Goal: Task Accomplishment & Management: Use online tool/utility

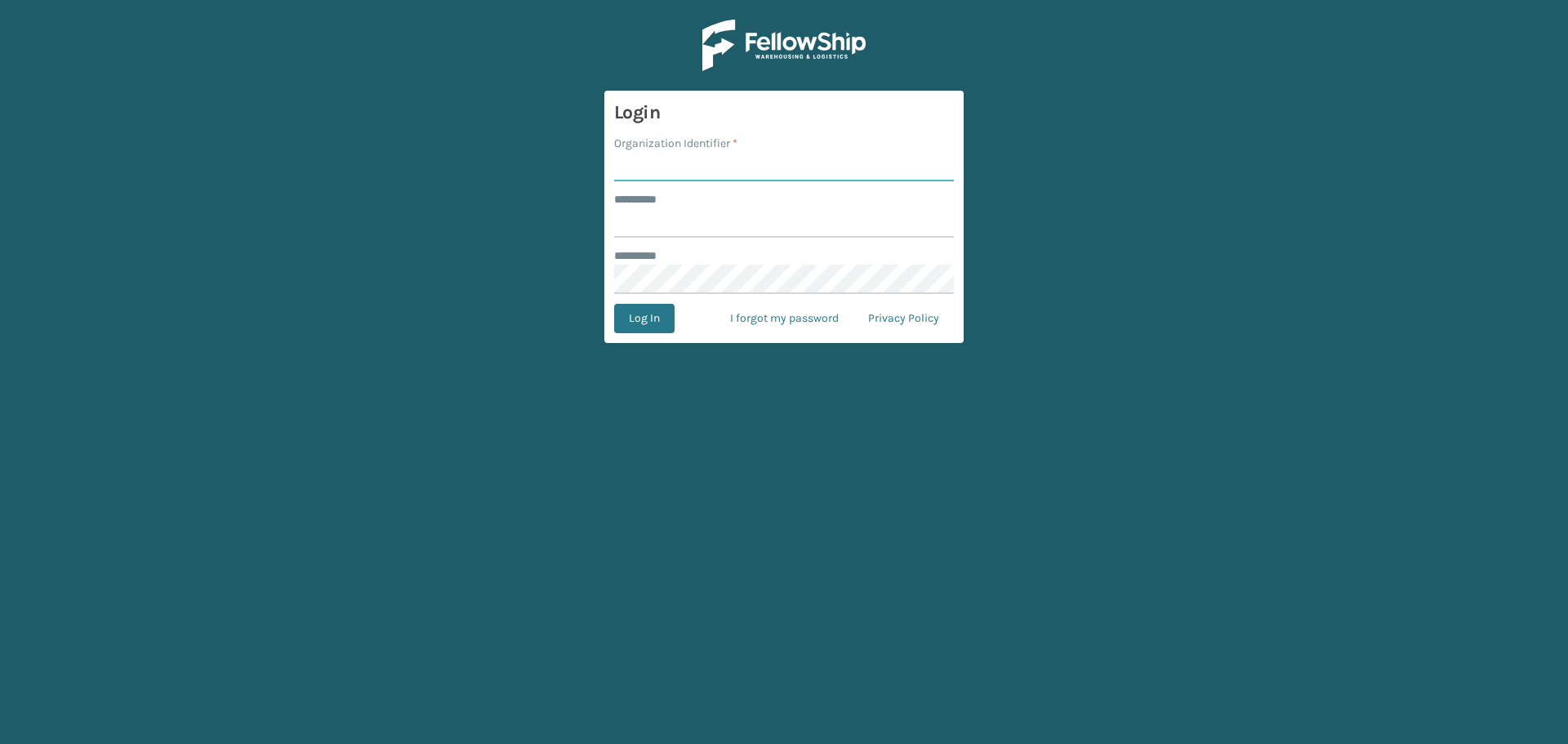
click at [732, 167] on input "Organization Identifier *" at bounding box center [784, 166] width 340 height 30
type input "fellowship - east"
click at [691, 225] on input "******** *" at bounding box center [784, 223] width 340 height 30
click at [614, 304] on button "Log In" at bounding box center [644, 318] width 60 height 30
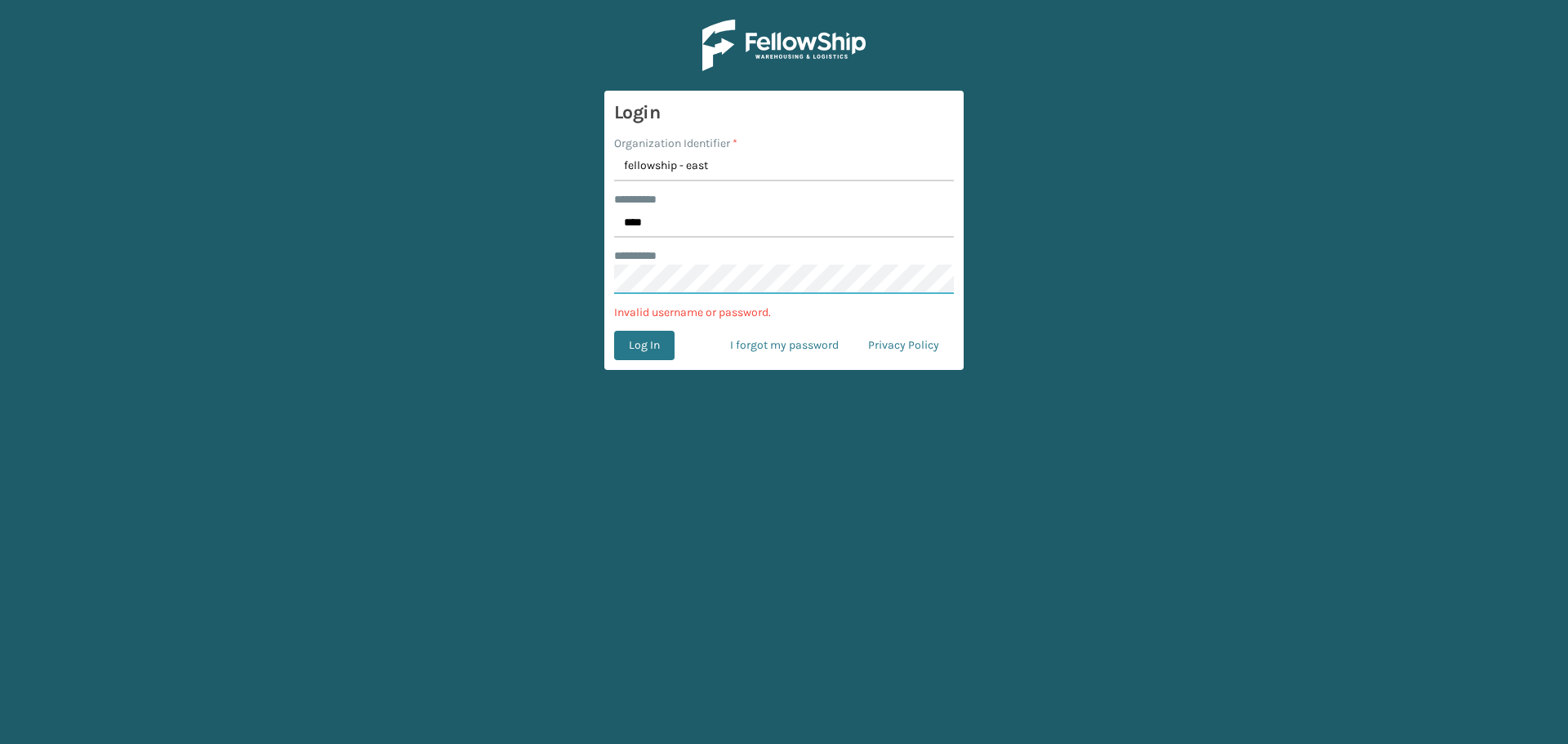
click at [571, 283] on main "Login Organization Identifier * fellowship - east ******** * **** ******** * In…" at bounding box center [784, 372] width 1568 height 744
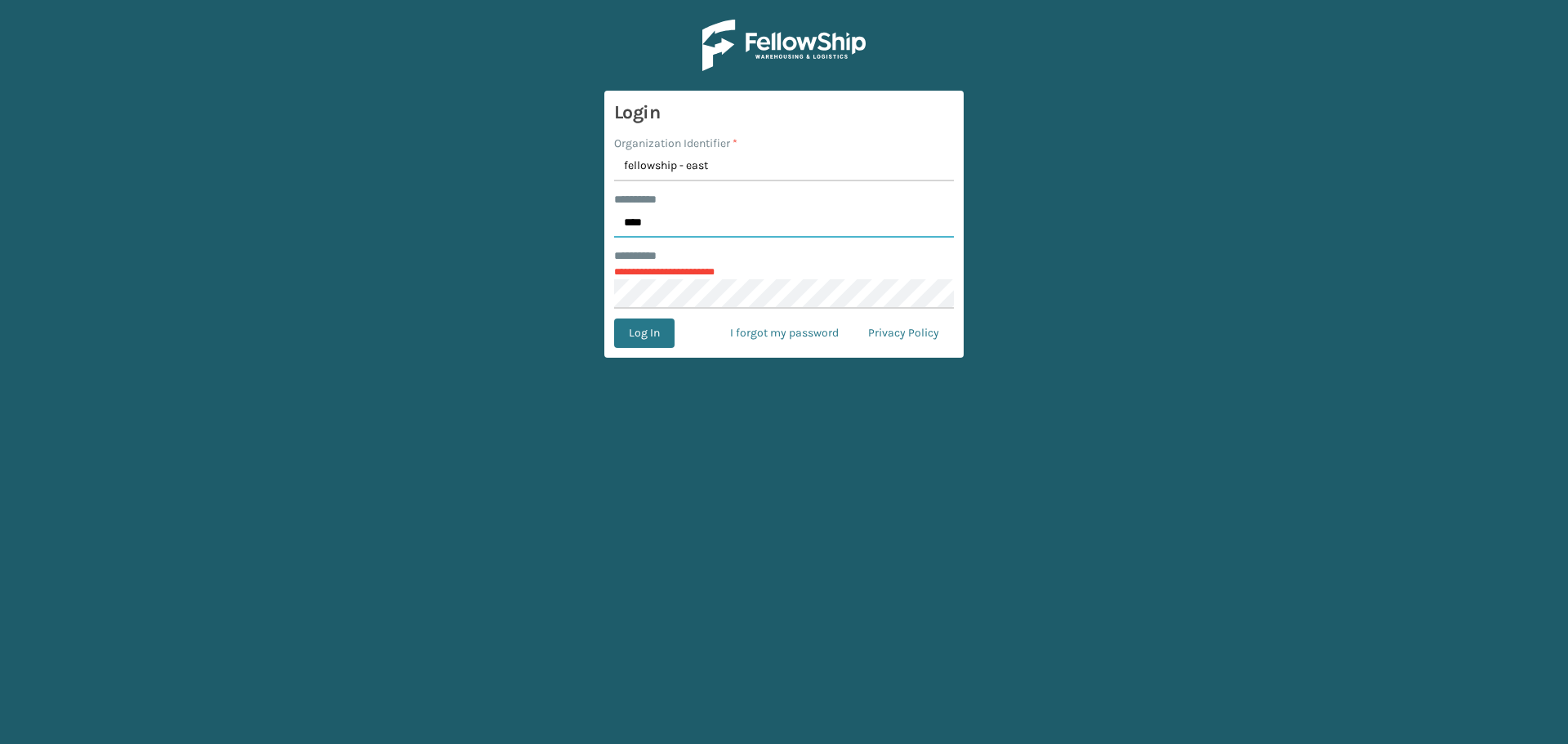
click at [794, 223] on input "****" at bounding box center [784, 223] width 340 height 30
type input "****"
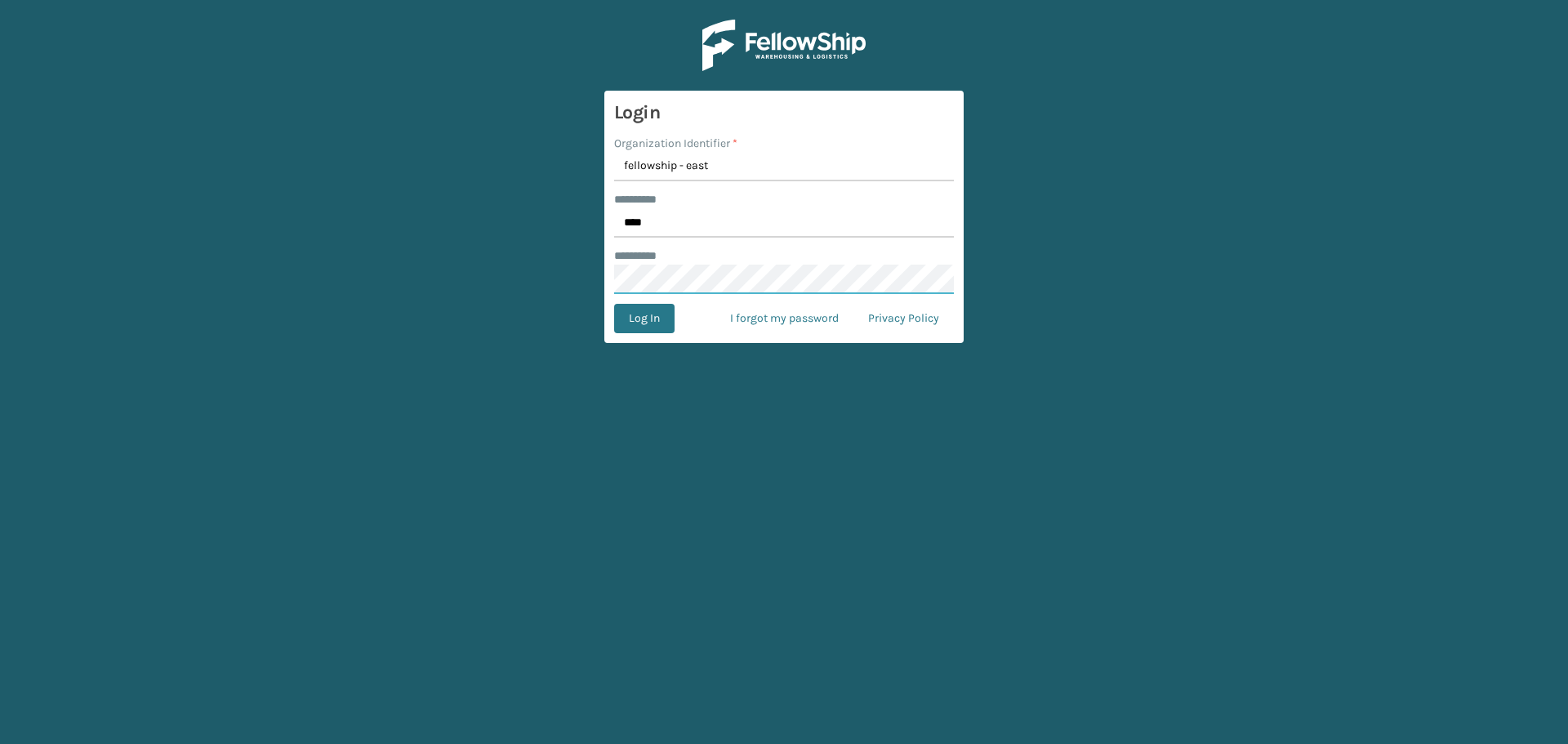
click at [614, 304] on button "Log In" at bounding box center [644, 318] width 60 height 30
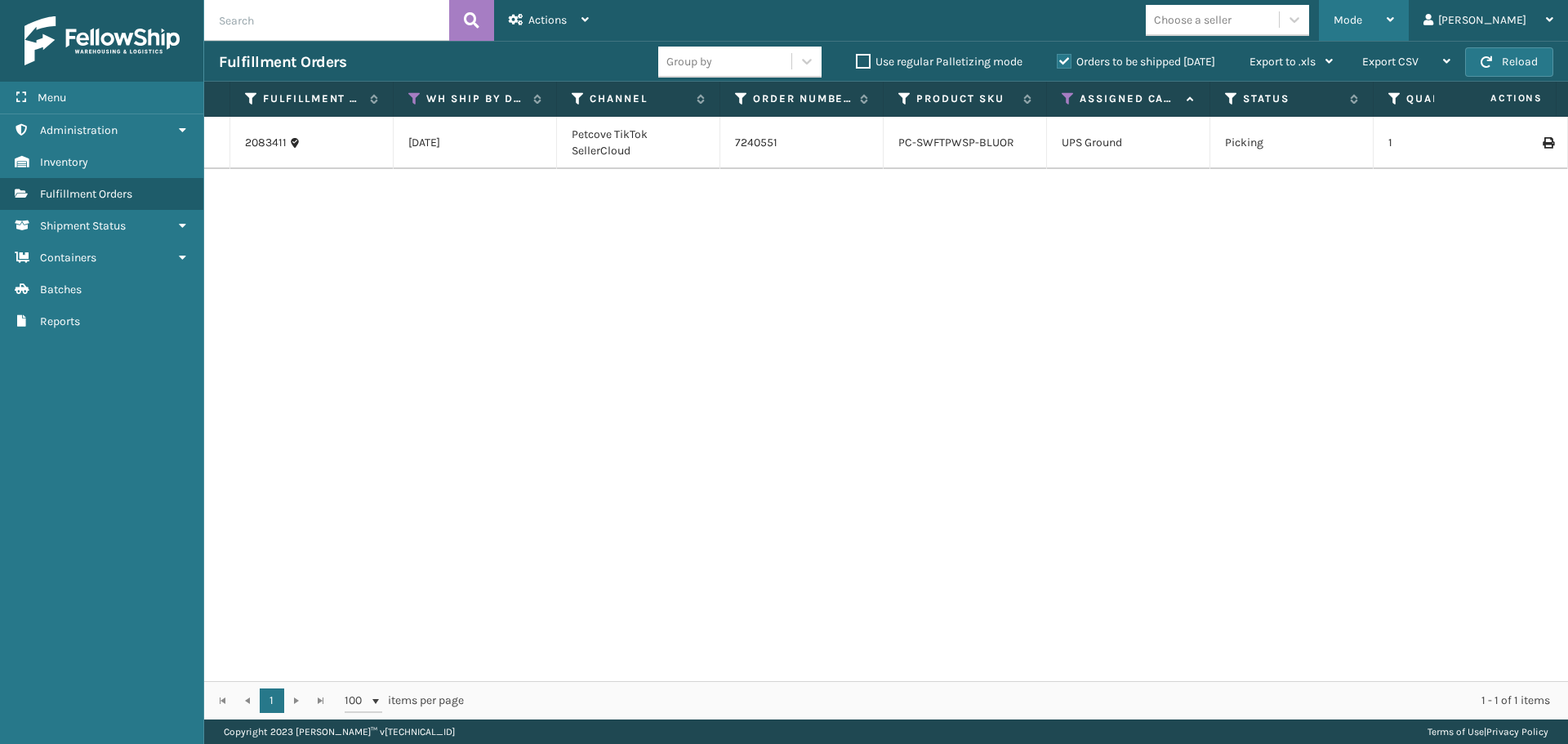
click at [1363, 26] on span "Mode" at bounding box center [1348, 20] width 29 height 14
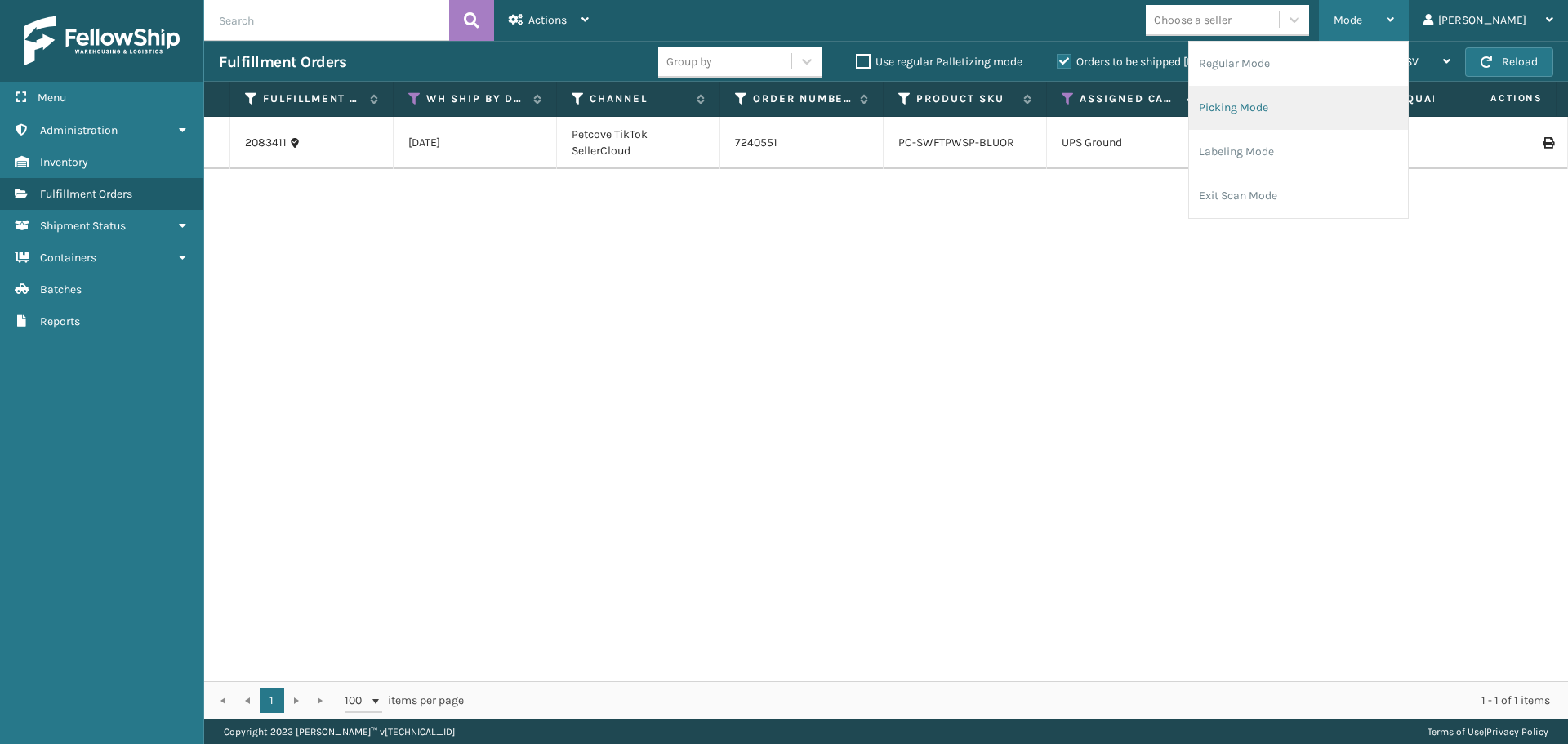
click at [1367, 104] on li "Picking Mode" at bounding box center [1299, 108] width 219 height 44
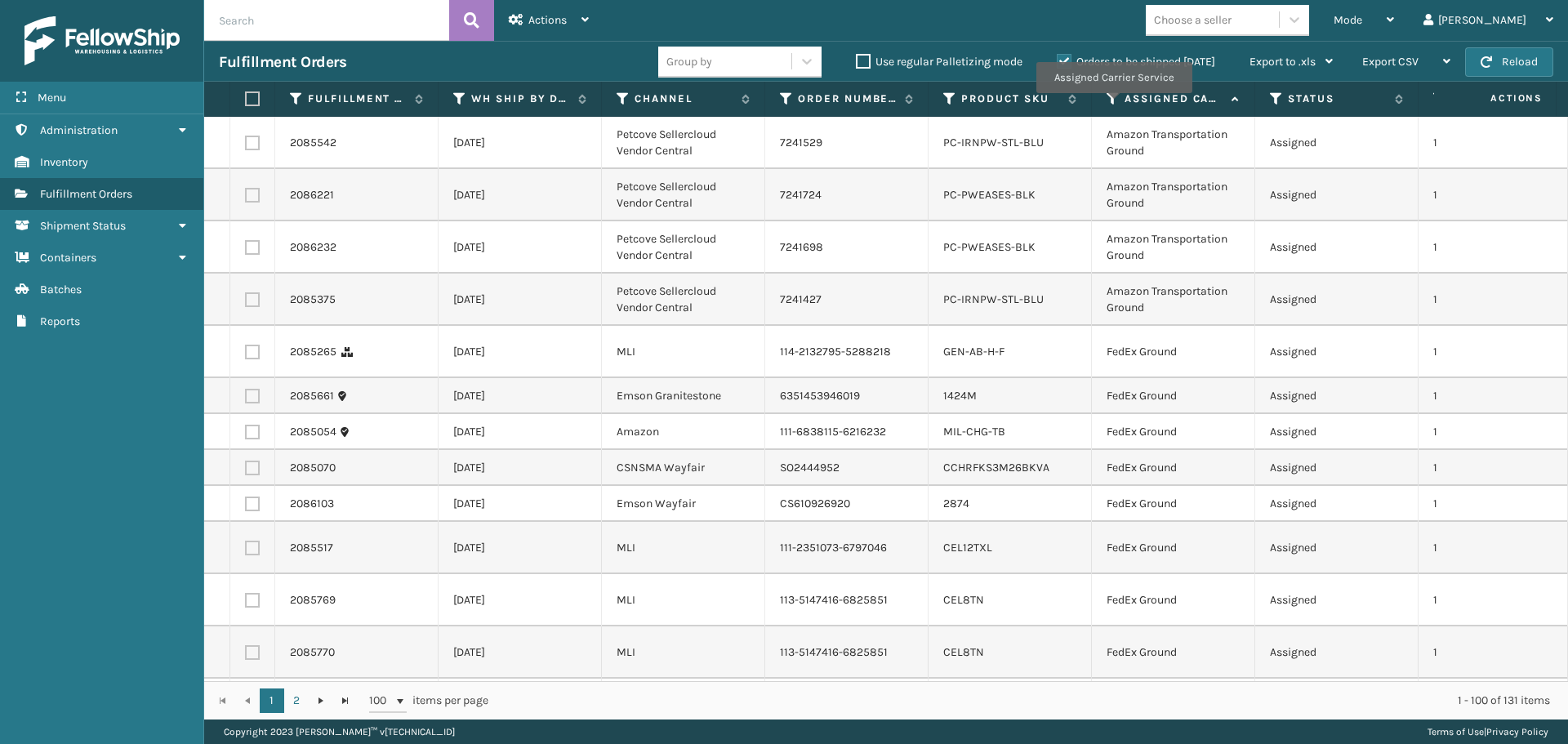
click at [1113, 96] on icon at bounding box center [1113, 98] width 13 height 14
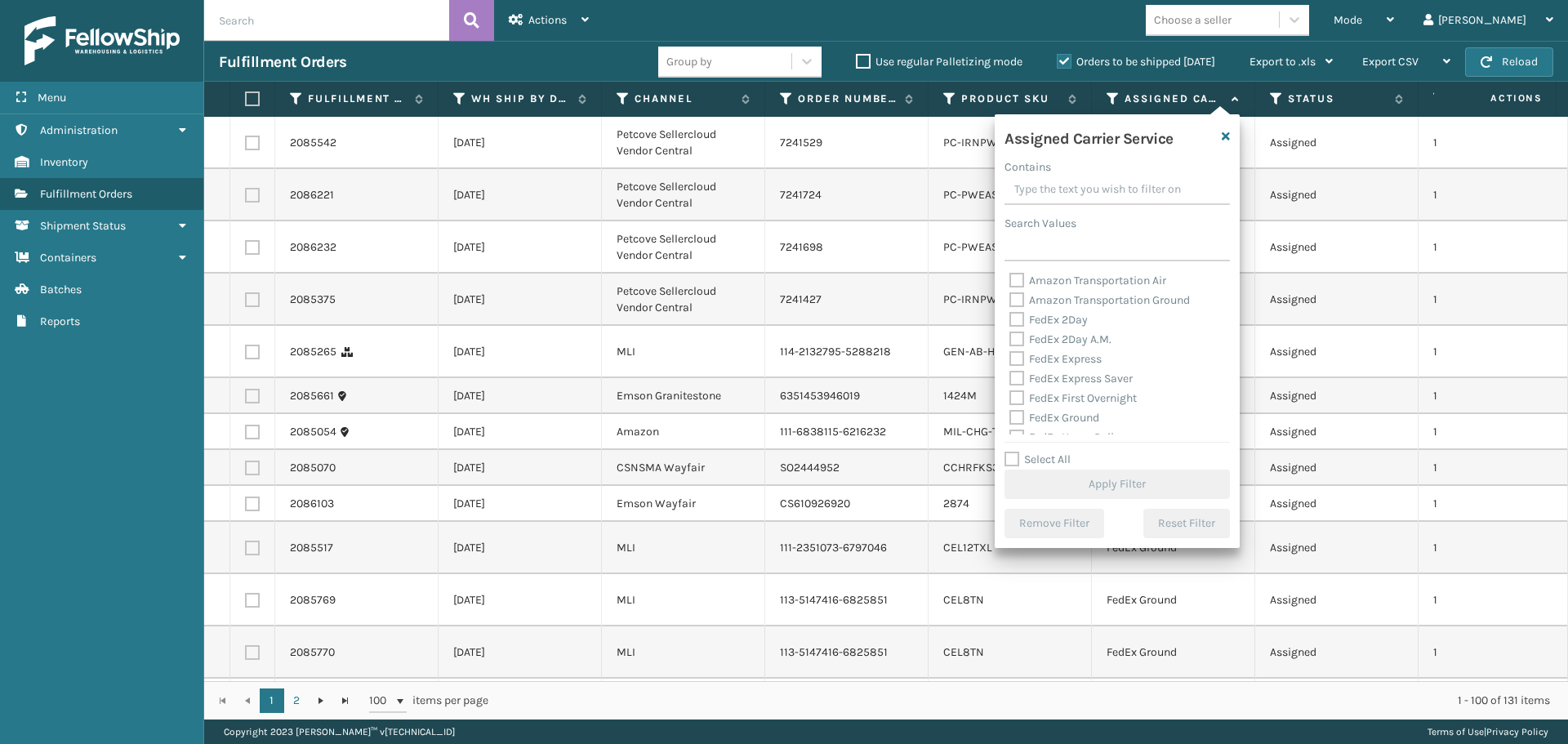
click at [1015, 324] on label "FedEx 2Day" at bounding box center [1049, 319] width 78 height 14
click at [1011, 321] on input "FedEx 2Day" at bounding box center [1010, 315] width 1 height 11
checkbox input "true"
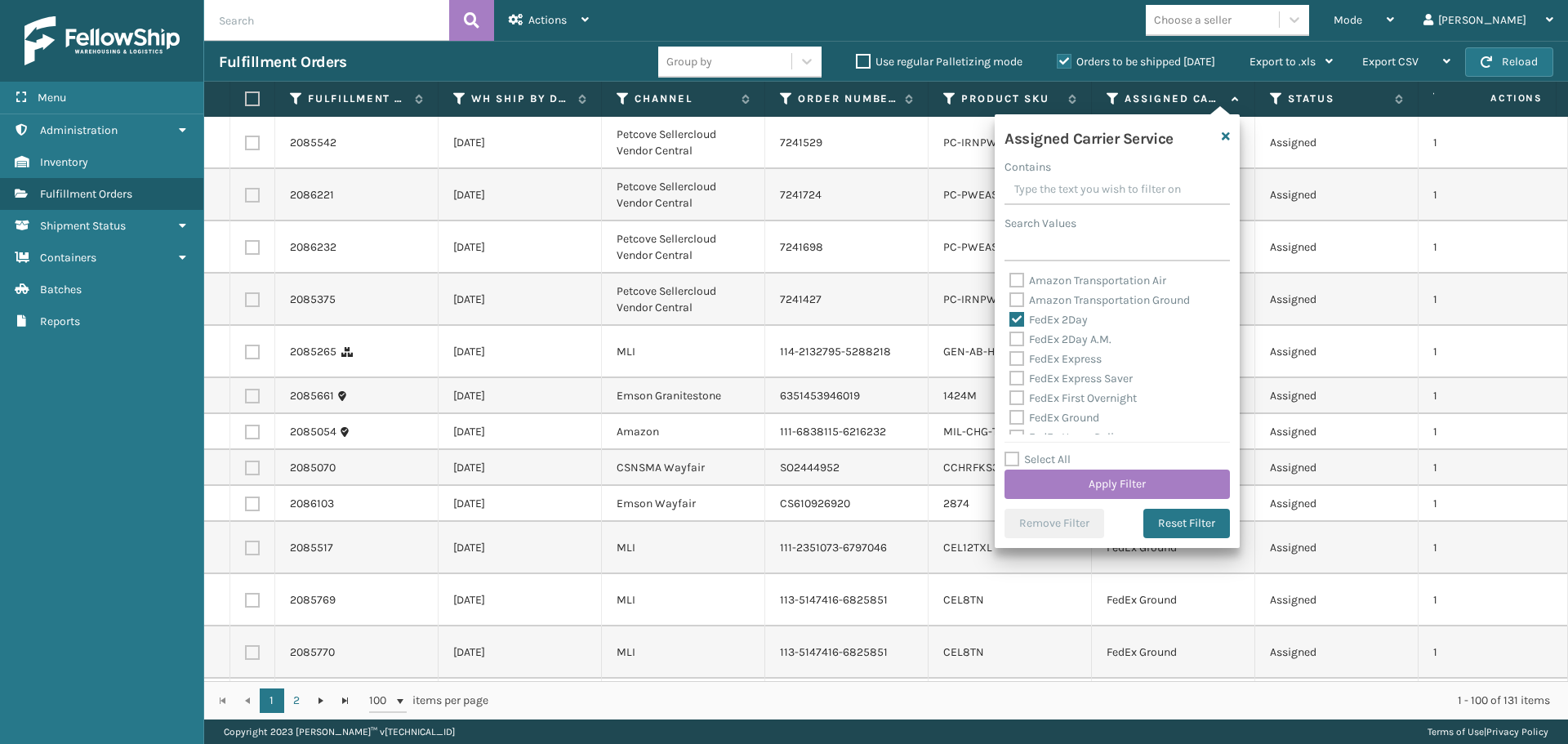
click at [1015, 336] on label "FedEx 2Day A.M." at bounding box center [1061, 339] width 102 height 14
click at [1011, 336] on input "FedEx 2Day A.M." at bounding box center [1010, 334] width 1 height 11
checkbox input "true"
click at [1017, 354] on label "FedEx Express" at bounding box center [1056, 358] width 93 height 14
click at [1011, 354] on input "FedEx Express" at bounding box center [1010, 354] width 1 height 11
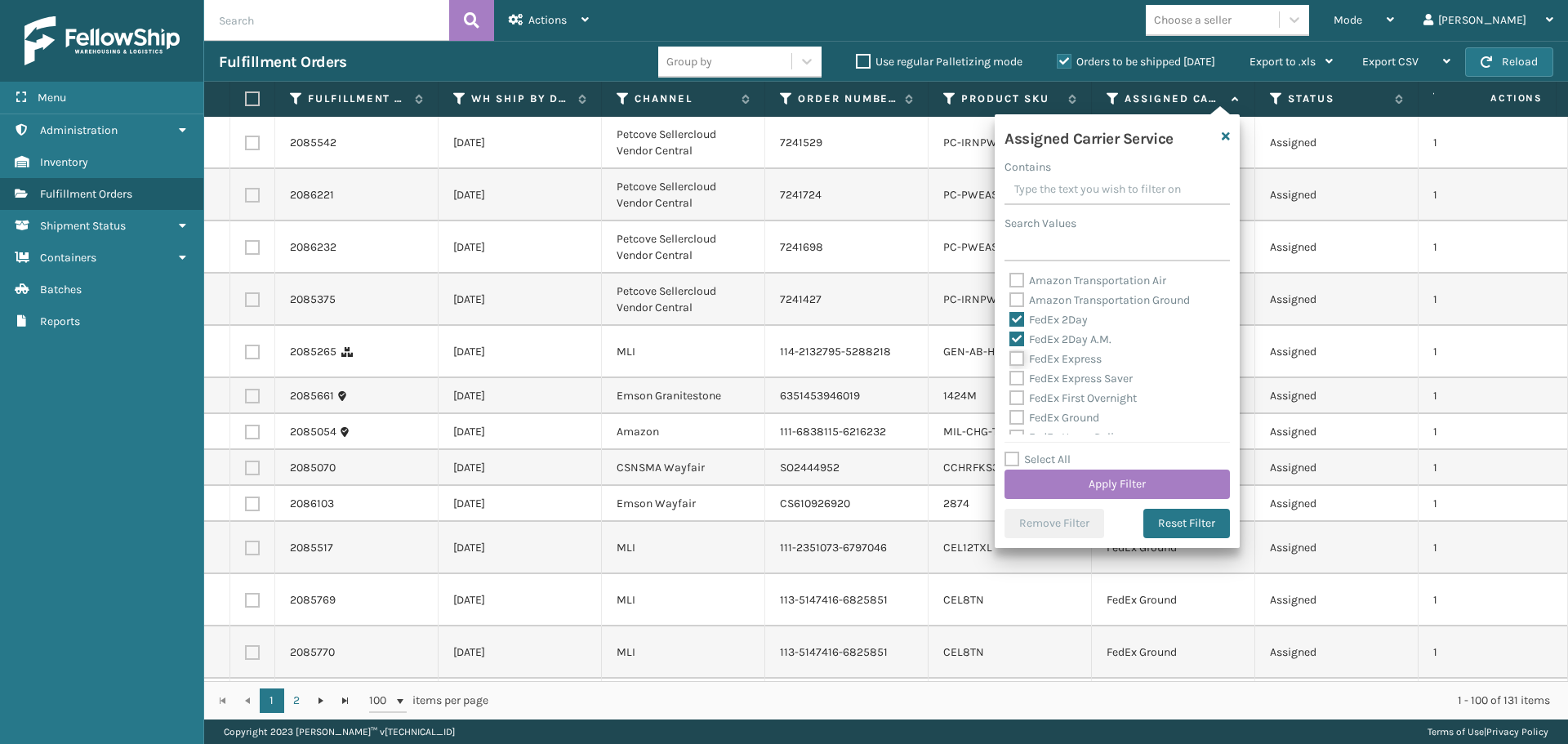
checkbox input "true"
click at [1017, 382] on label "FedEx Express Saver" at bounding box center [1071, 378] width 123 height 14
click at [1011, 380] on input "FedEx Express Saver" at bounding box center [1010, 373] width 1 height 11
checkbox input "true"
click at [1012, 402] on label "FedEx First Overnight" at bounding box center [1073, 398] width 127 height 14
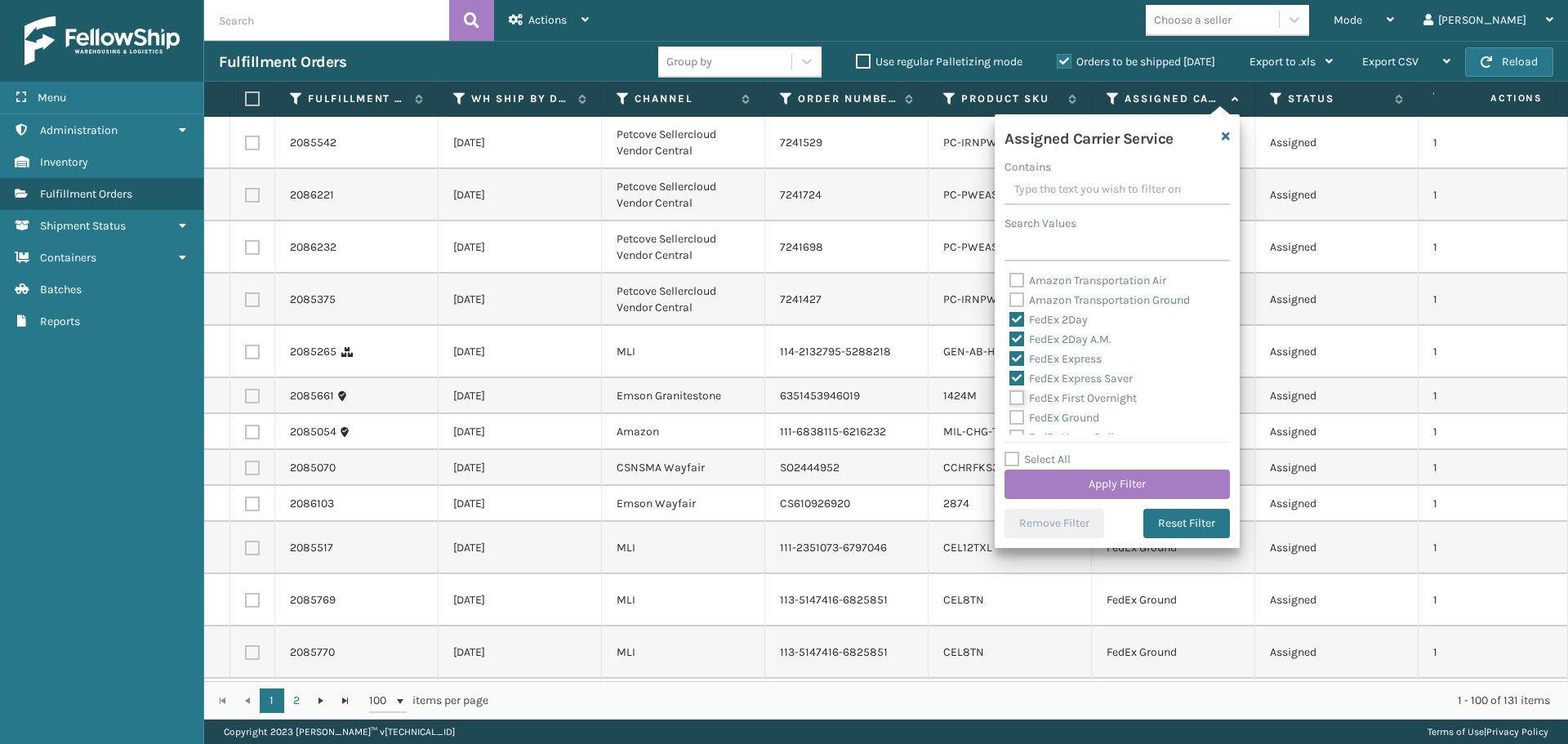
click at [1011, 399] on input "FedEx First Overnight" at bounding box center [1010, 393] width 1 height 11
checkbox input "true"
click at [1016, 423] on label "FedEx Ground" at bounding box center [1055, 417] width 90 height 14
click at [1011, 419] on input "FedEx Ground" at bounding box center [1010, 413] width 1 height 11
checkbox input "true"
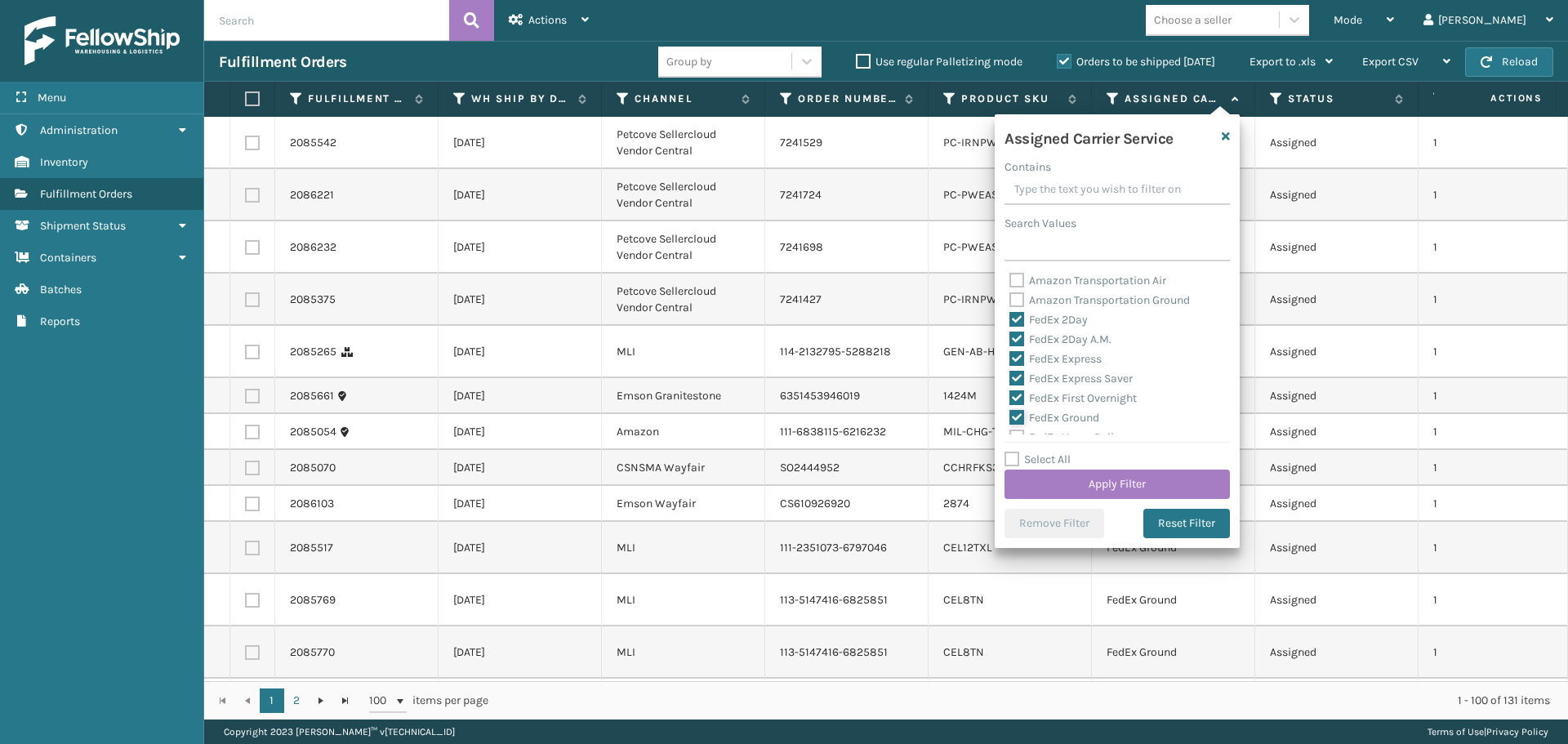
scroll to position [81, 0]
click at [1019, 357] on label "FedEx Home Delivery" at bounding box center [1073, 355] width 126 height 14
click at [1011, 357] on input "FedEx Home Delivery" at bounding box center [1010, 351] width 1 height 11
checkbox input "true"
click at [1018, 378] on label "FedEx Priority Overnight" at bounding box center [1081, 375] width 142 height 14
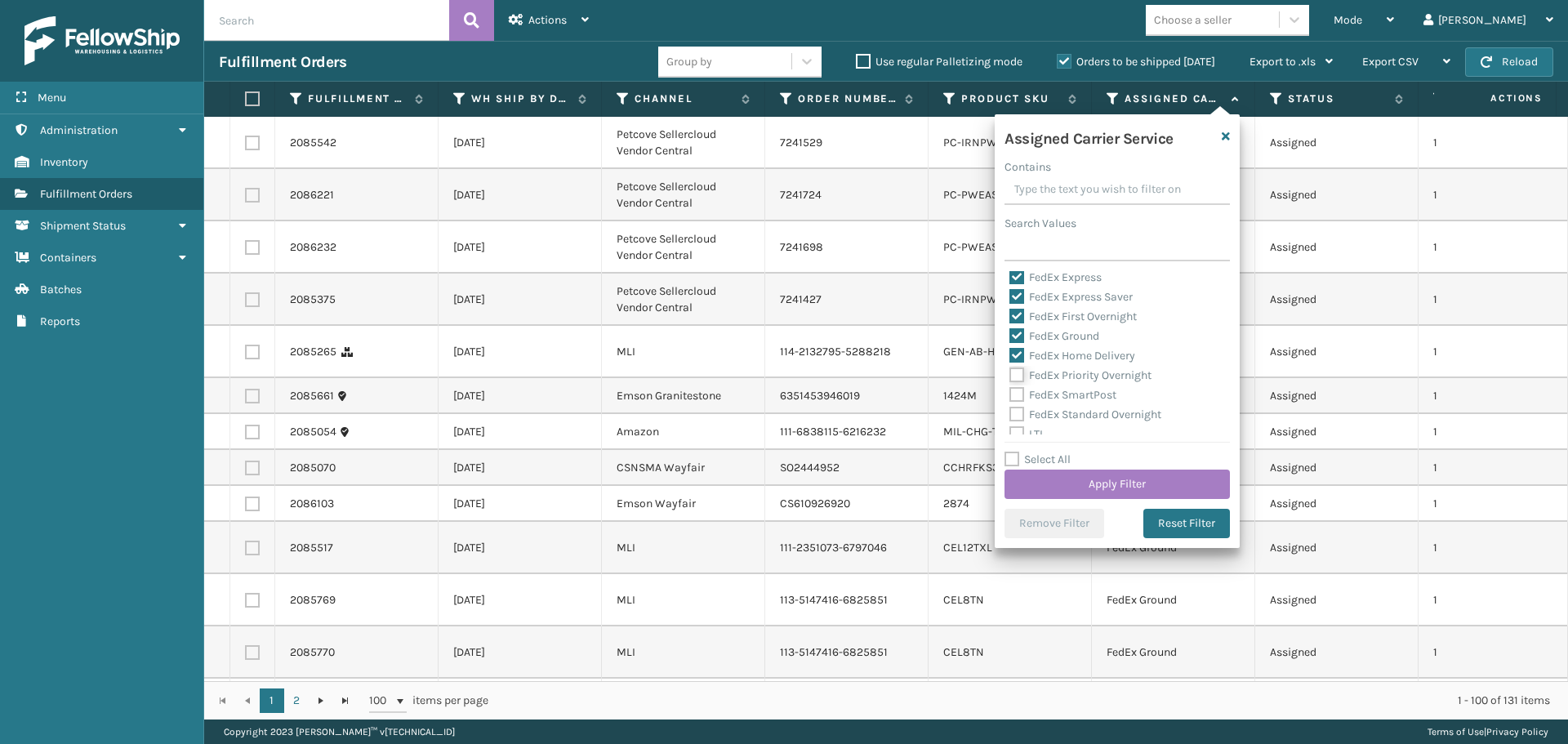
click at [1011, 376] on input "FedEx Priority Overnight" at bounding box center [1010, 371] width 1 height 11
checkbox input "true"
click at [1019, 392] on label "FedEx SmartPost" at bounding box center [1063, 394] width 107 height 14
click at [1011, 392] on input "FedEx SmartPost" at bounding box center [1010, 391] width 1 height 11
checkbox input "true"
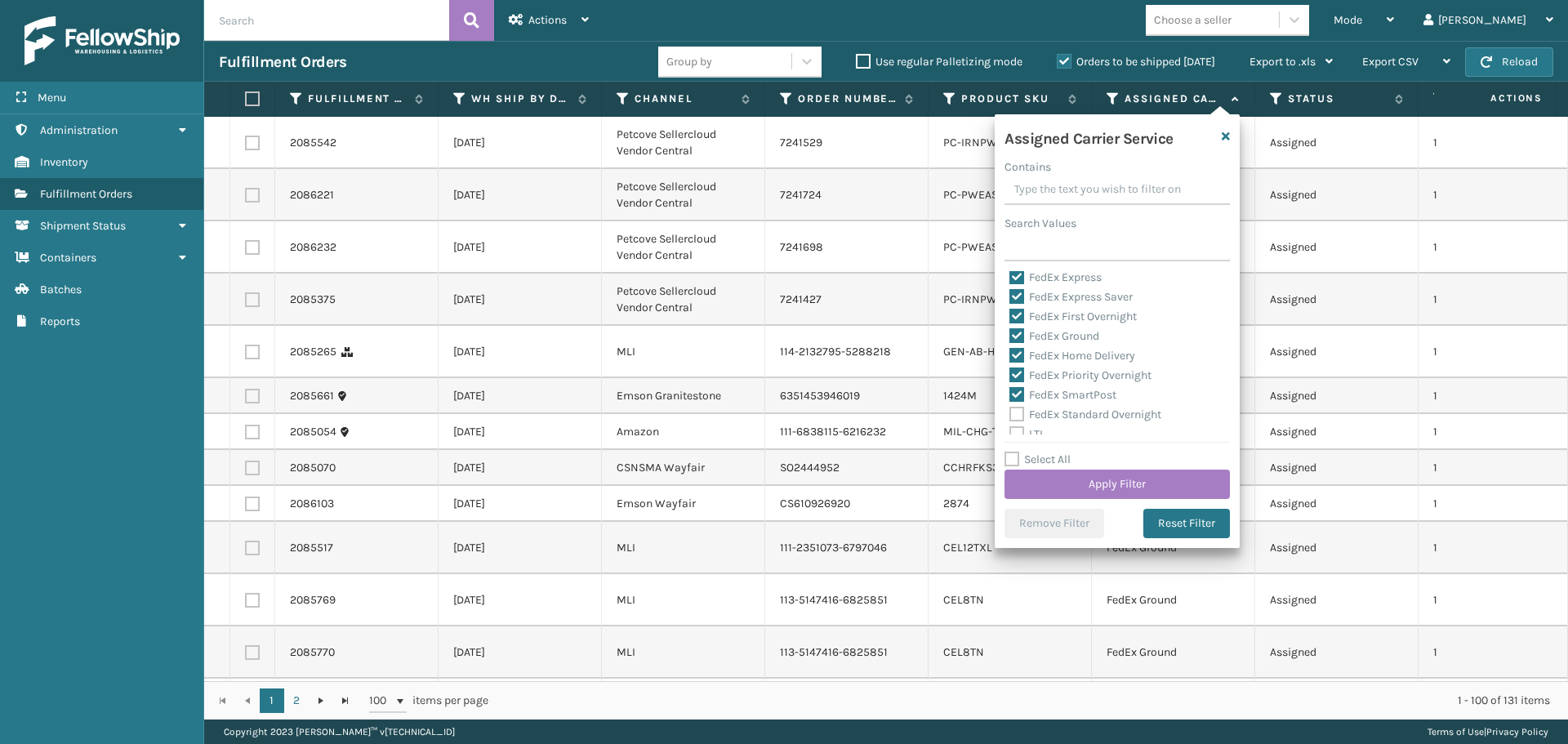
click at [1016, 408] on label "FedEx Standard Overnight" at bounding box center [1085, 415] width 152 height 14
click at [1011, 408] on input "FedEx Standard Overnight" at bounding box center [1010, 410] width 1 height 11
checkbox input "true"
click at [1032, 478] on button "Apply Filter" at bounding box center [1118, 484] width 226 height 30
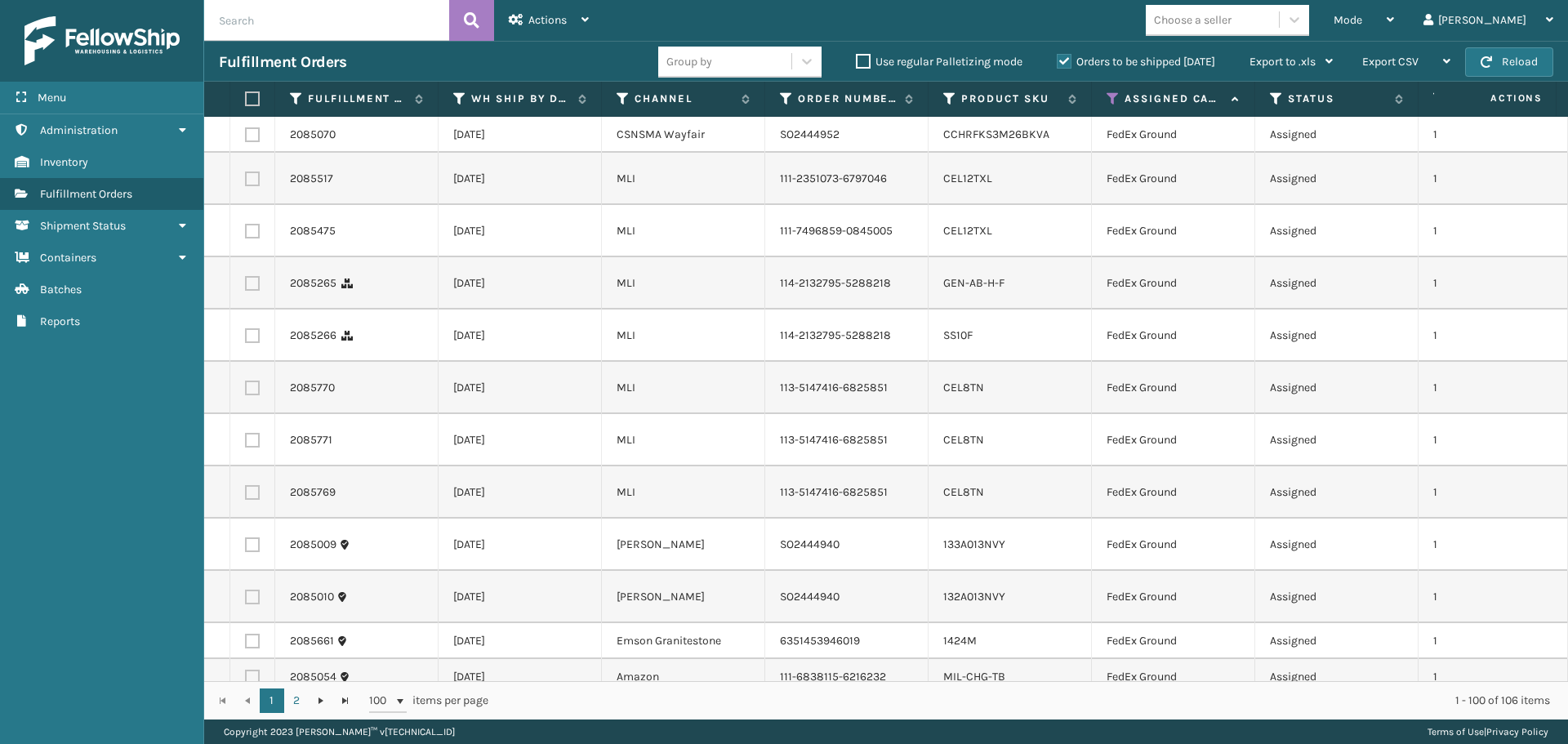
click at [247, 103] on label at bounding box center [249, 98] width 10 height 14
click at [246, 103] on input "checkbox" at bounding box center [245, 98] width 1 height 11
checkbox input "true"
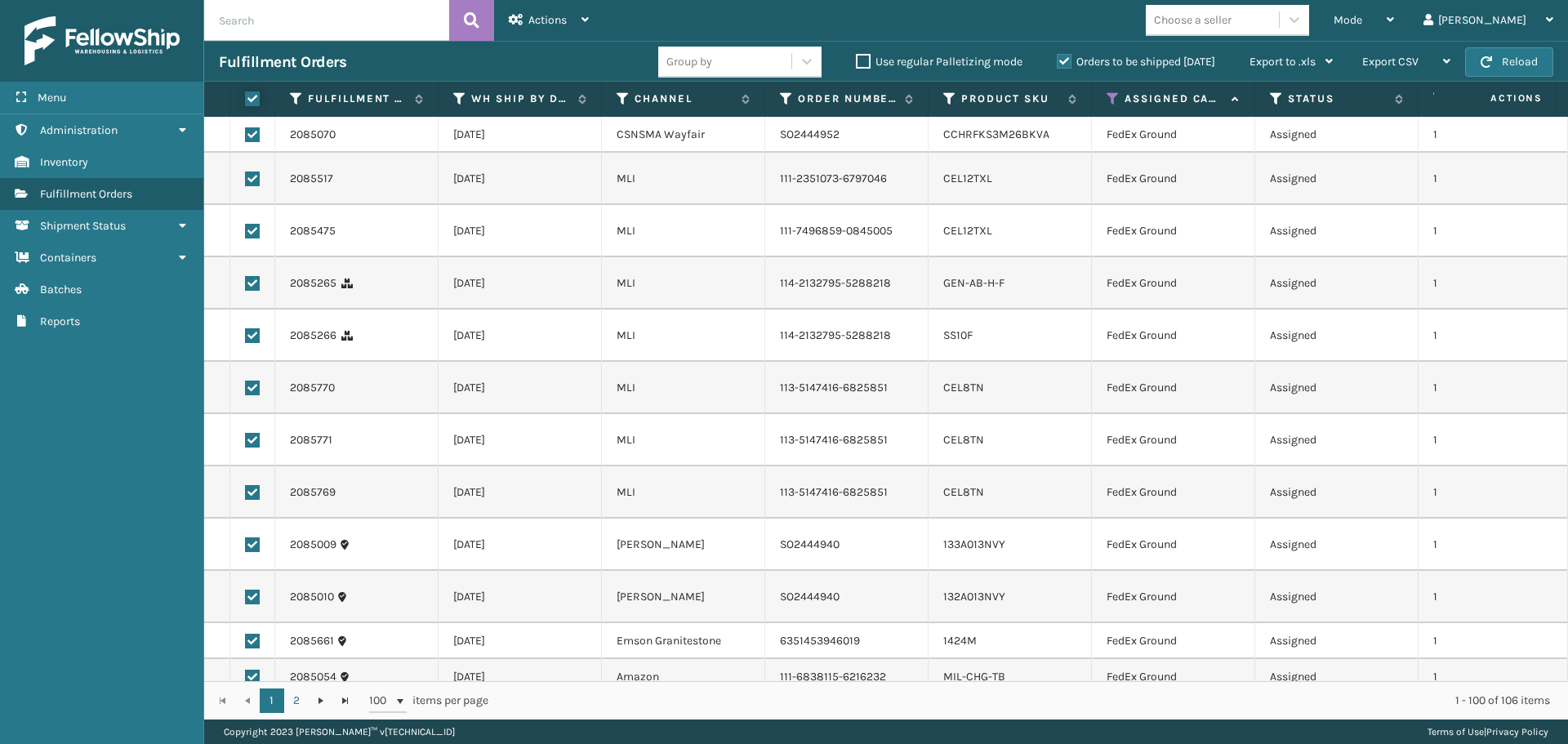
checkbox input "true"
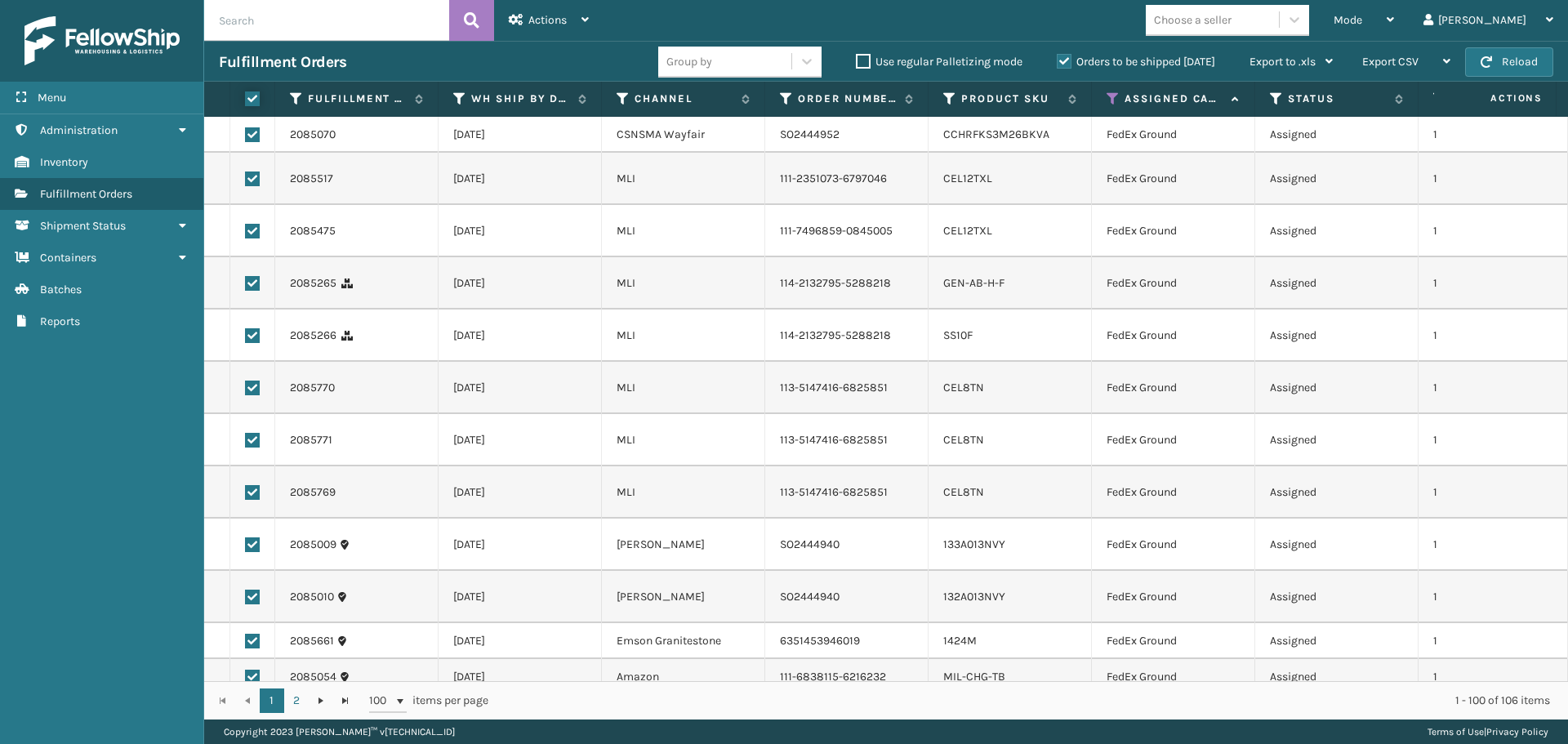
checkbox input "true"
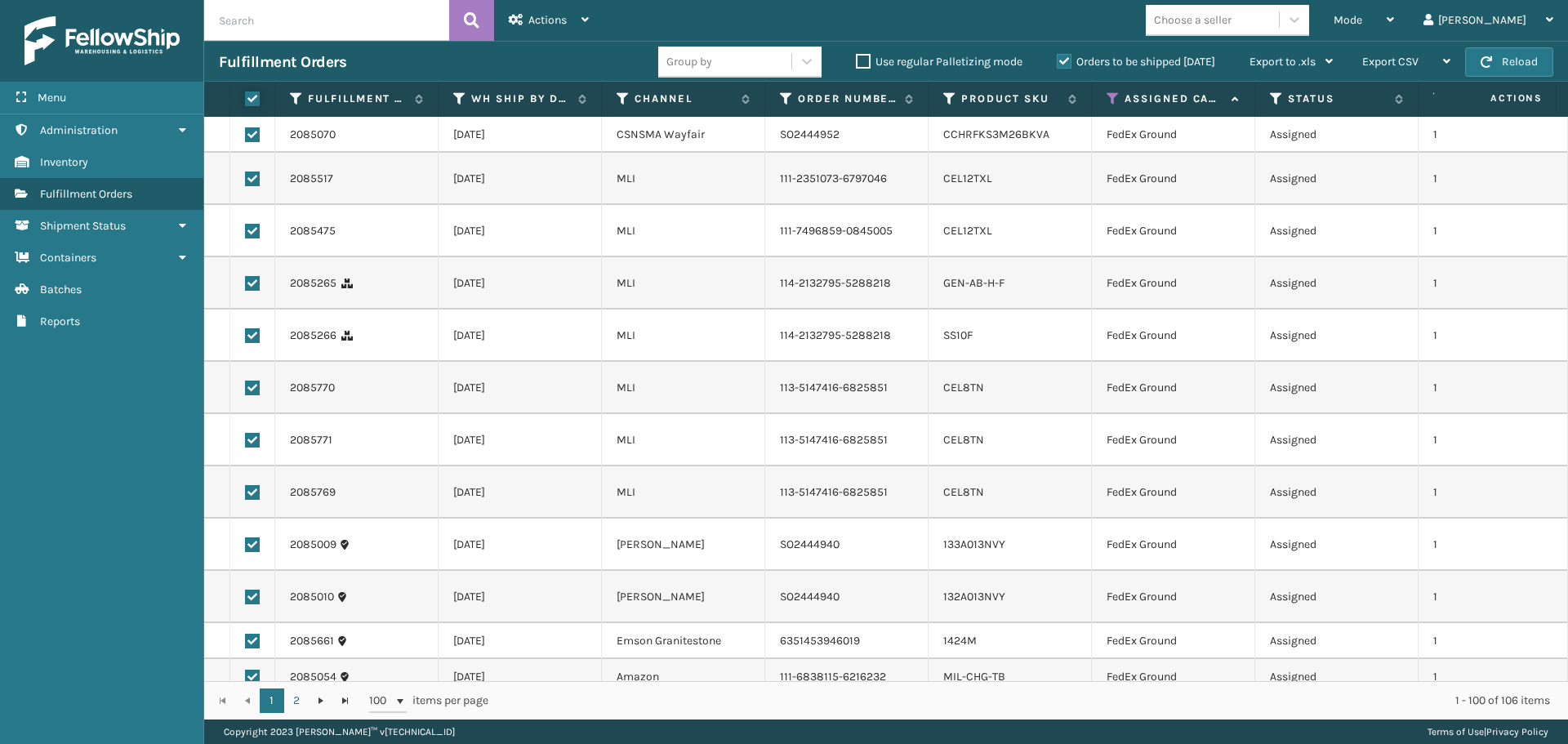
checkbox input "true"
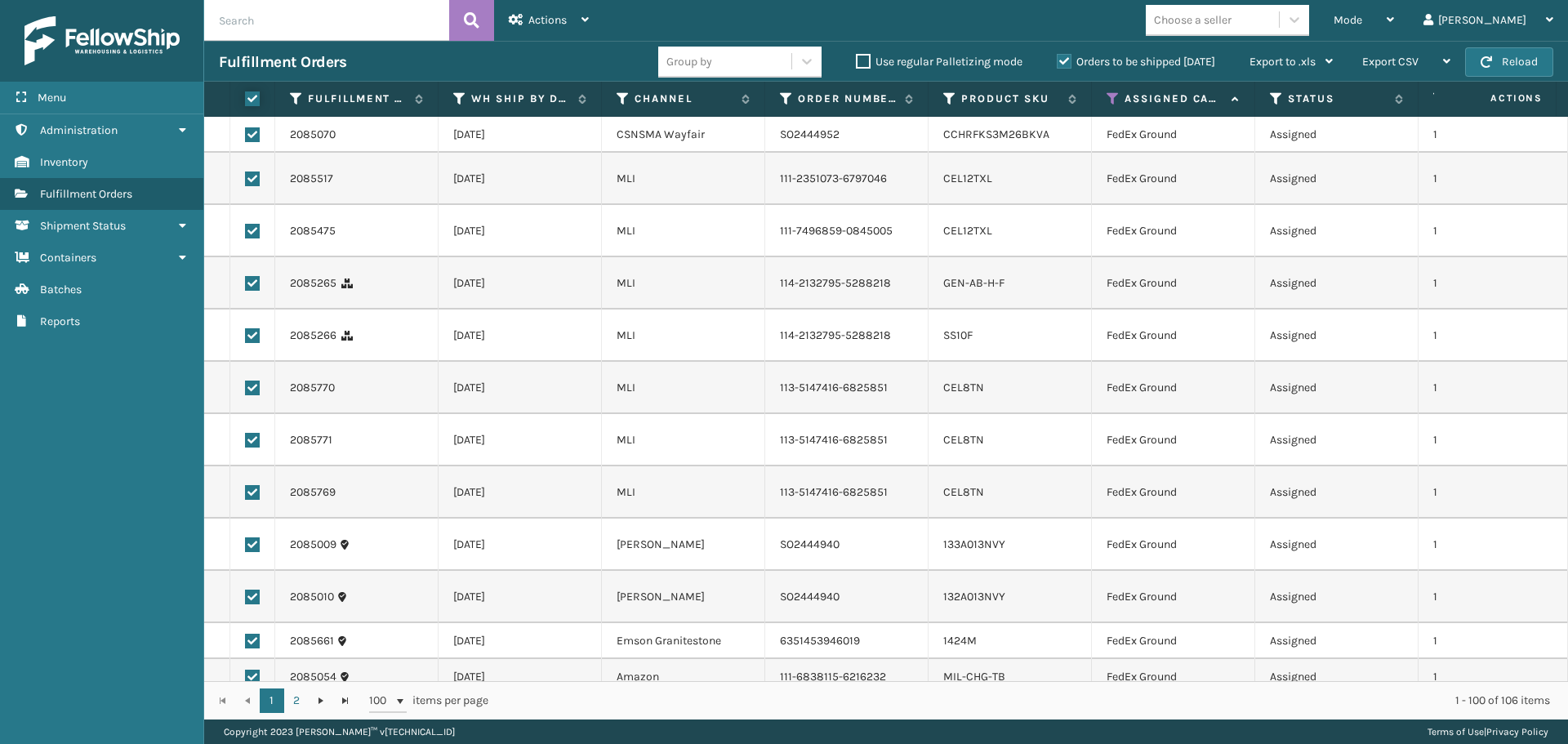
checkbox input "true"
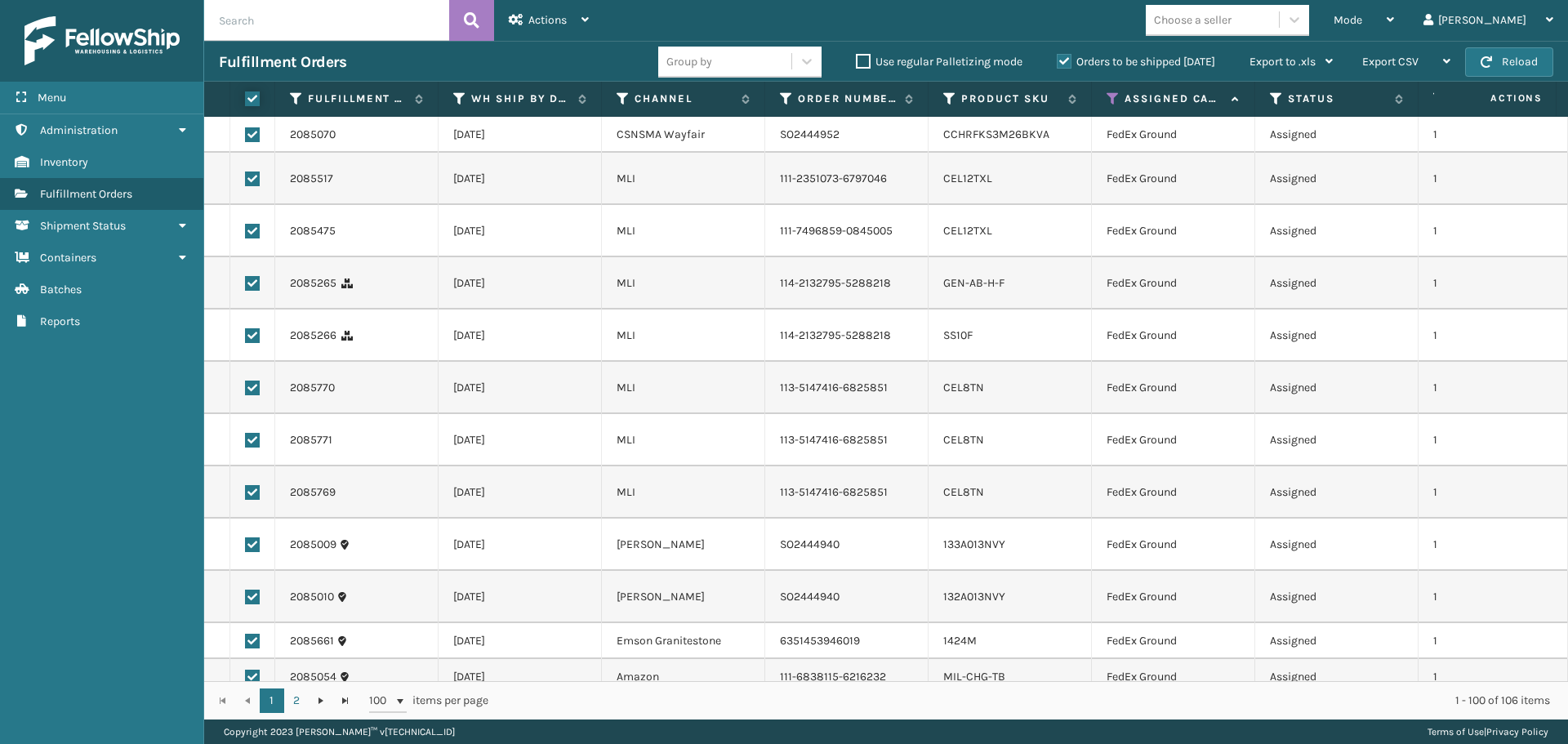
checkbox input "true"
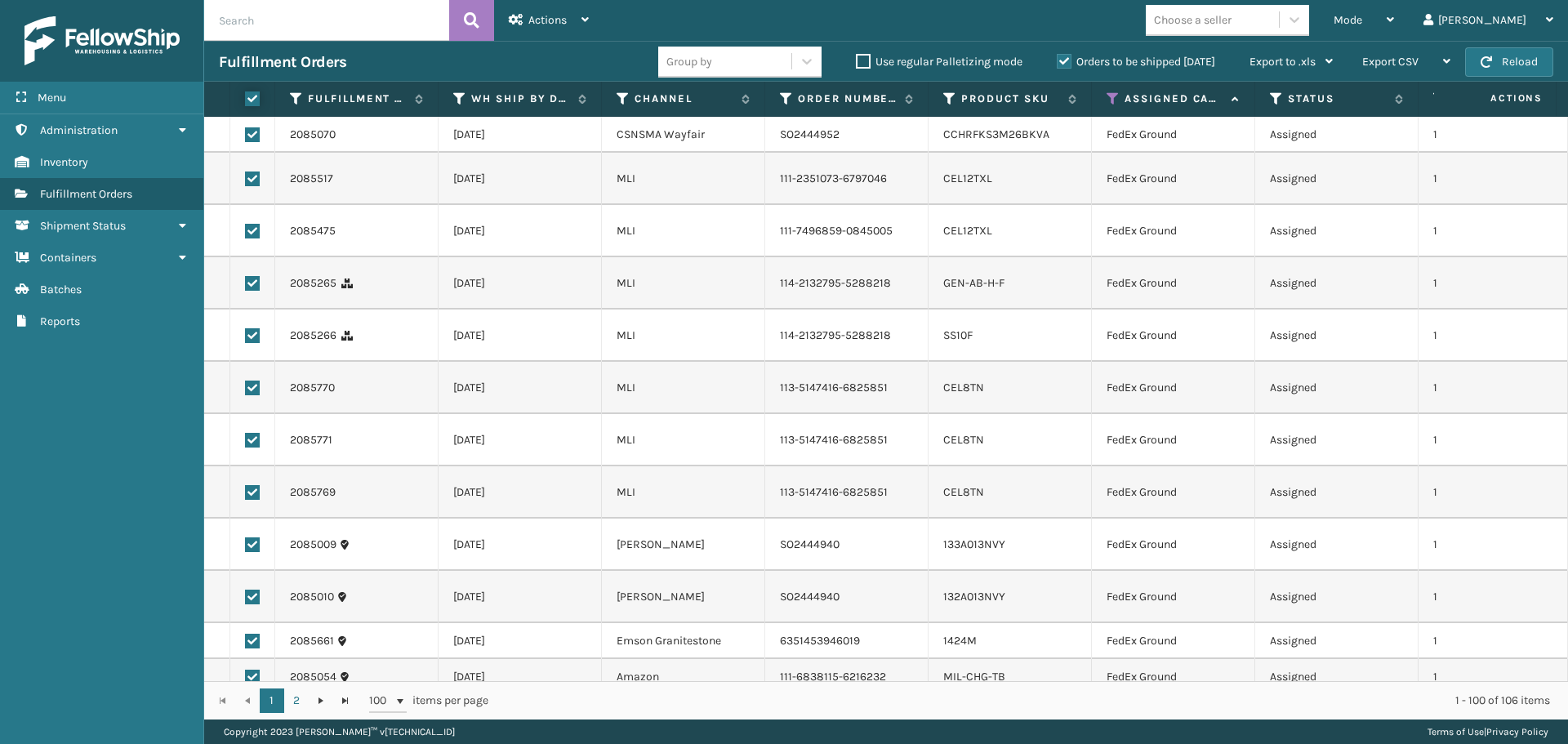
checkbox input "true"
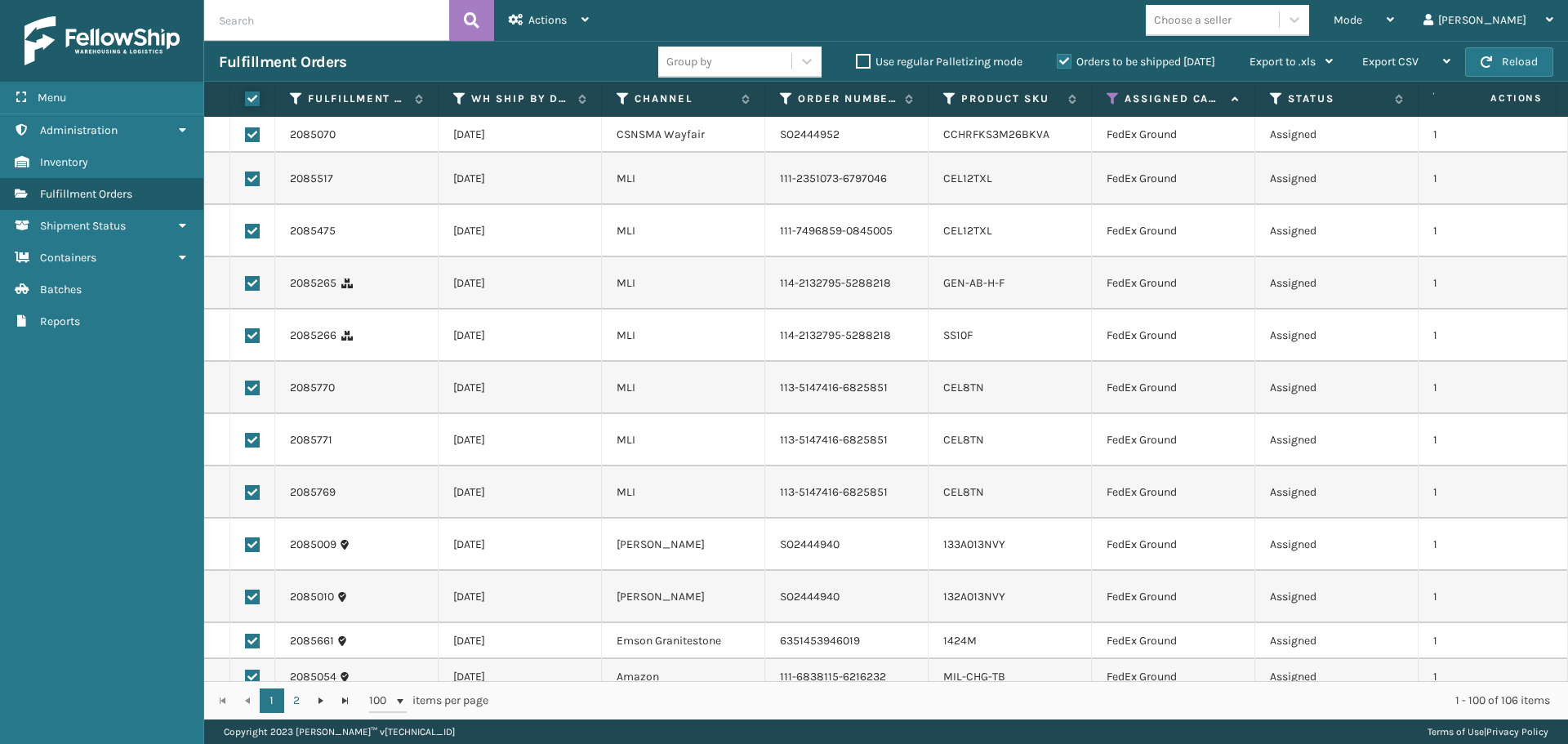
checkbox input "true"
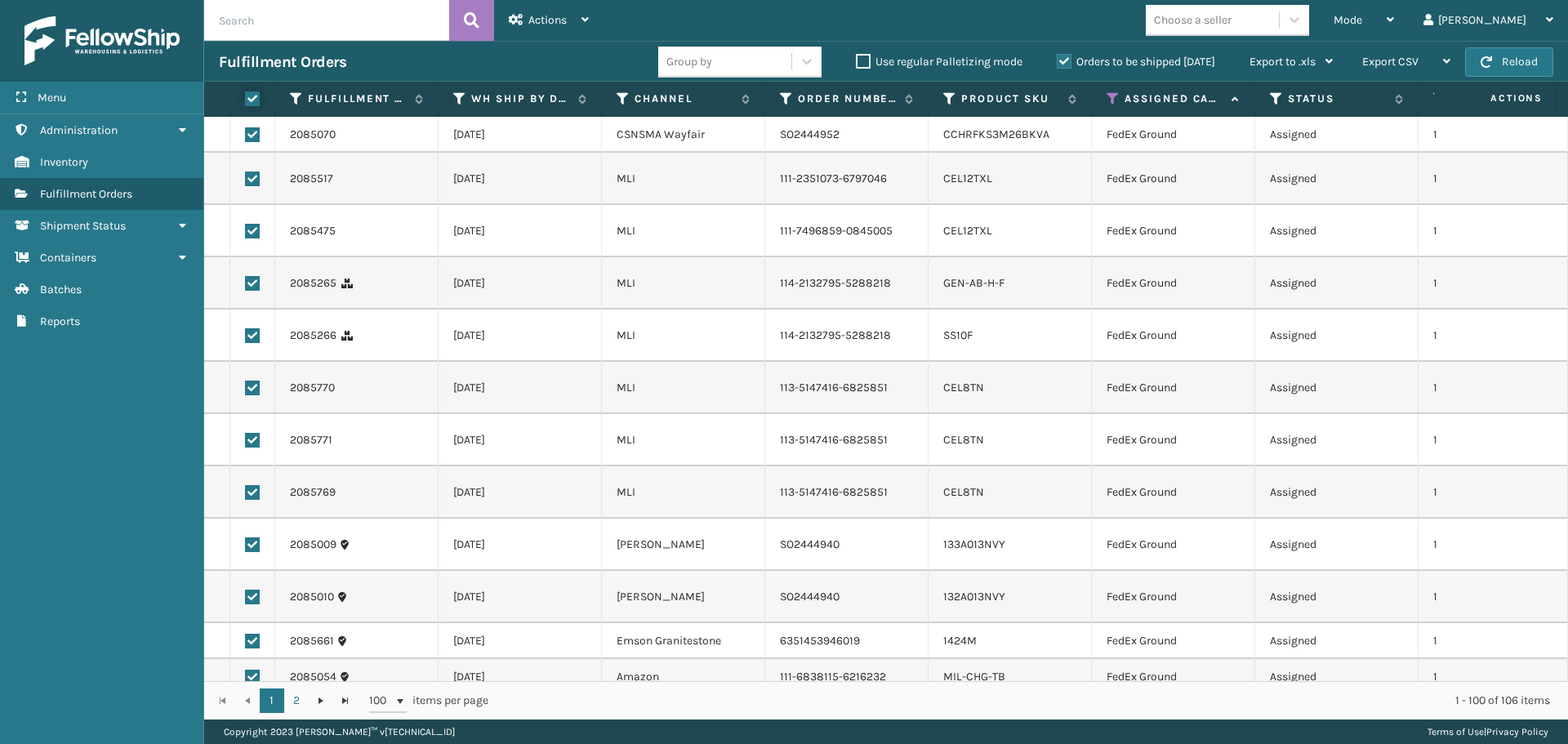
checkbox input "true"
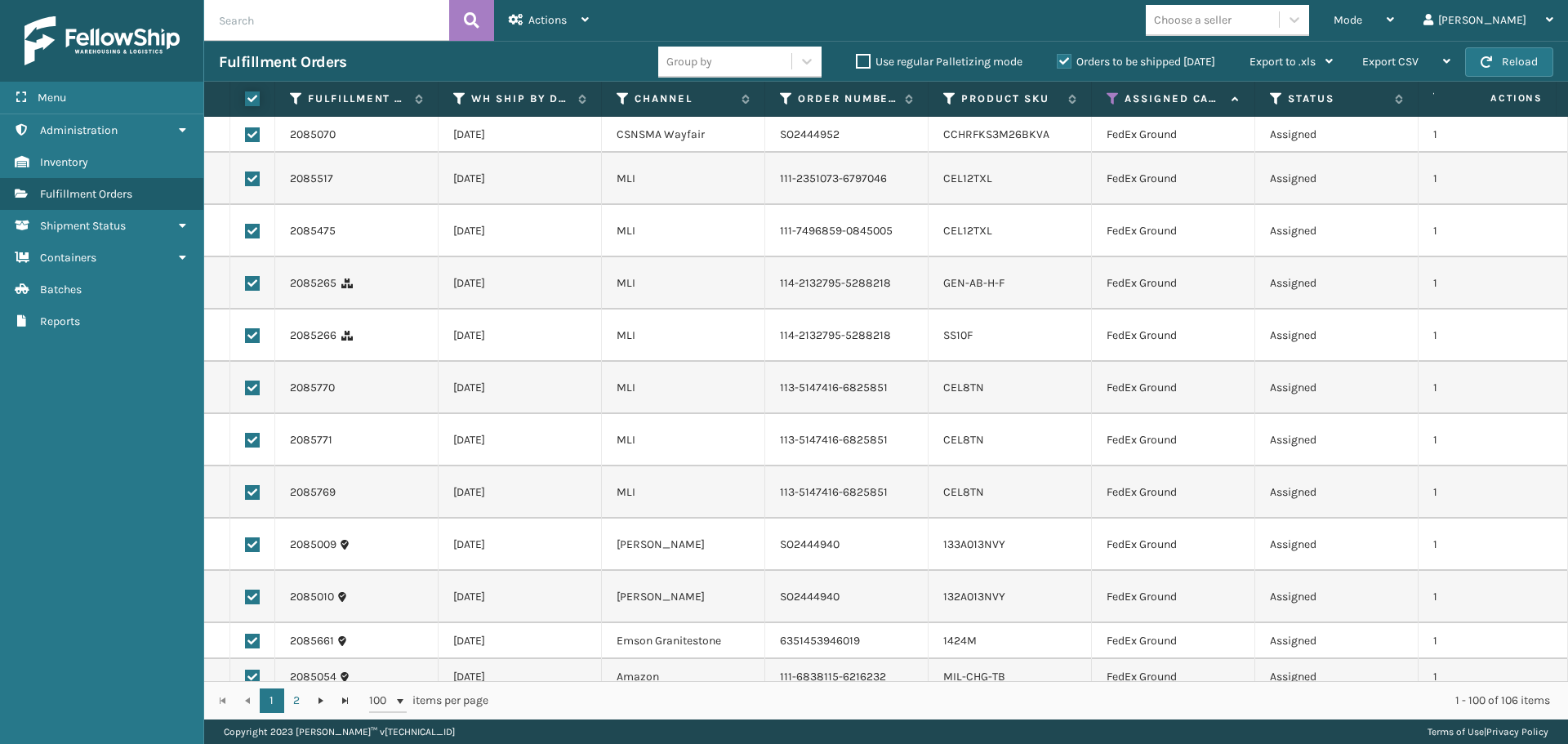
checkbox input "true"
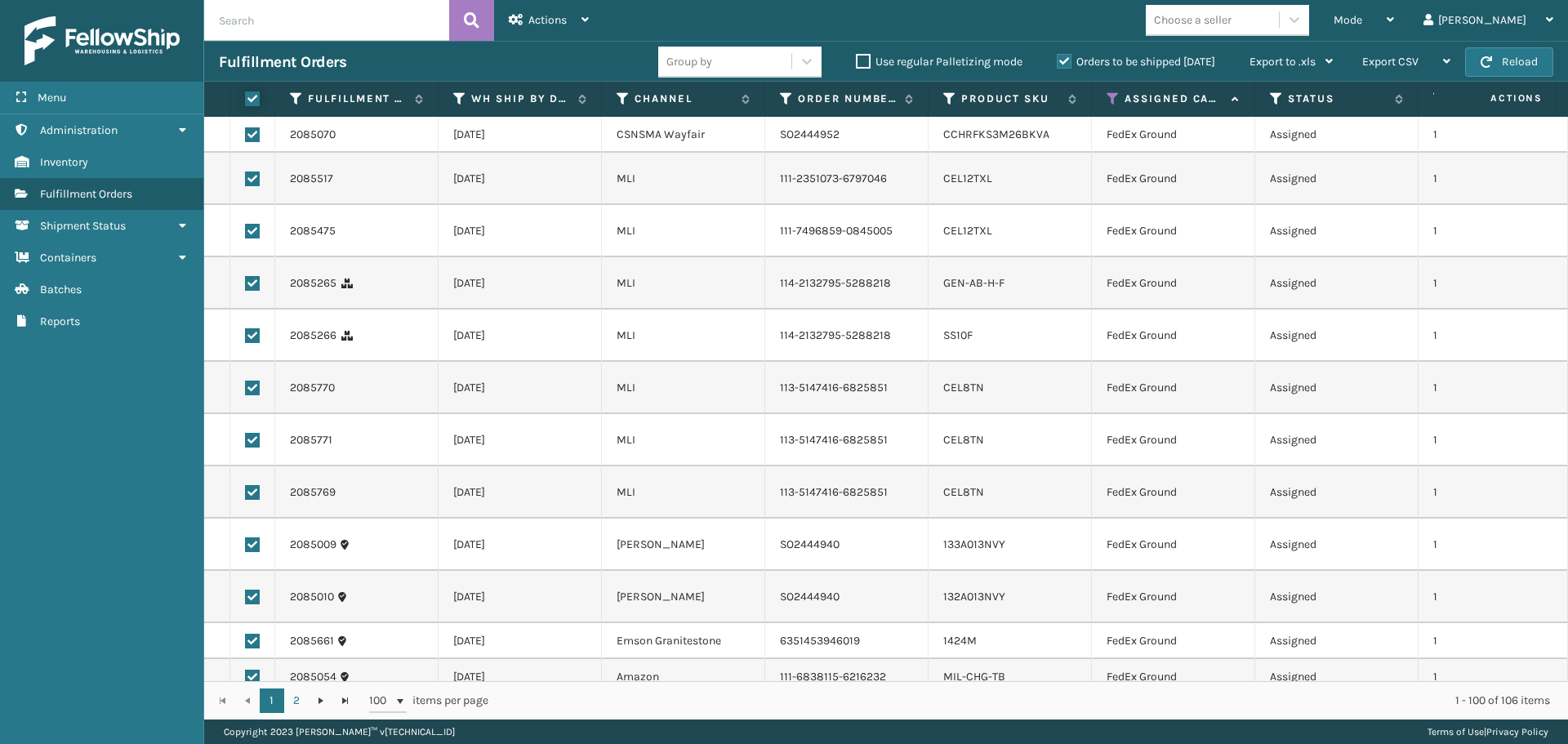
checkbox input "true"
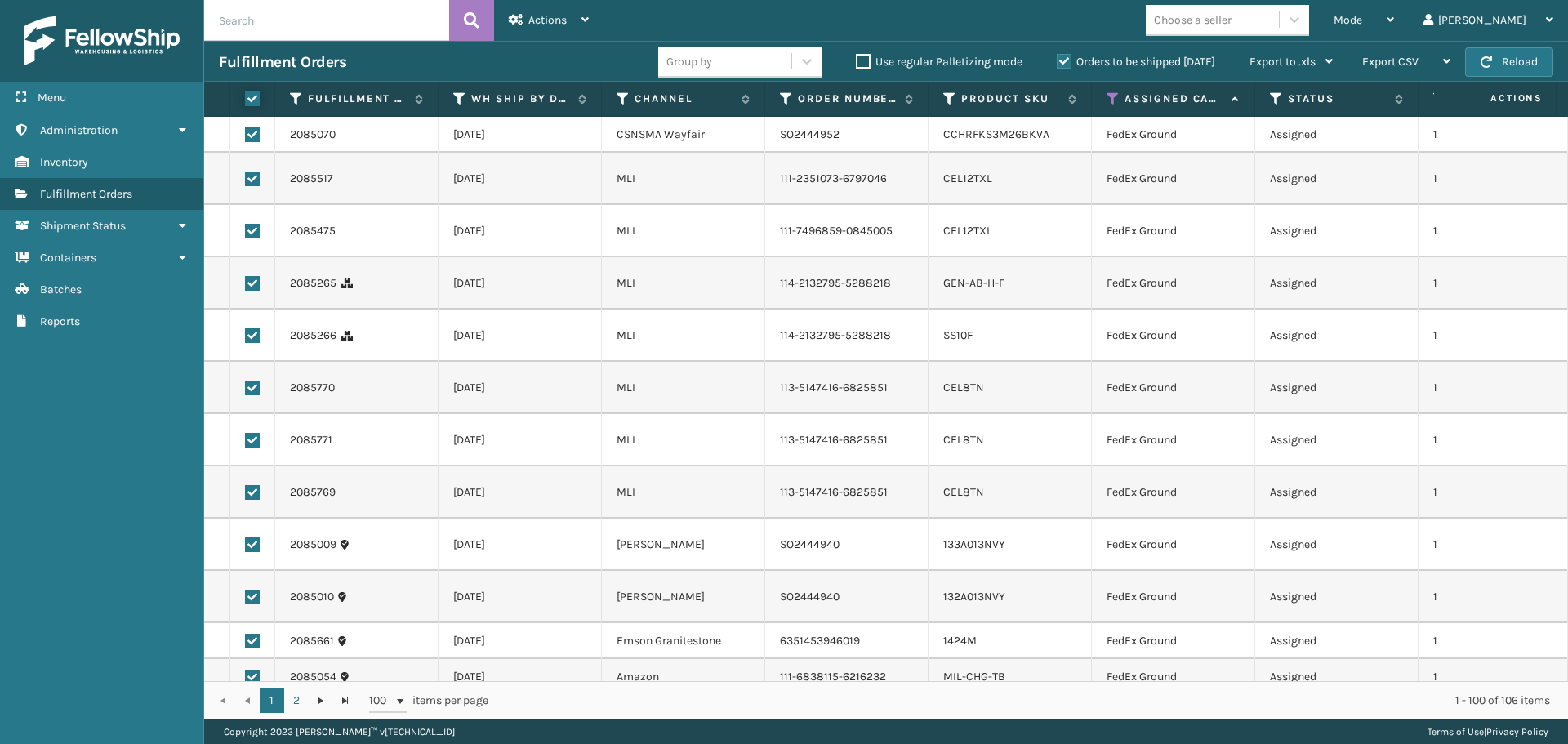
checkbox input "true"
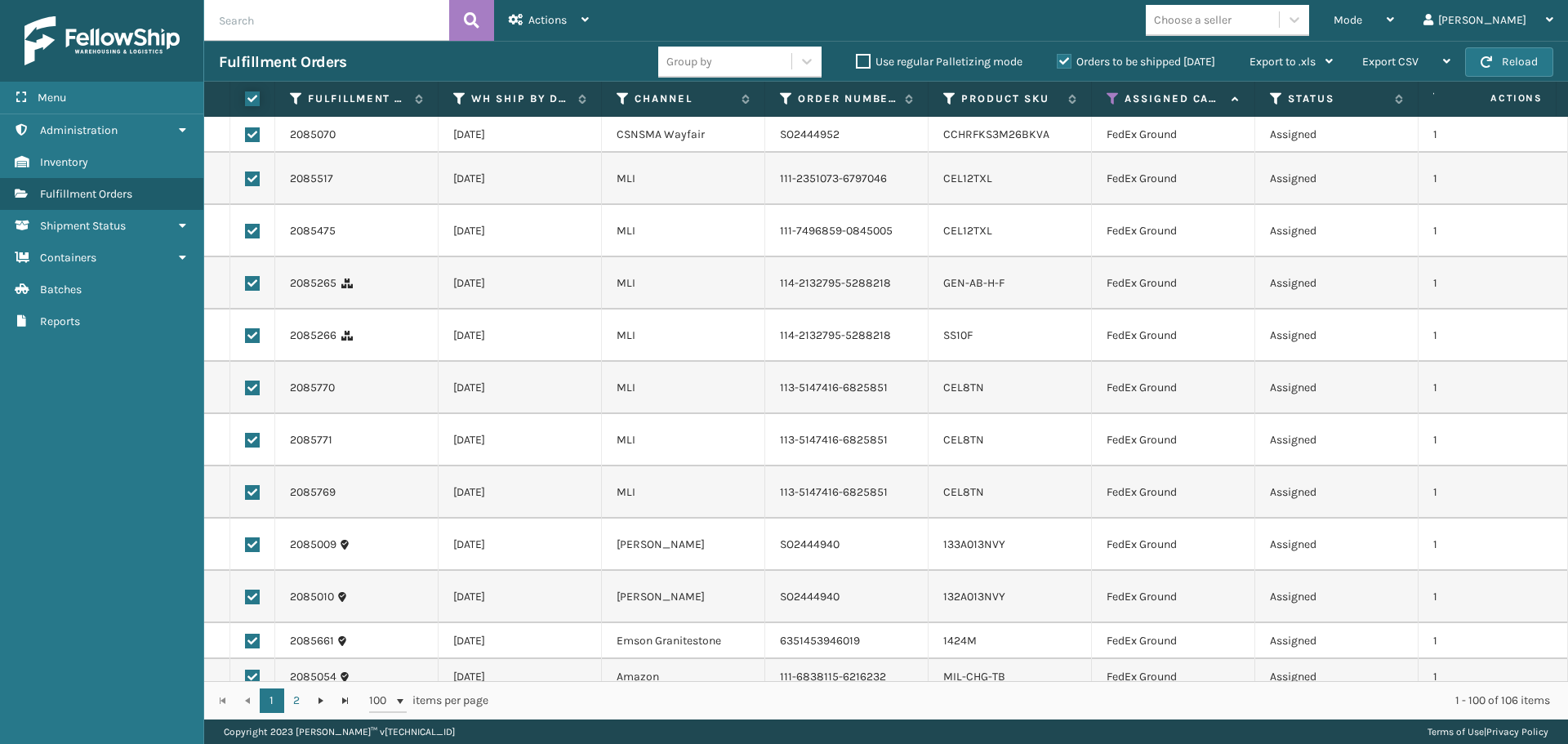
checkbox input "true"
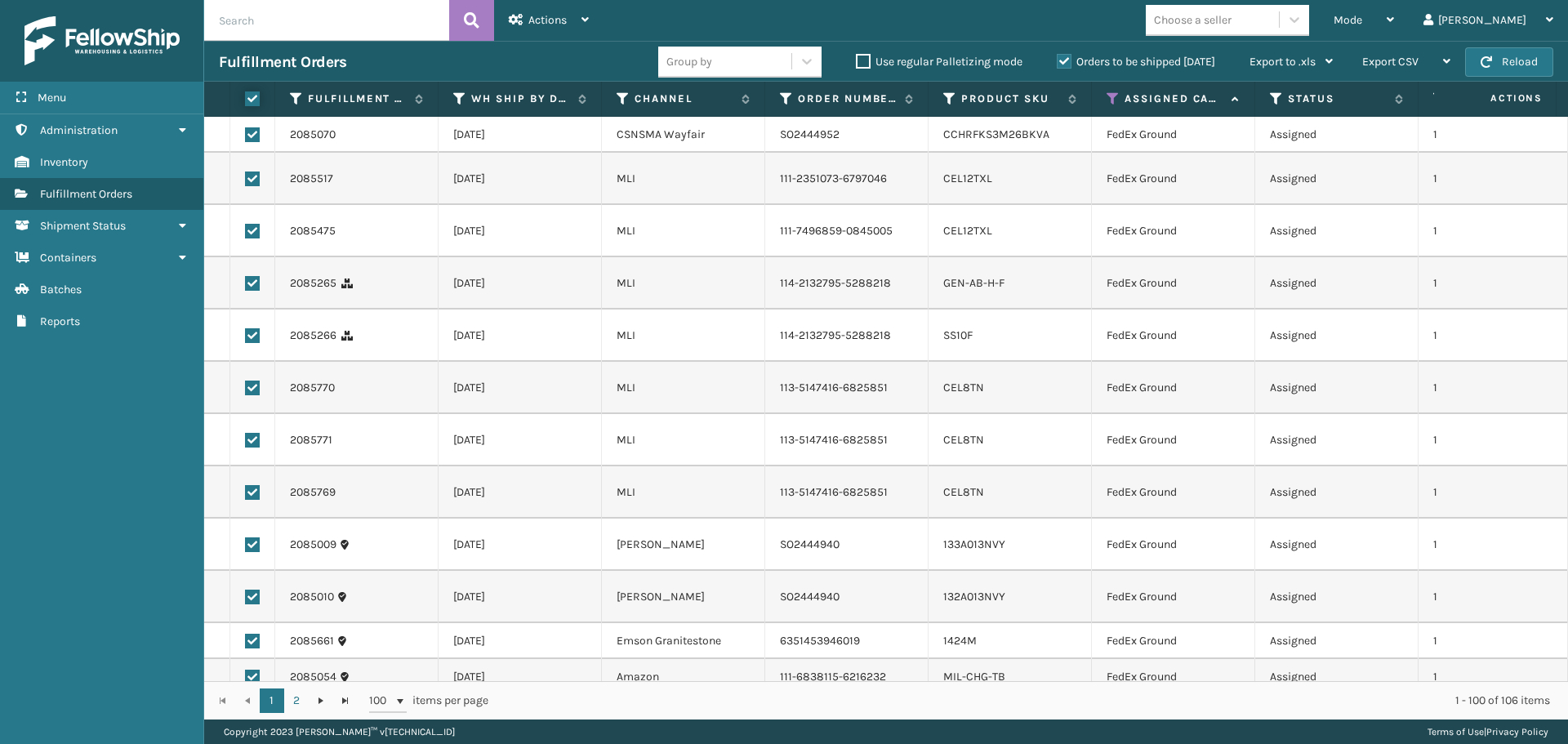
checkbox input "true"
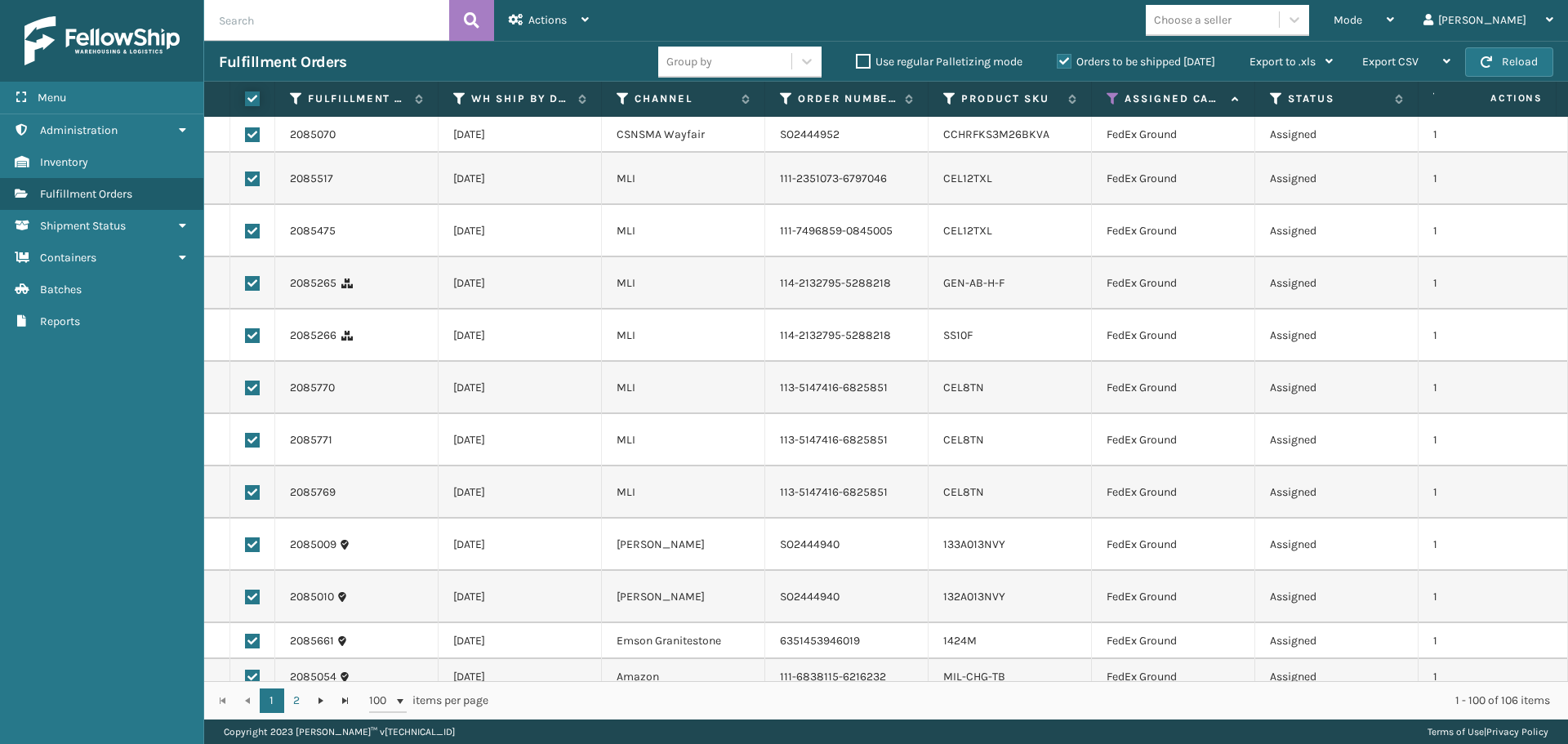
checkbox input "true"
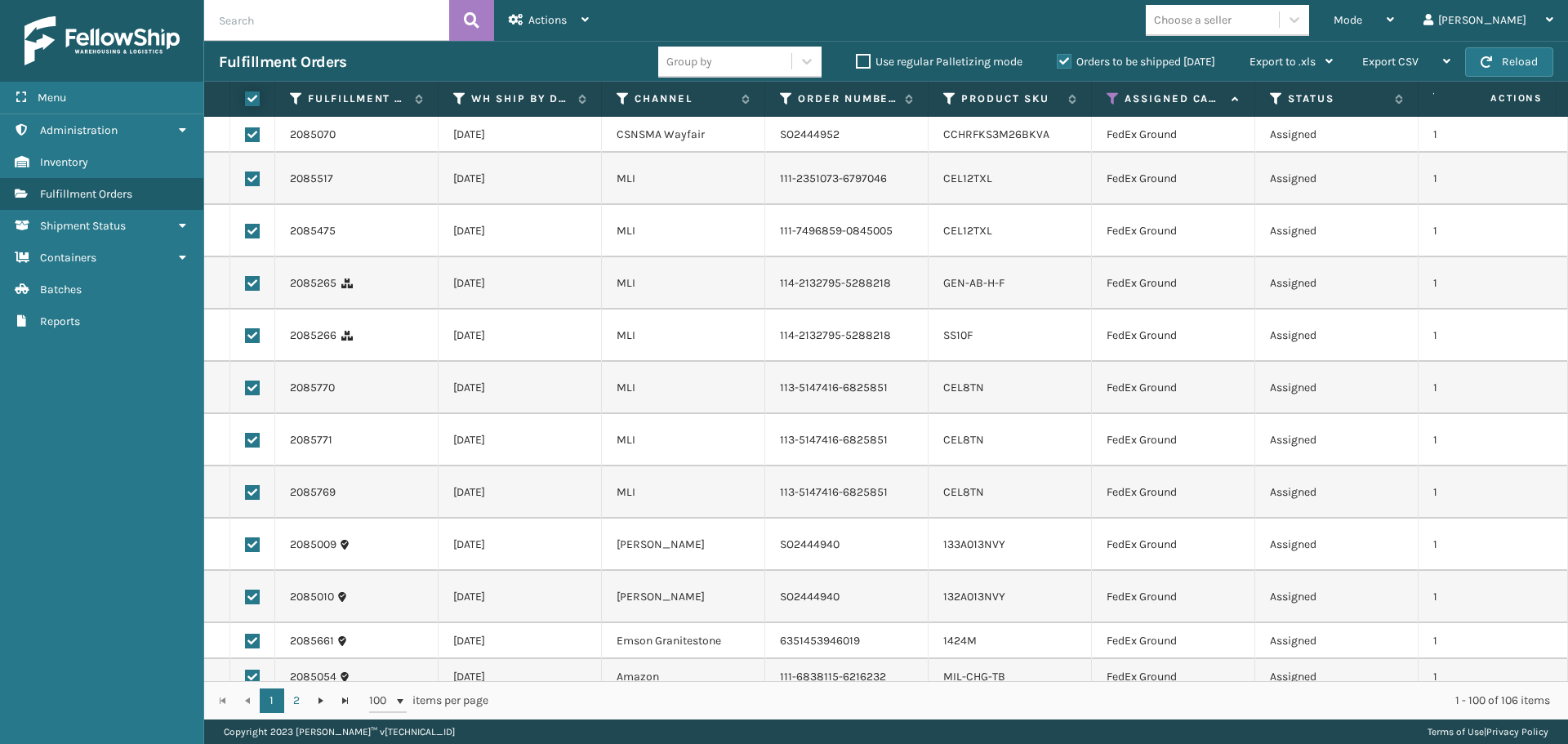
checkbox input "true"
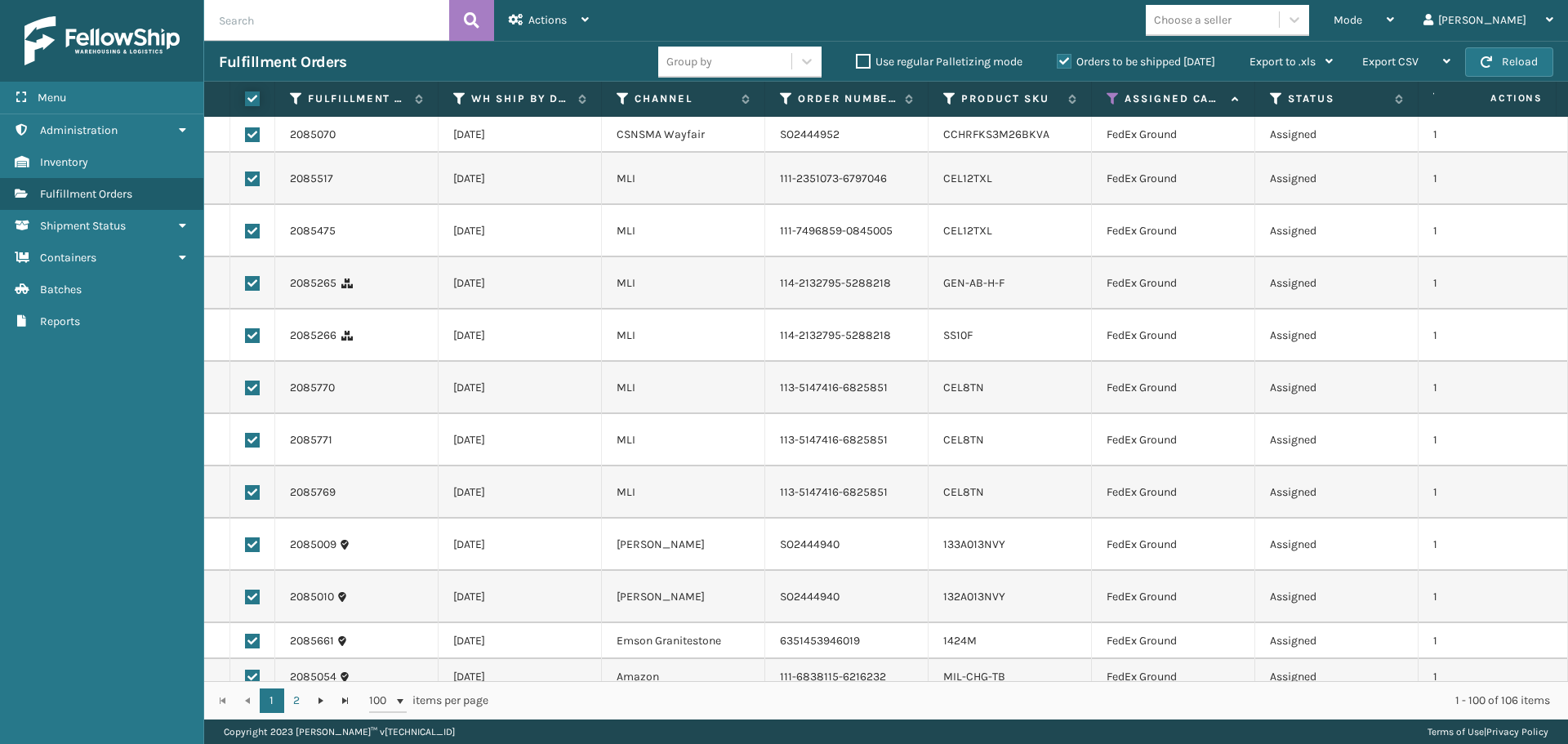
checkbox input "true"
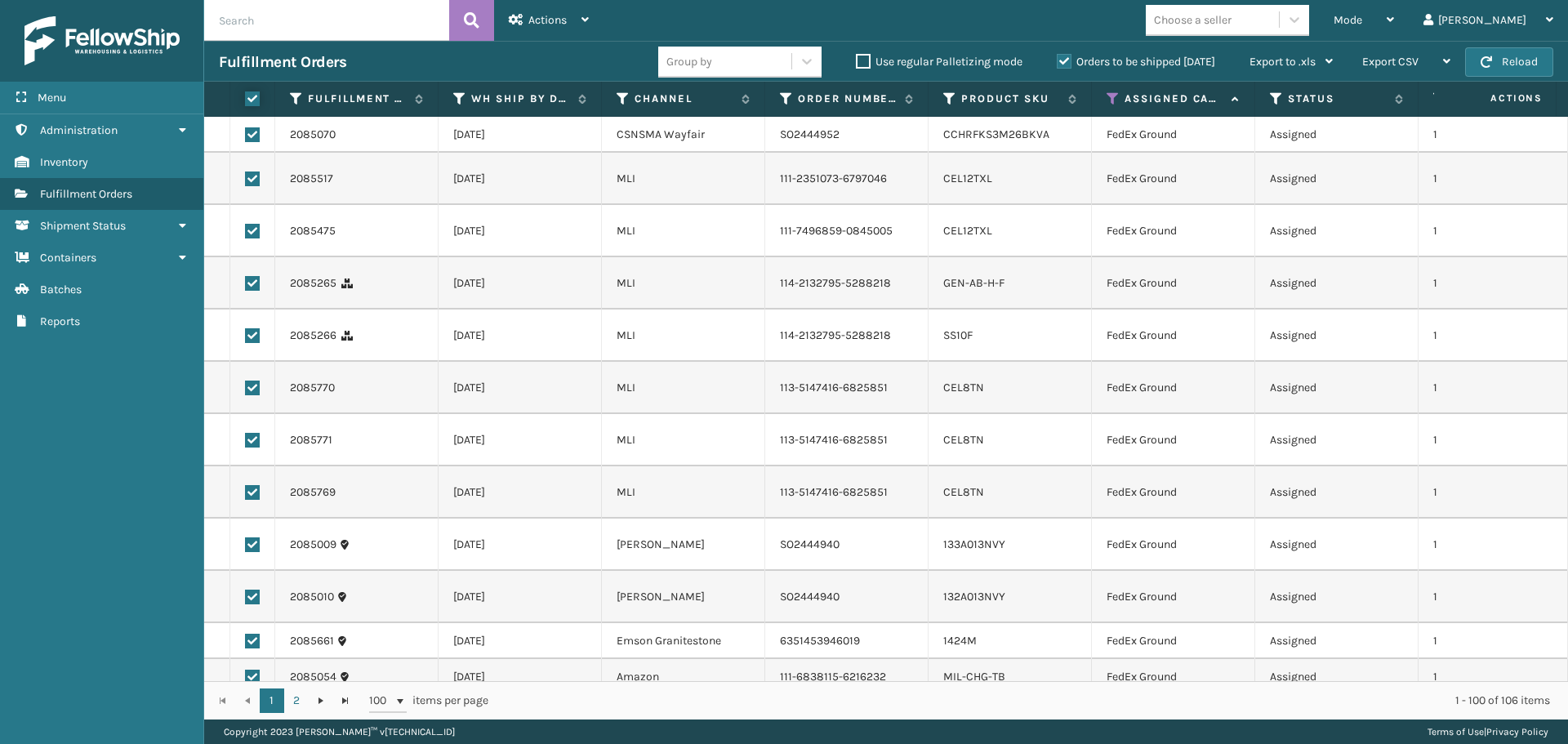
checkbox input "true"
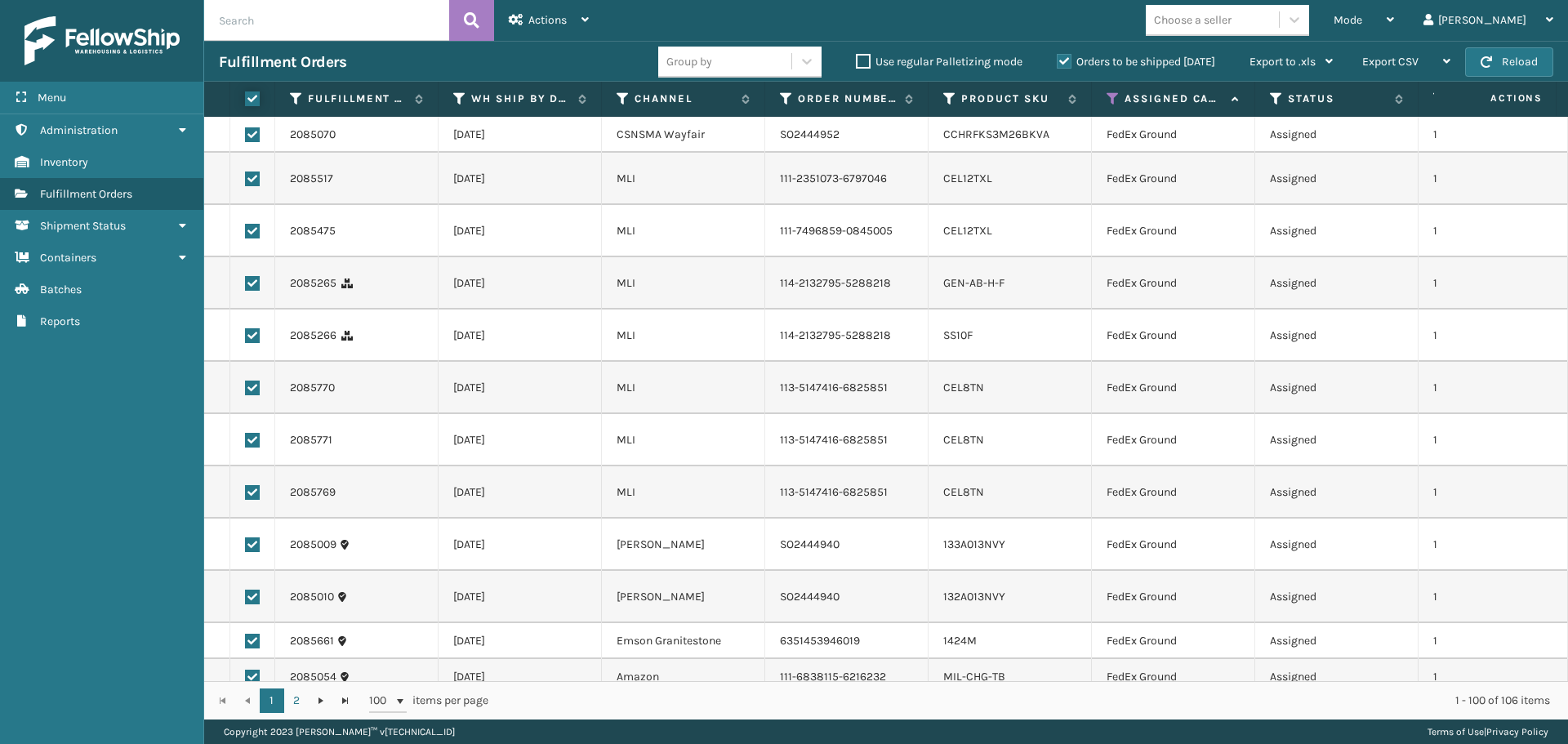
checkbox input "true"
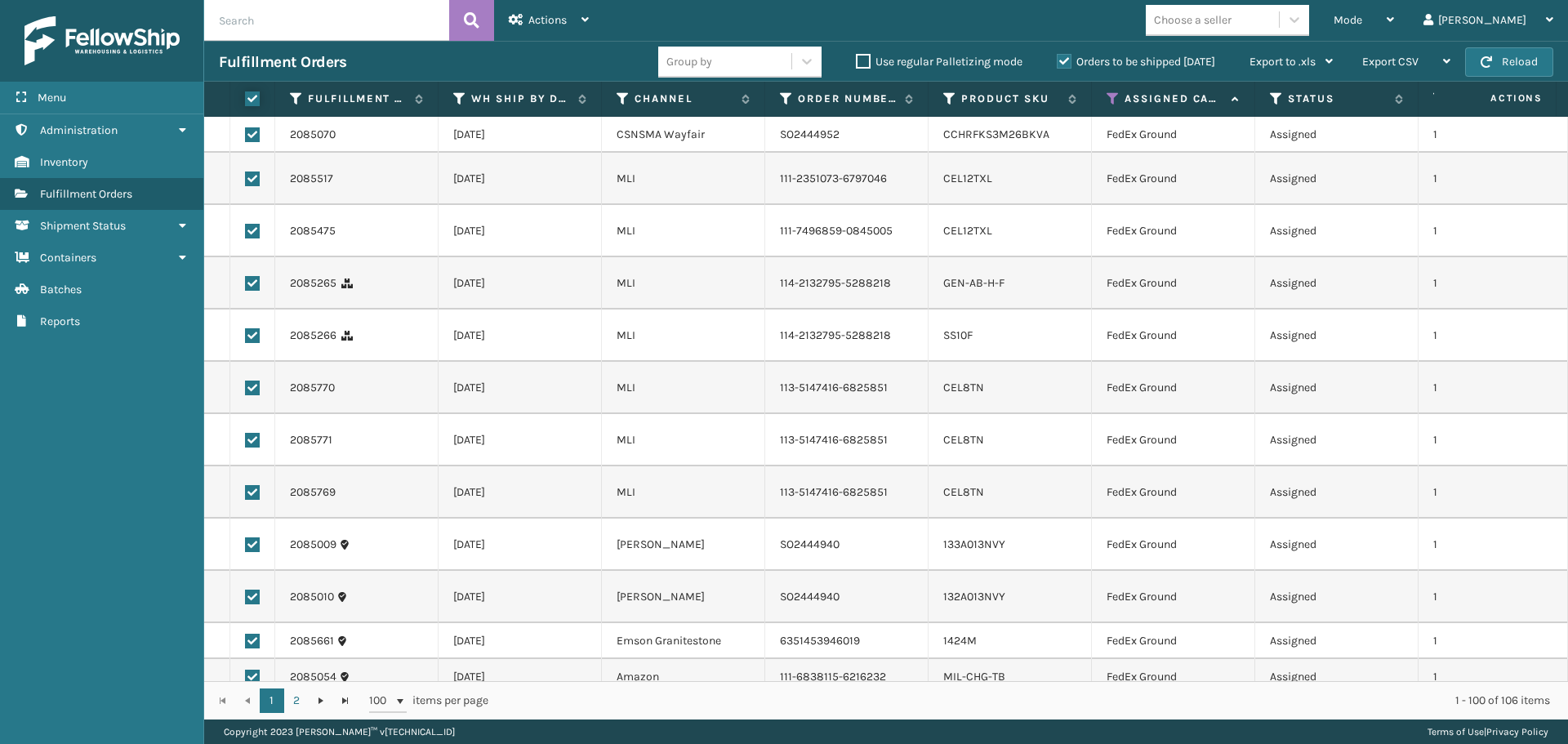
checkbox input "true"
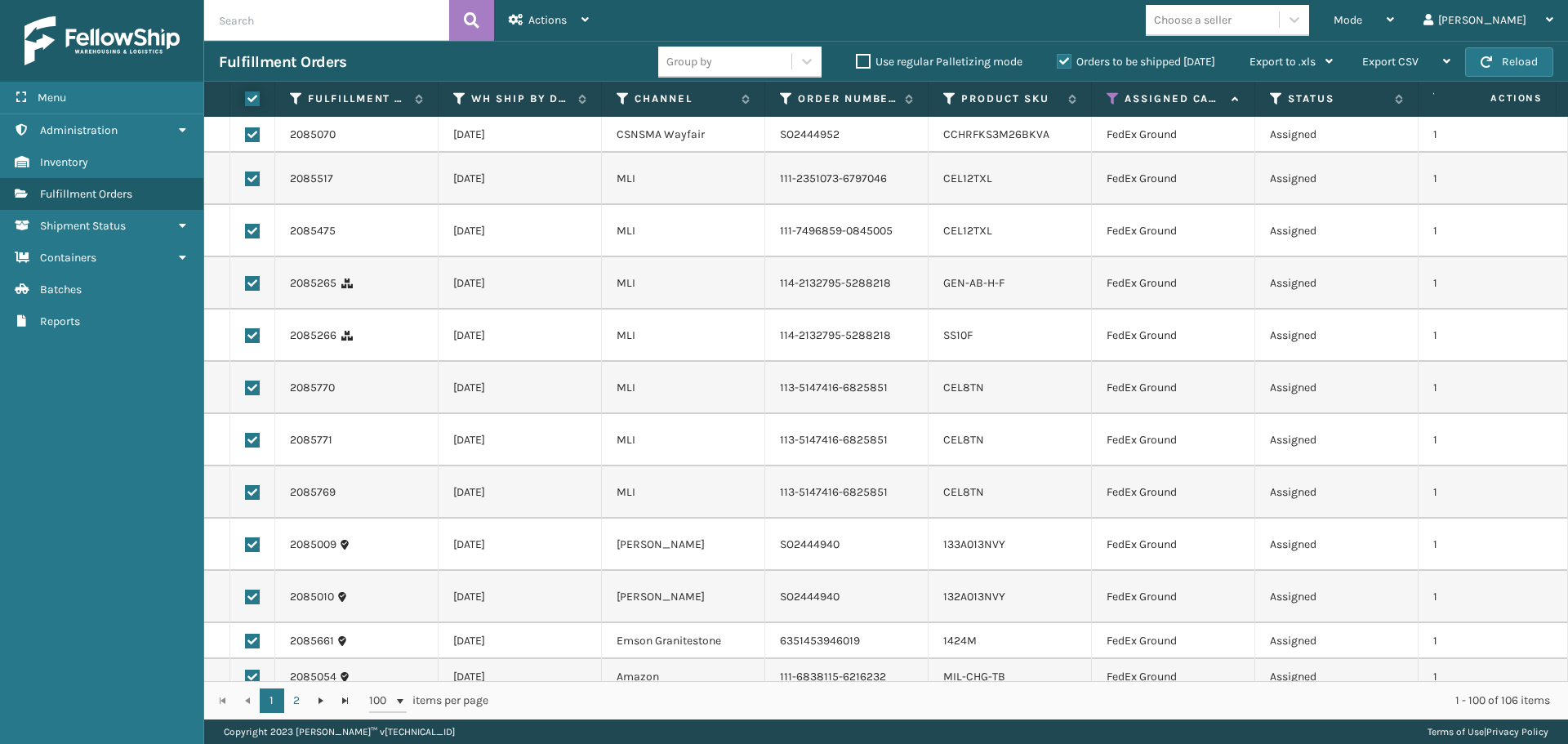
checkbox input "true"
click at [567, 28] on div "Actions" at bounding box center [549, 20] width 80 height 41
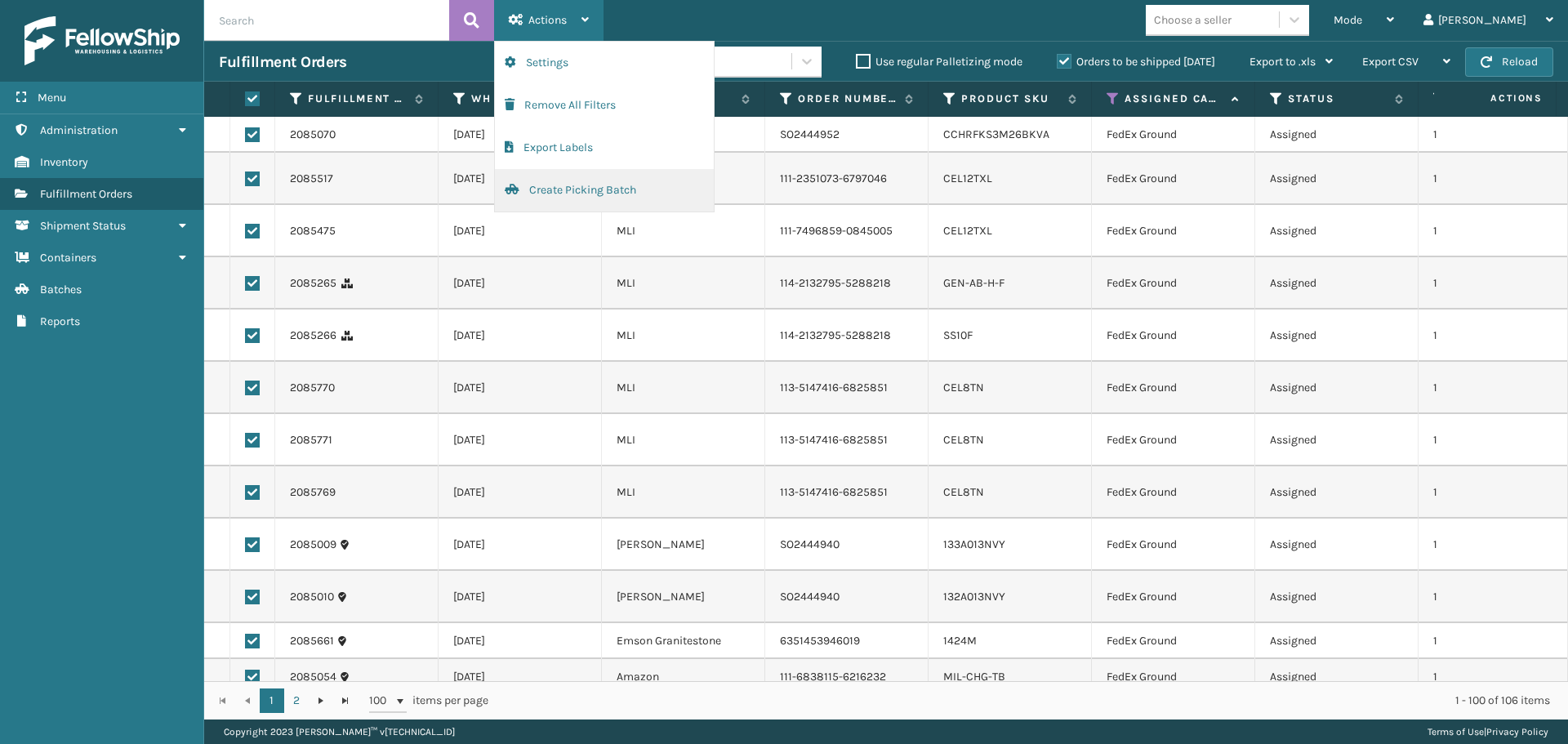
click at [576, 191] on button "Create Picking Batch" at bounding box center [604, 190] width 219 height 42
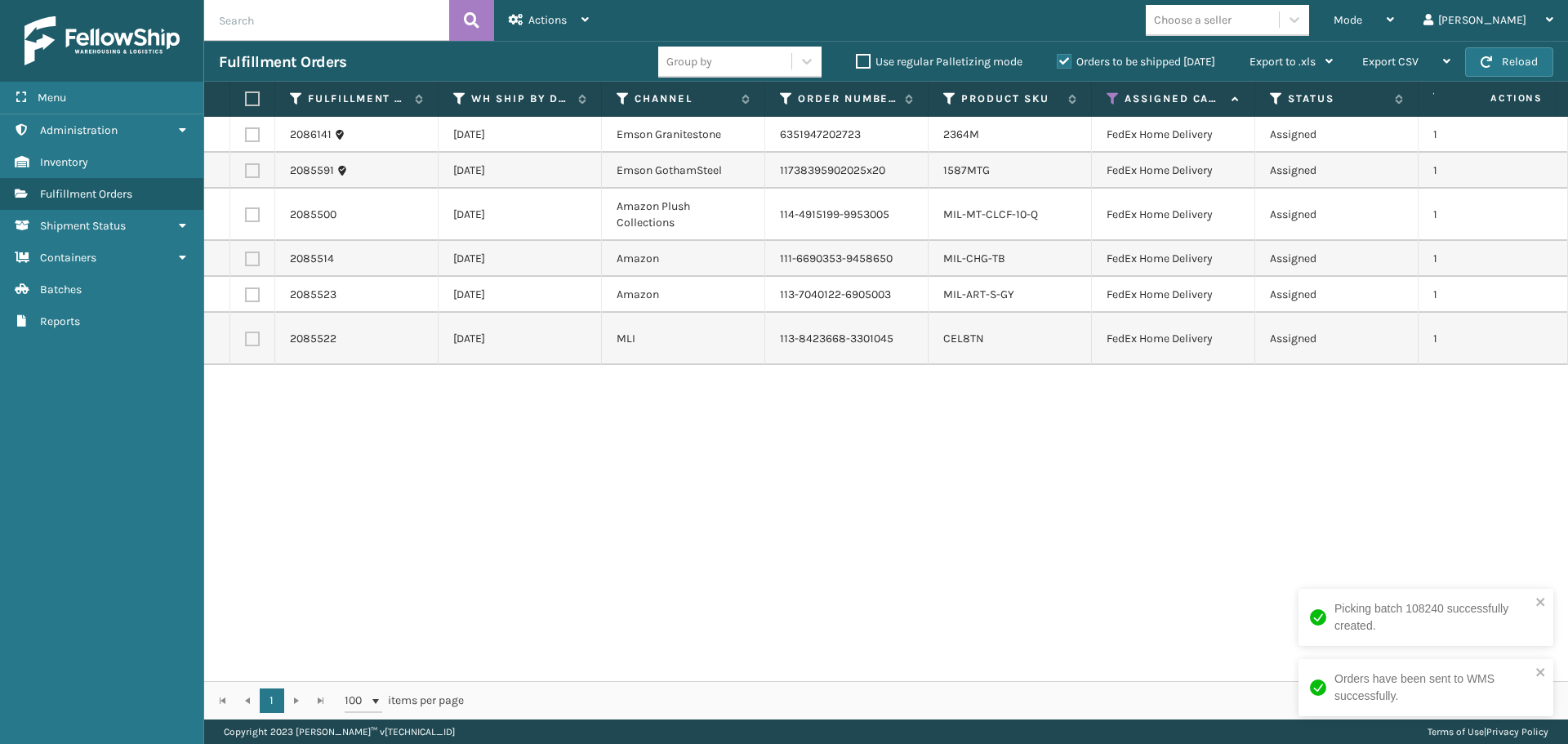
click at [246, 102] on label at bounding box center [249, 98] width 10 height 14
click at [246, 102] on input "checkbox" at bounding box center [245, 98] width 1 height 11
checkbox input "true"
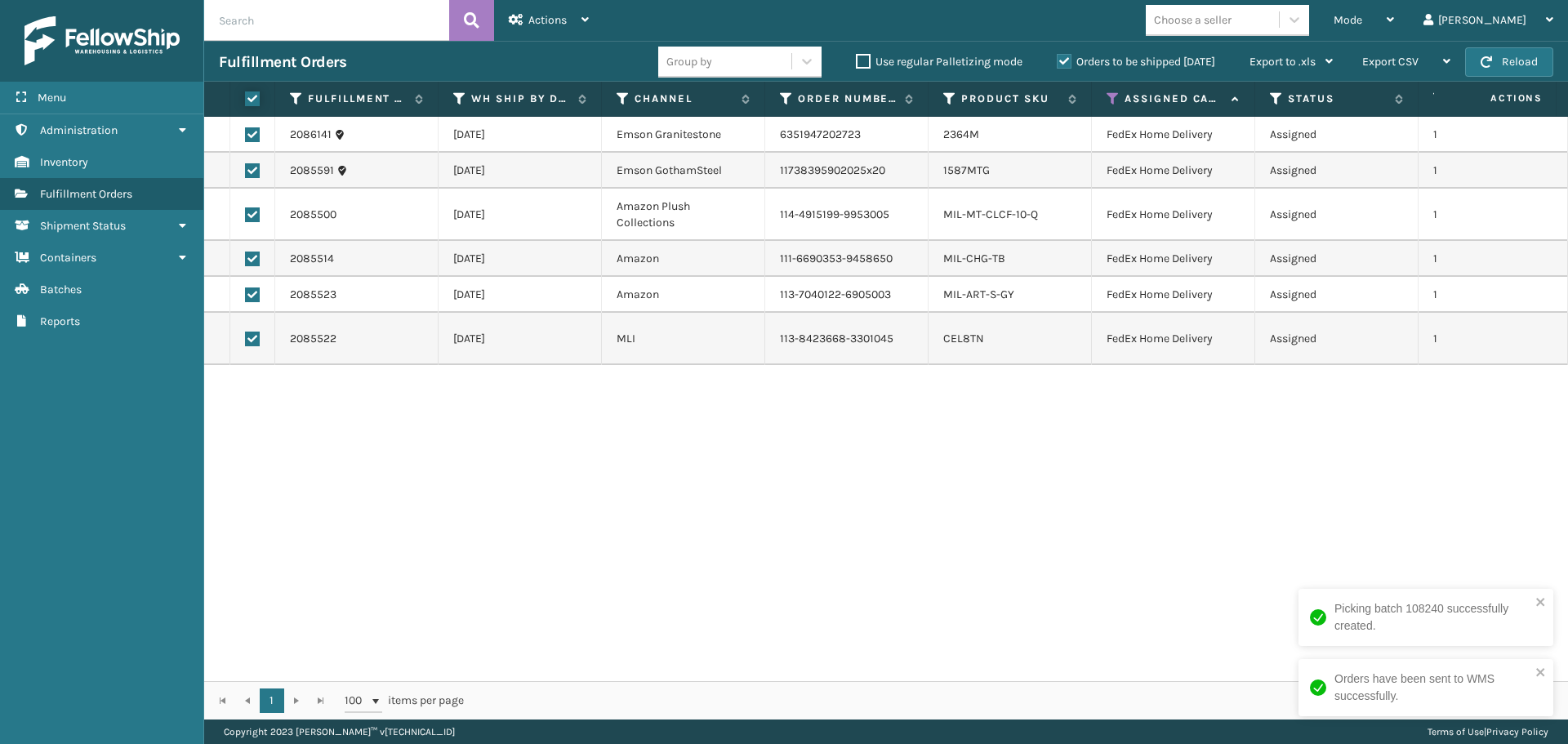
checkbox input "true"
click at [562, 23] on span "Actions" at bounding box center [548, 20] width 38 height 14
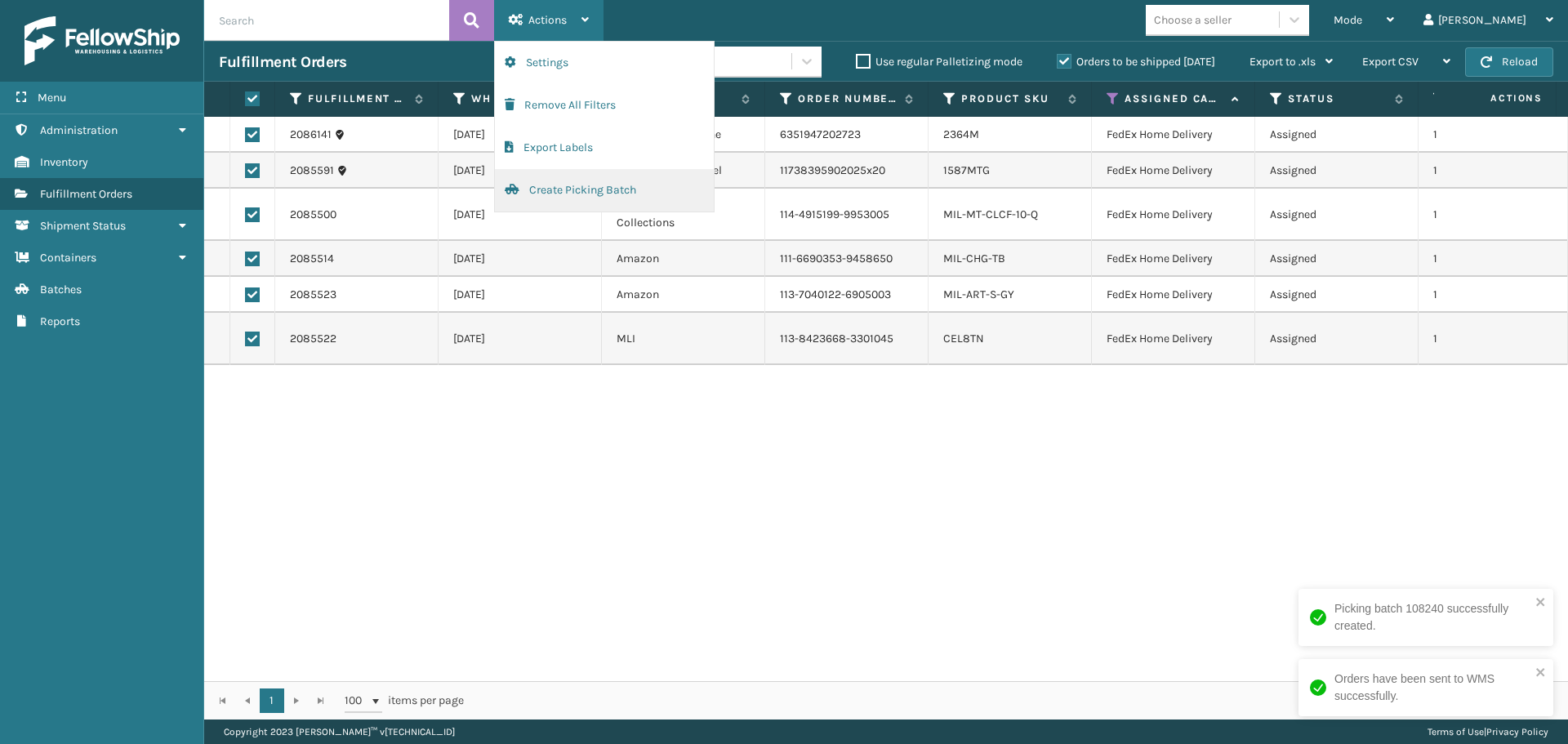
click at [590, 189] on button "Create Picking Batch" at bounding box center [604, 190] width 219 height 42
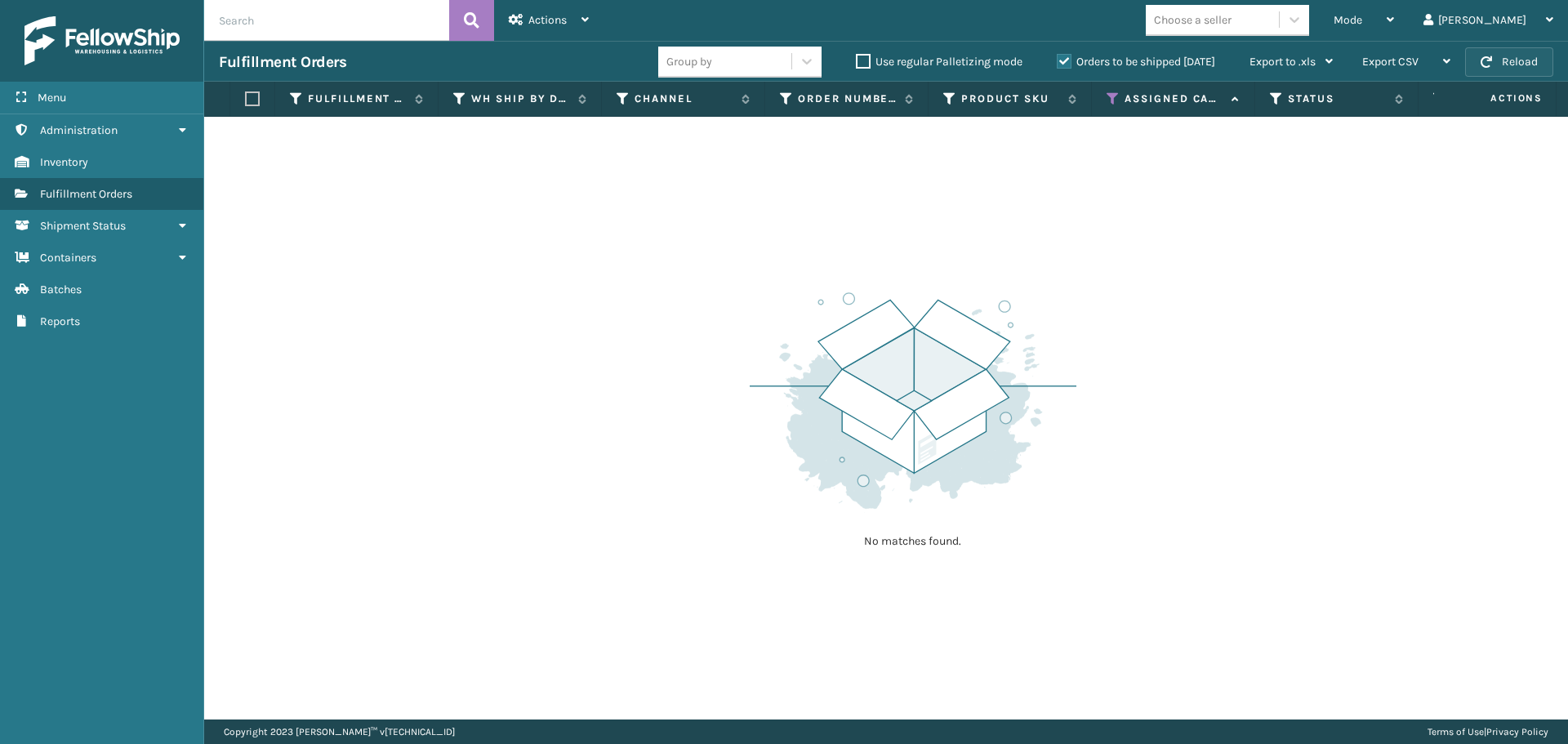
click at [1534, 53] on button "Reload" at bounding box center [1510, 62] width 88 height 30
click at [1112, 96] on icon at bounding box center [1113, 98] width 13 height 14
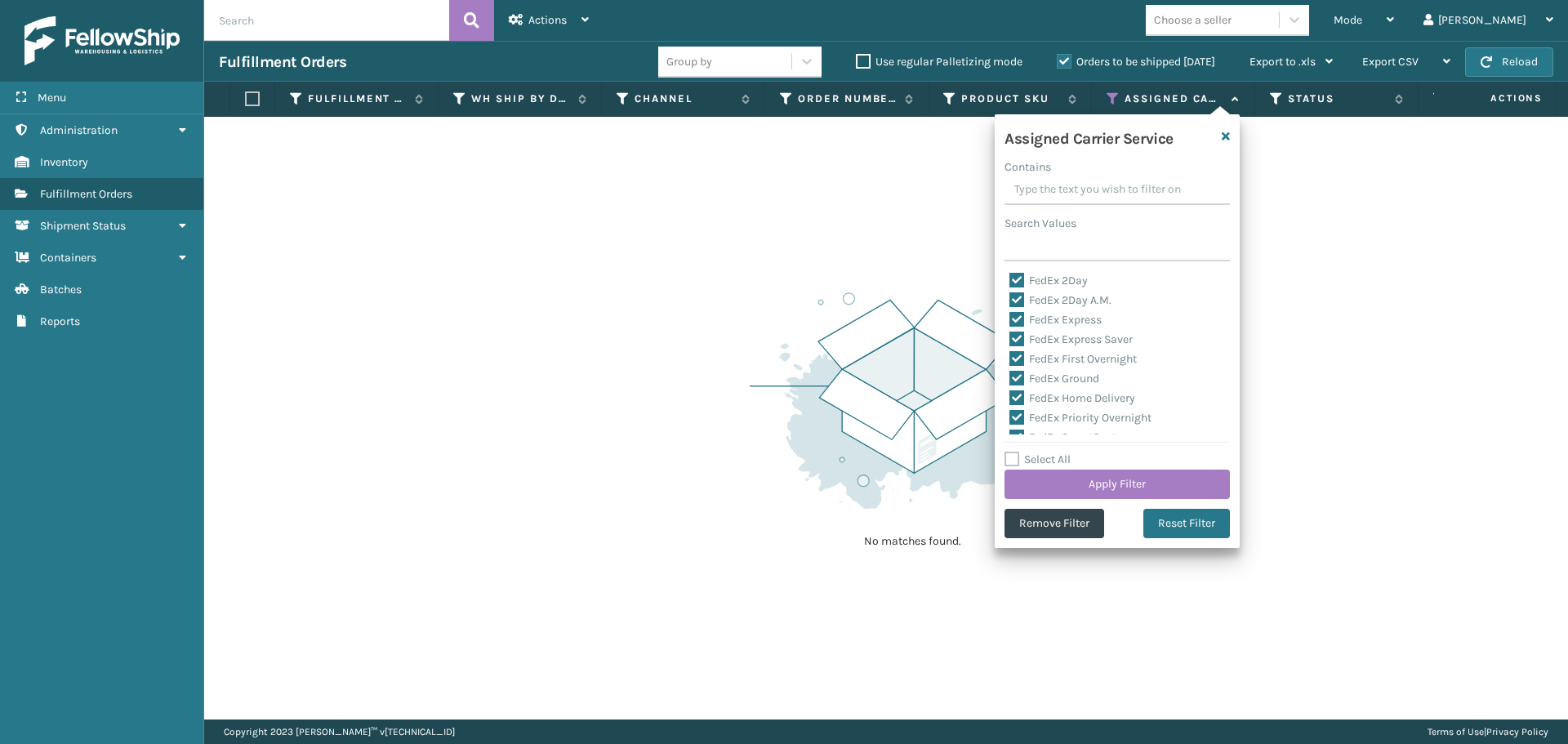
click at [1013, 455] on label "Select All" at bounding box center [1038, 459] width 66 height 14
click at [1013, 452] on input "Select All" at bounding box center [1128, 451] width 245 height 2
checkbox input "true"
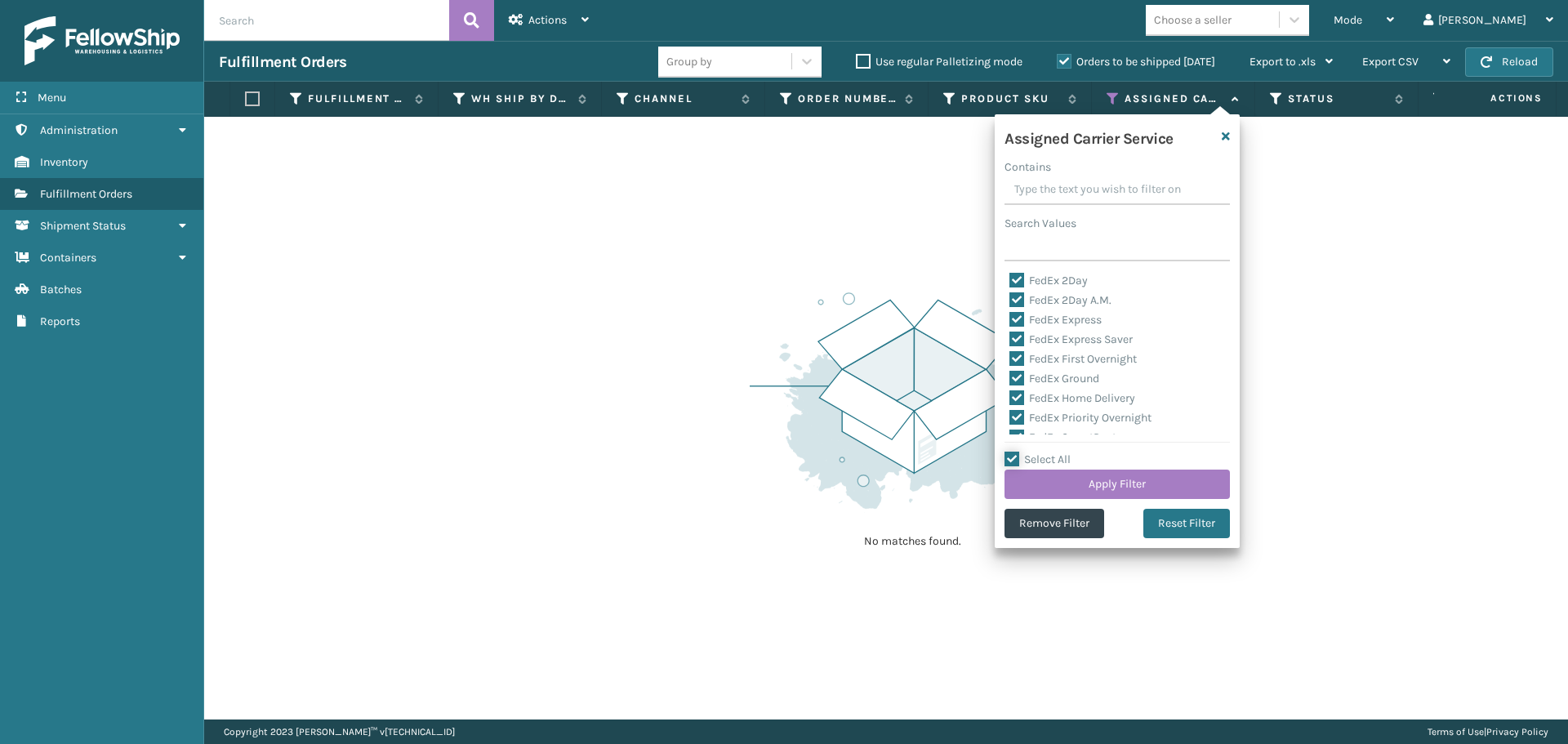
checkbox input "true"
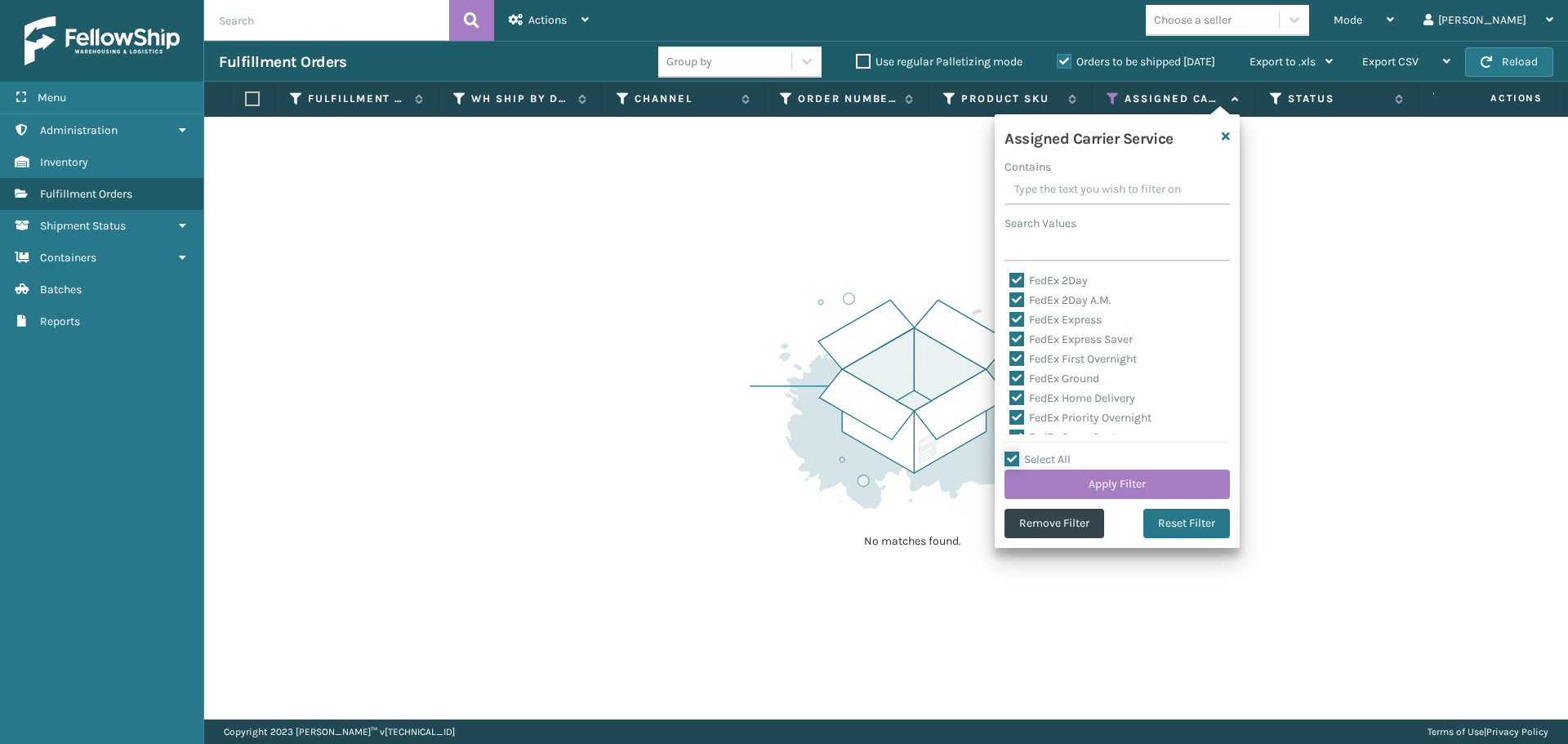
checkbox input "true"
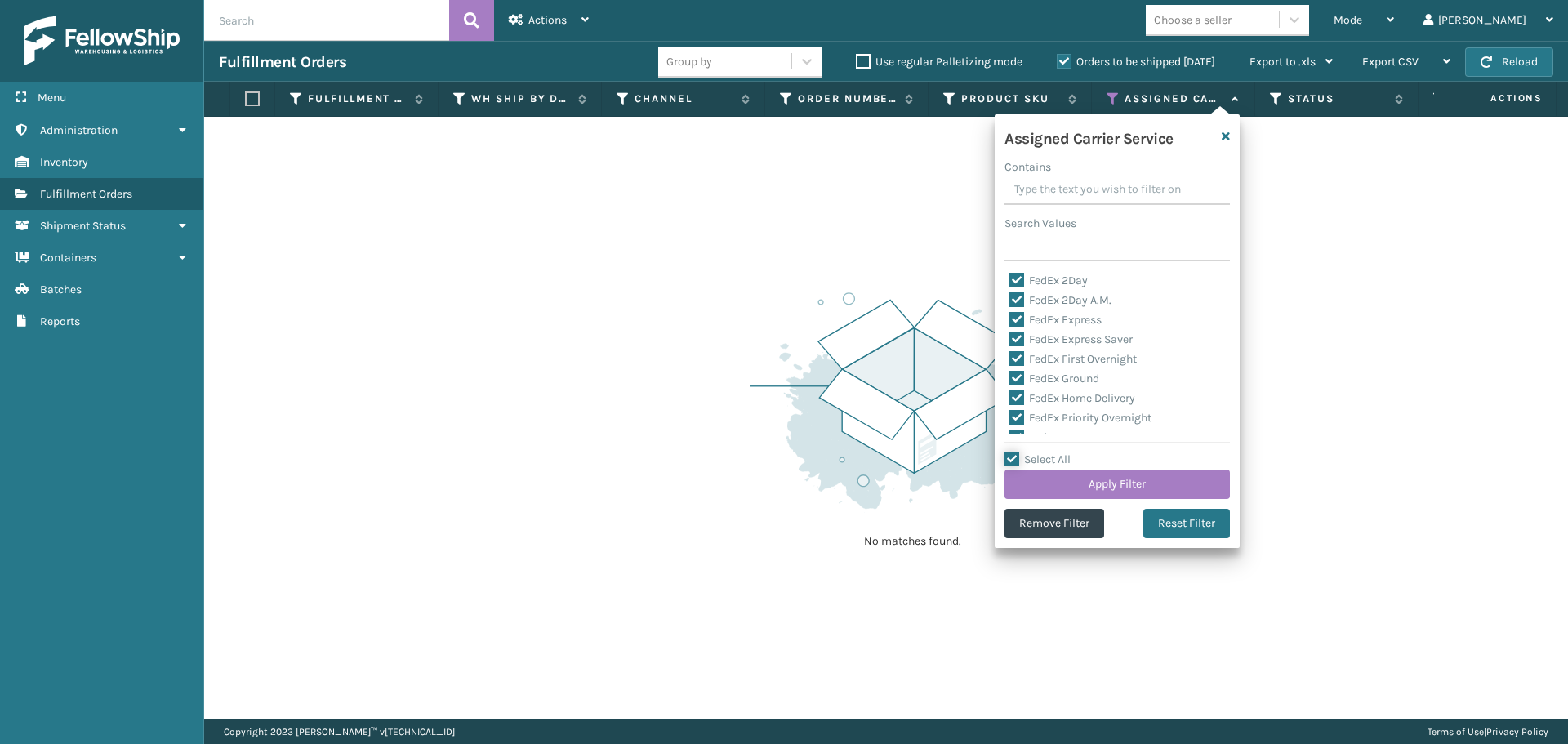
checkbox input "true"
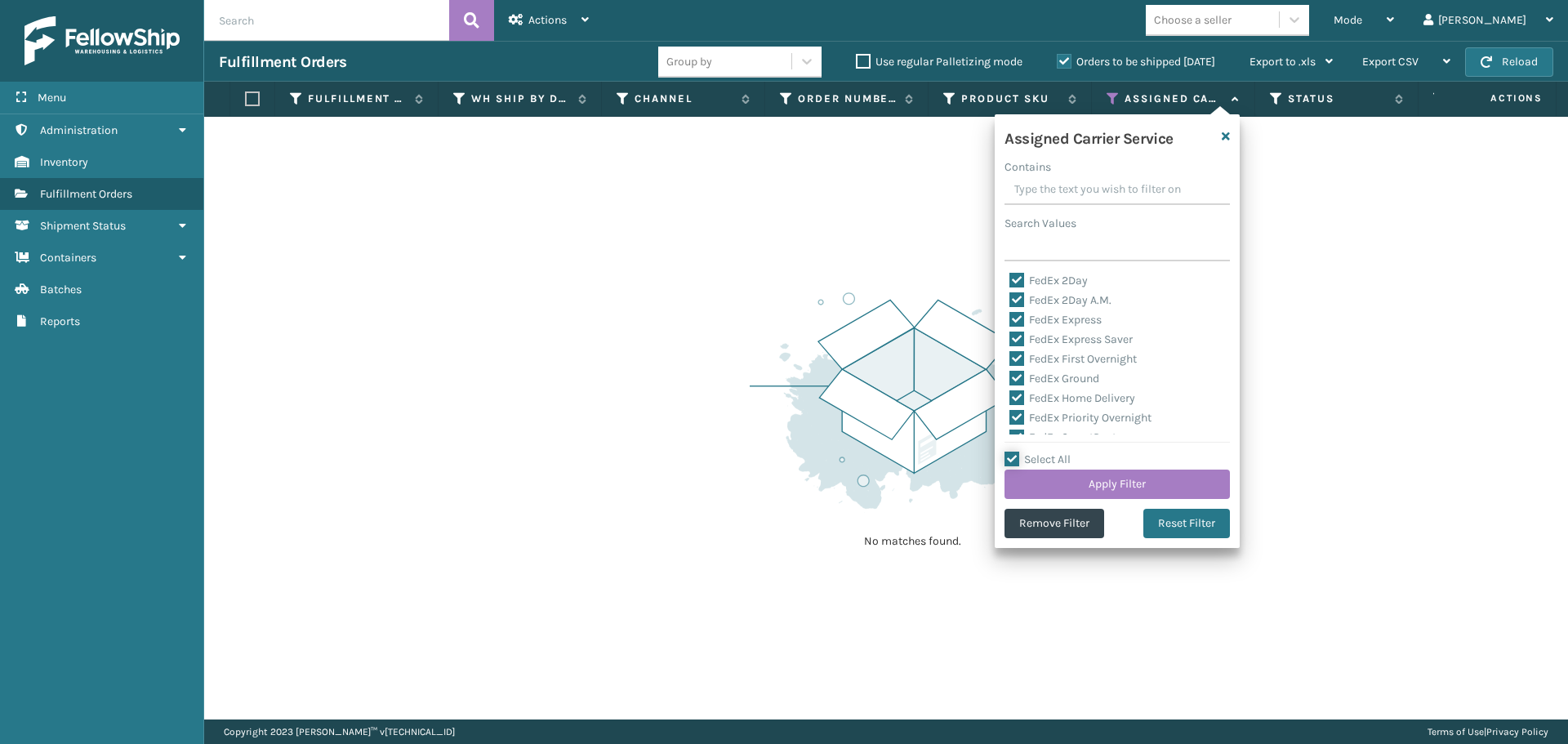
checkbox input "true"
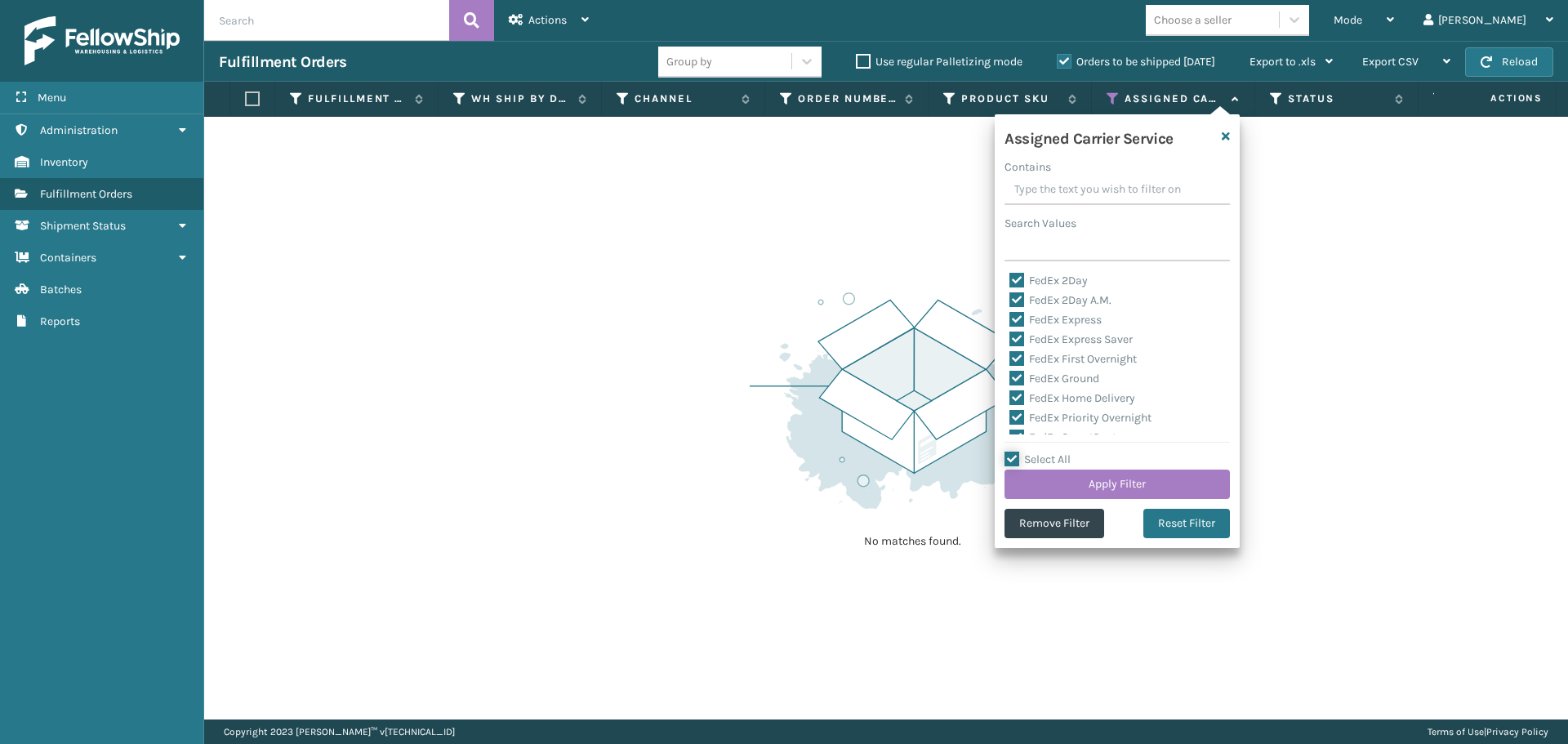
checkbox input "true"
click at [1013, 455] on label "Select All" at bounding box center [1038, 459] width 66 height 14
click at [1013, 452] on input "Select All" at bounding box center [1128, 451] width 245 height 2
checkbox input "false"
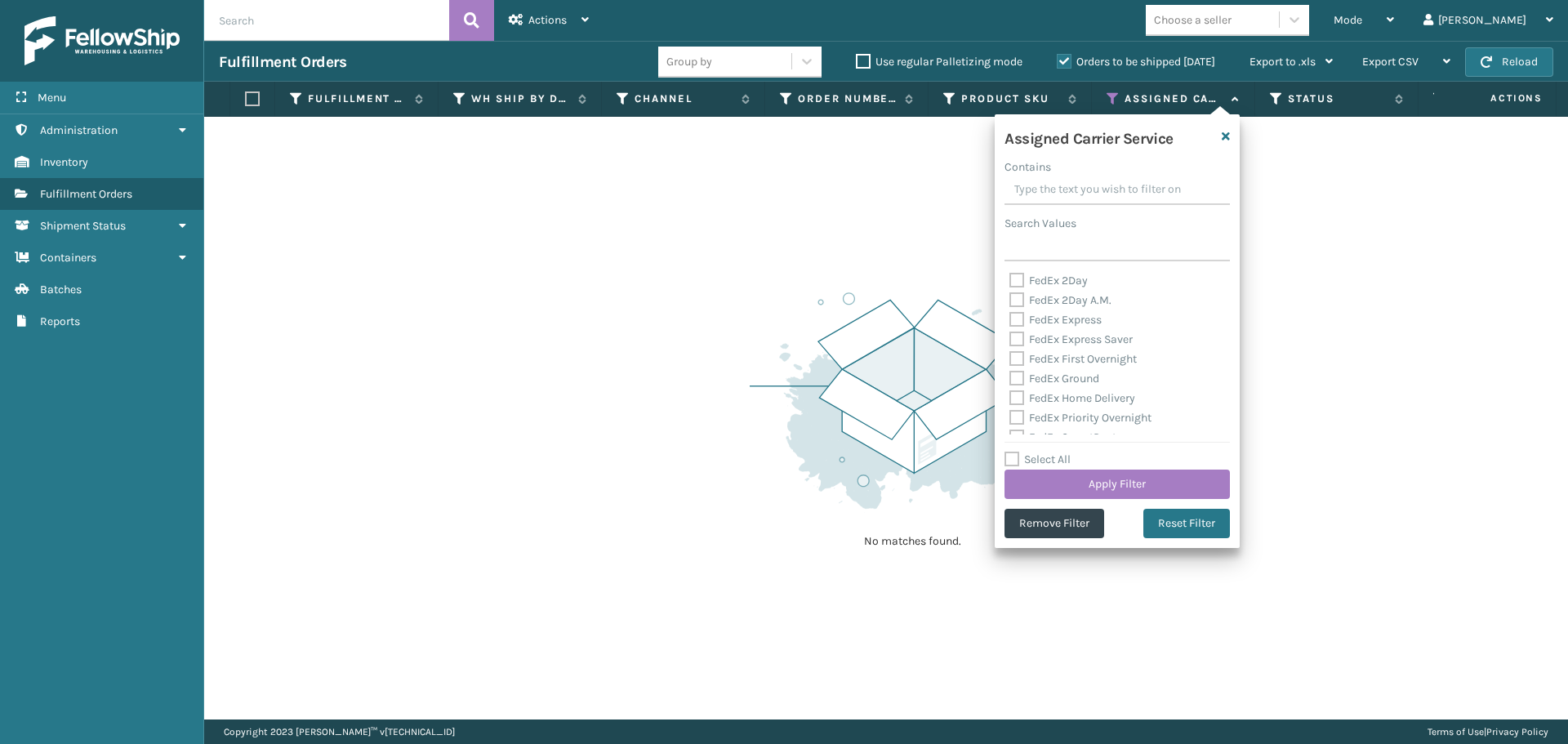
checkbox input "false"
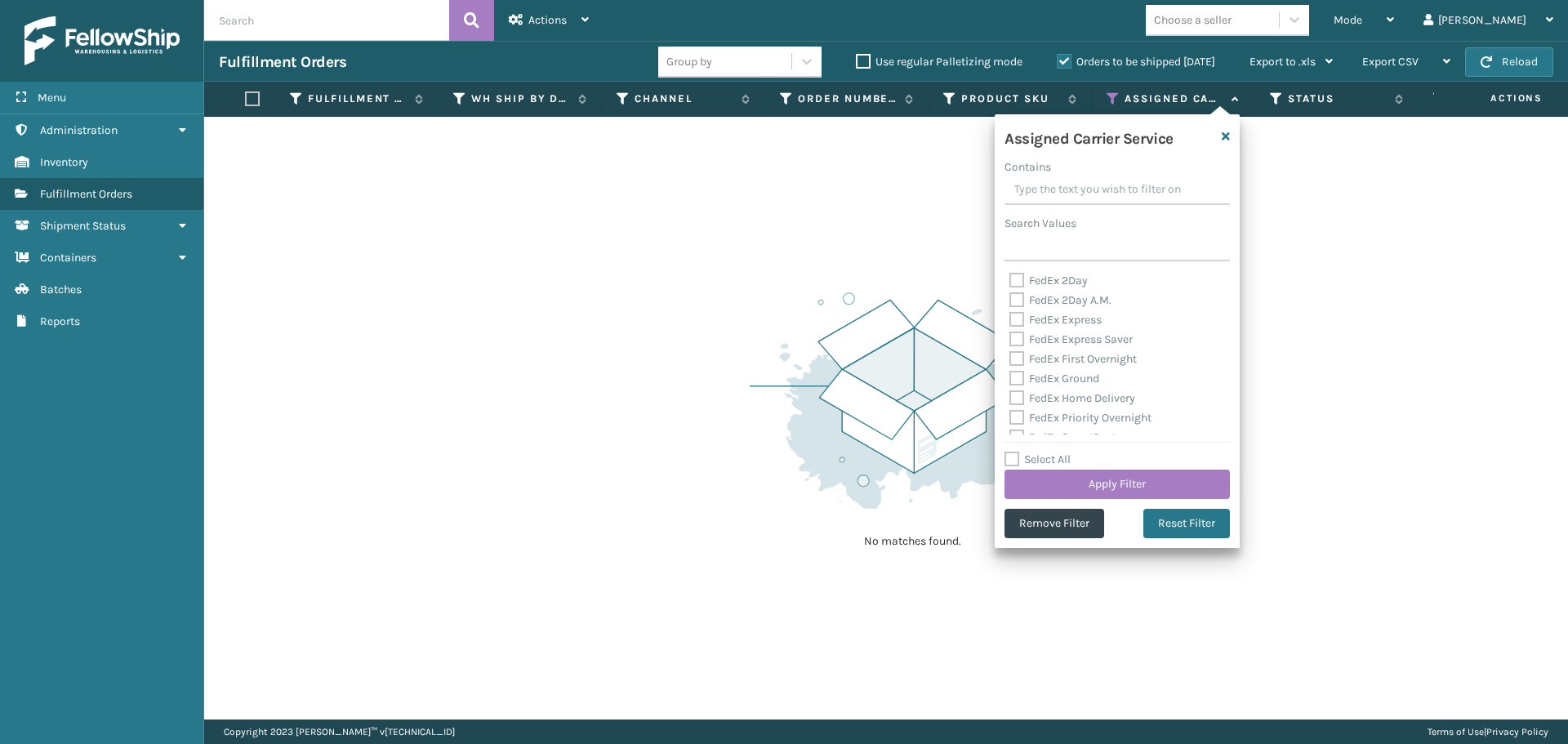
checkbox input "false"
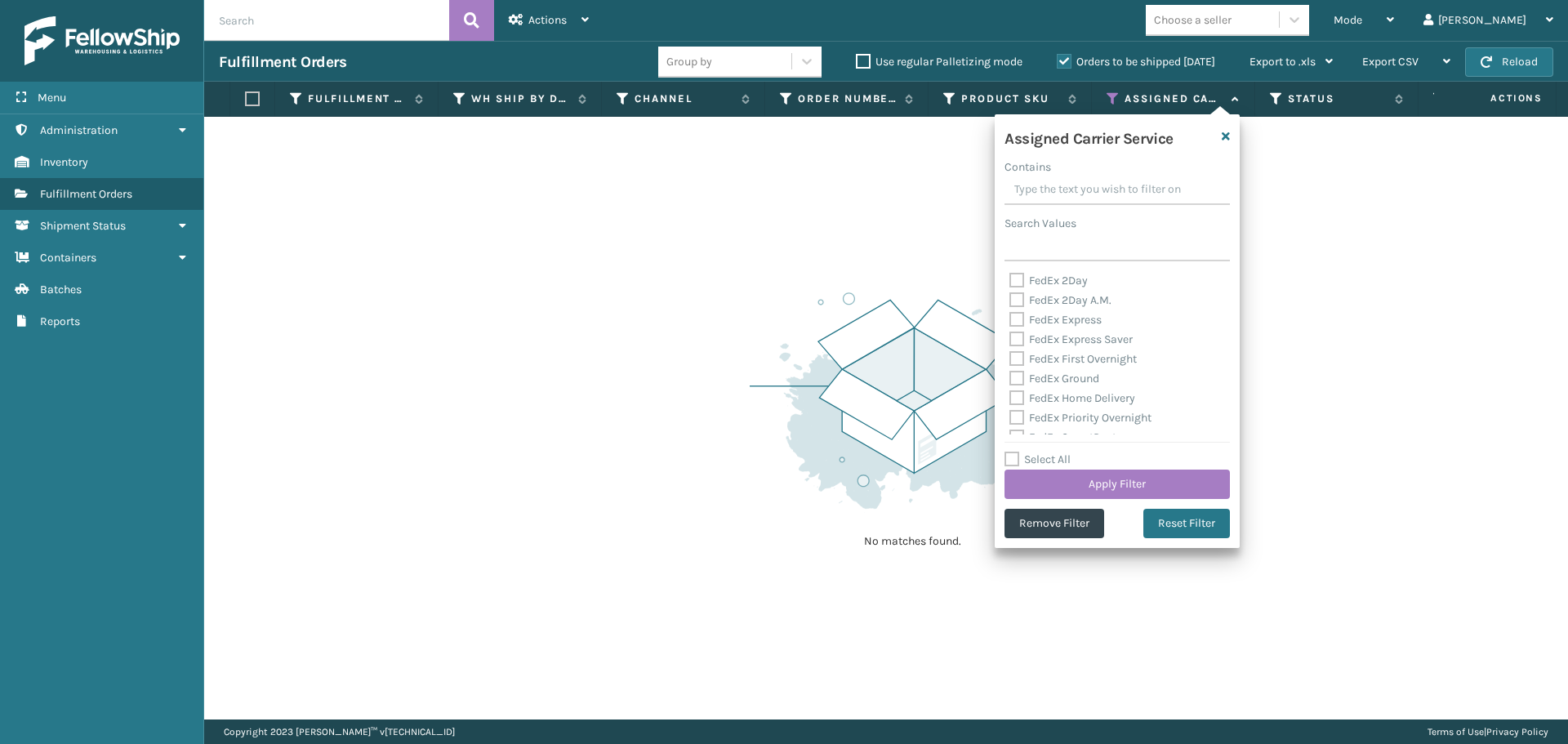
checkbox input "false"
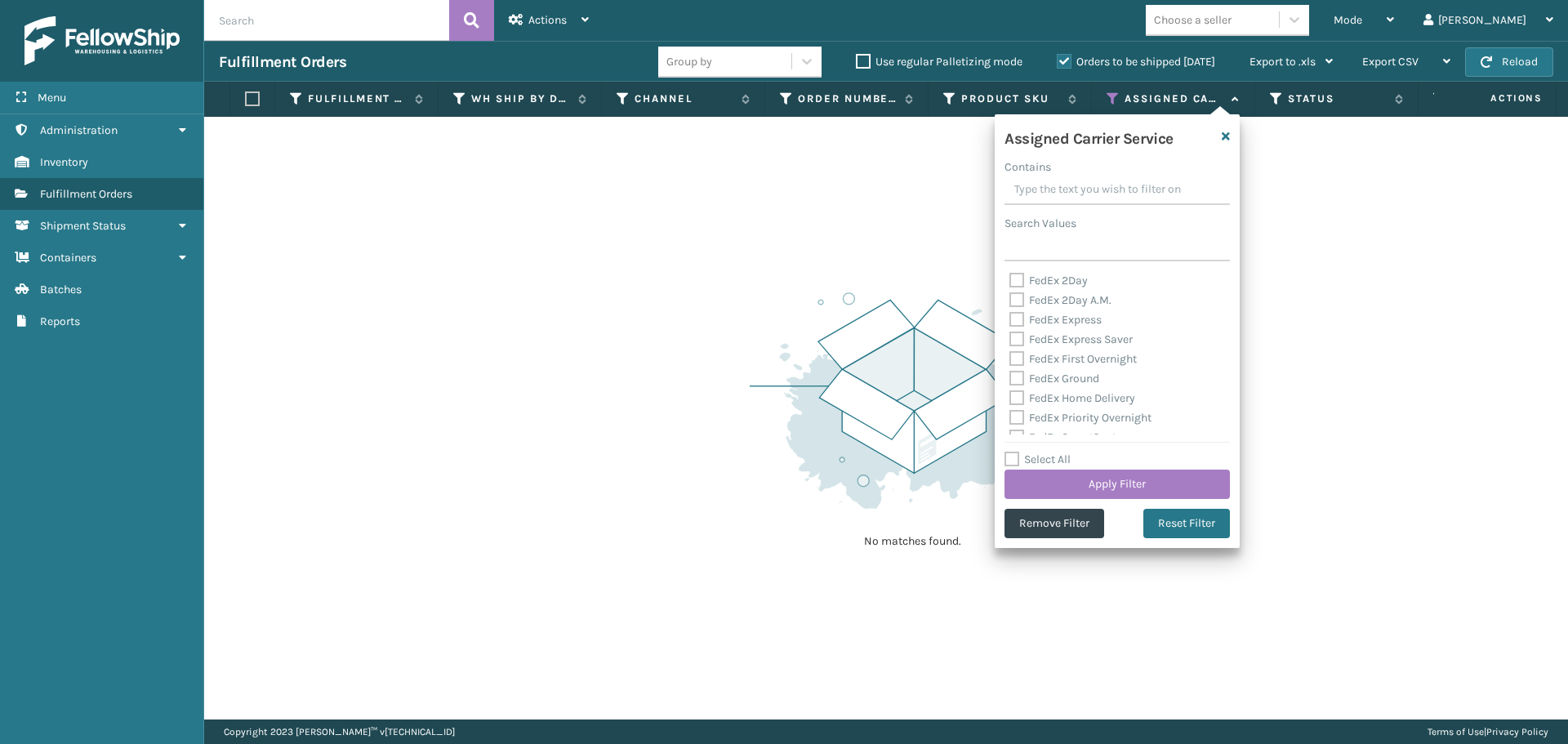
checkbox input "false"
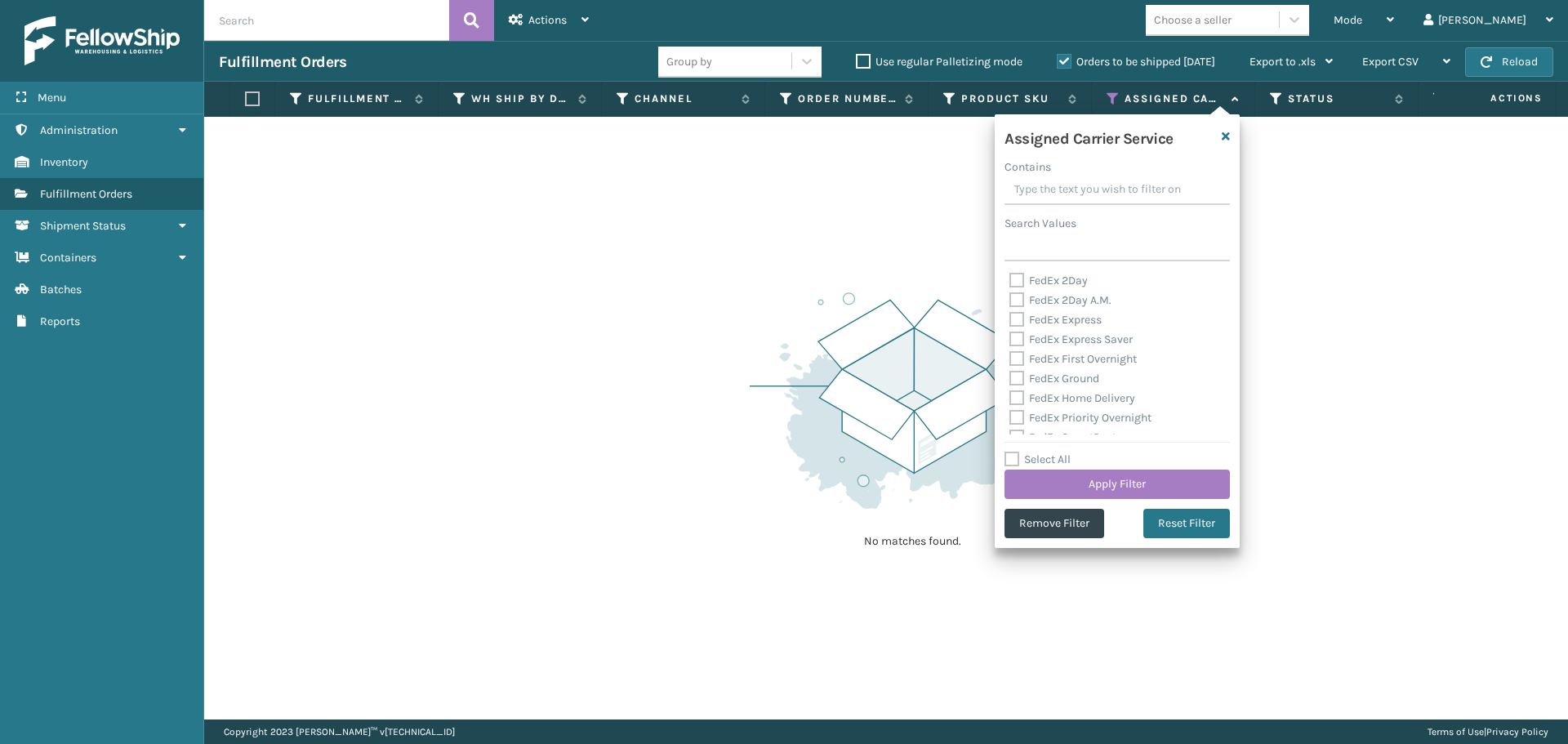
checkbox input "false"
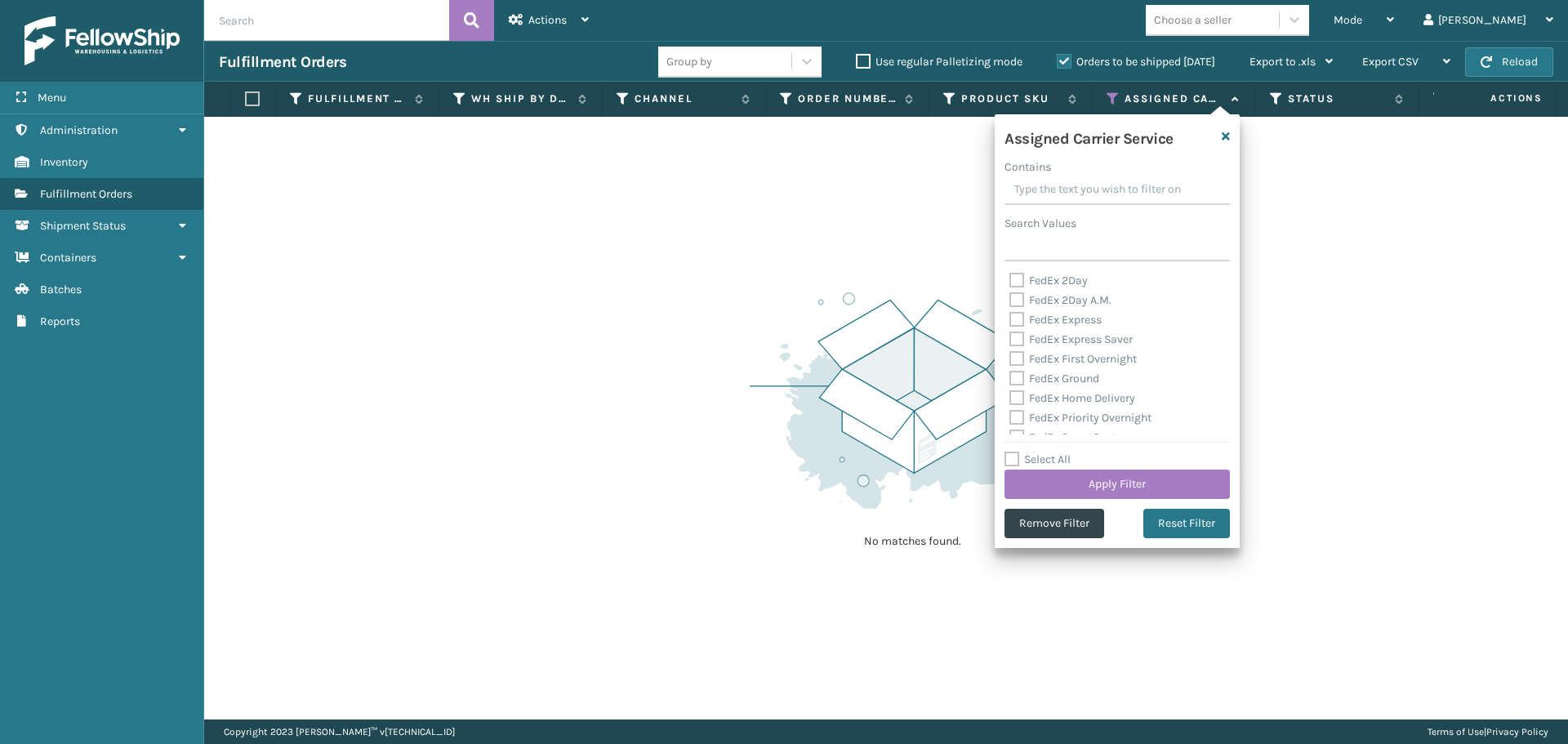
checkbox input "false"
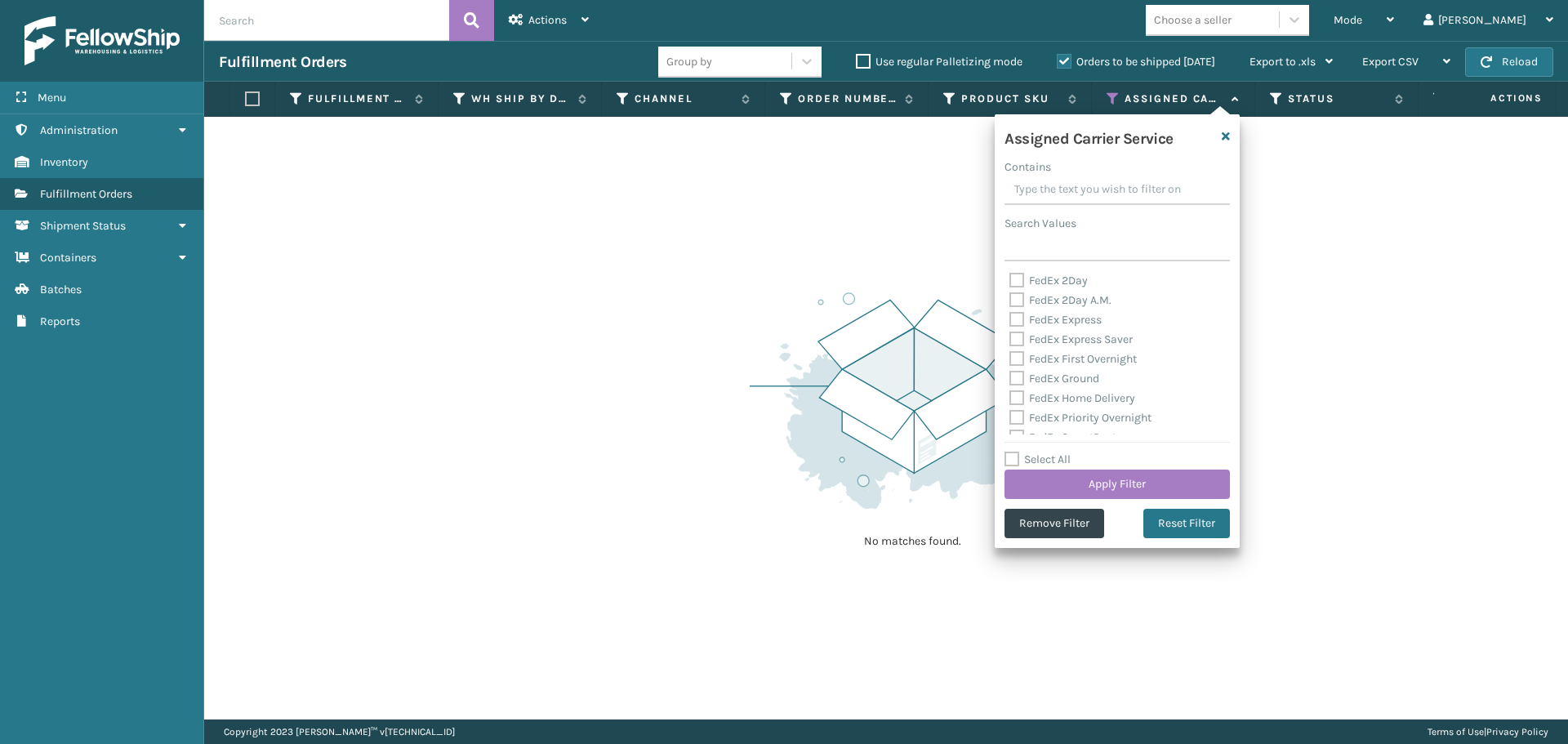
checkbox input "false"
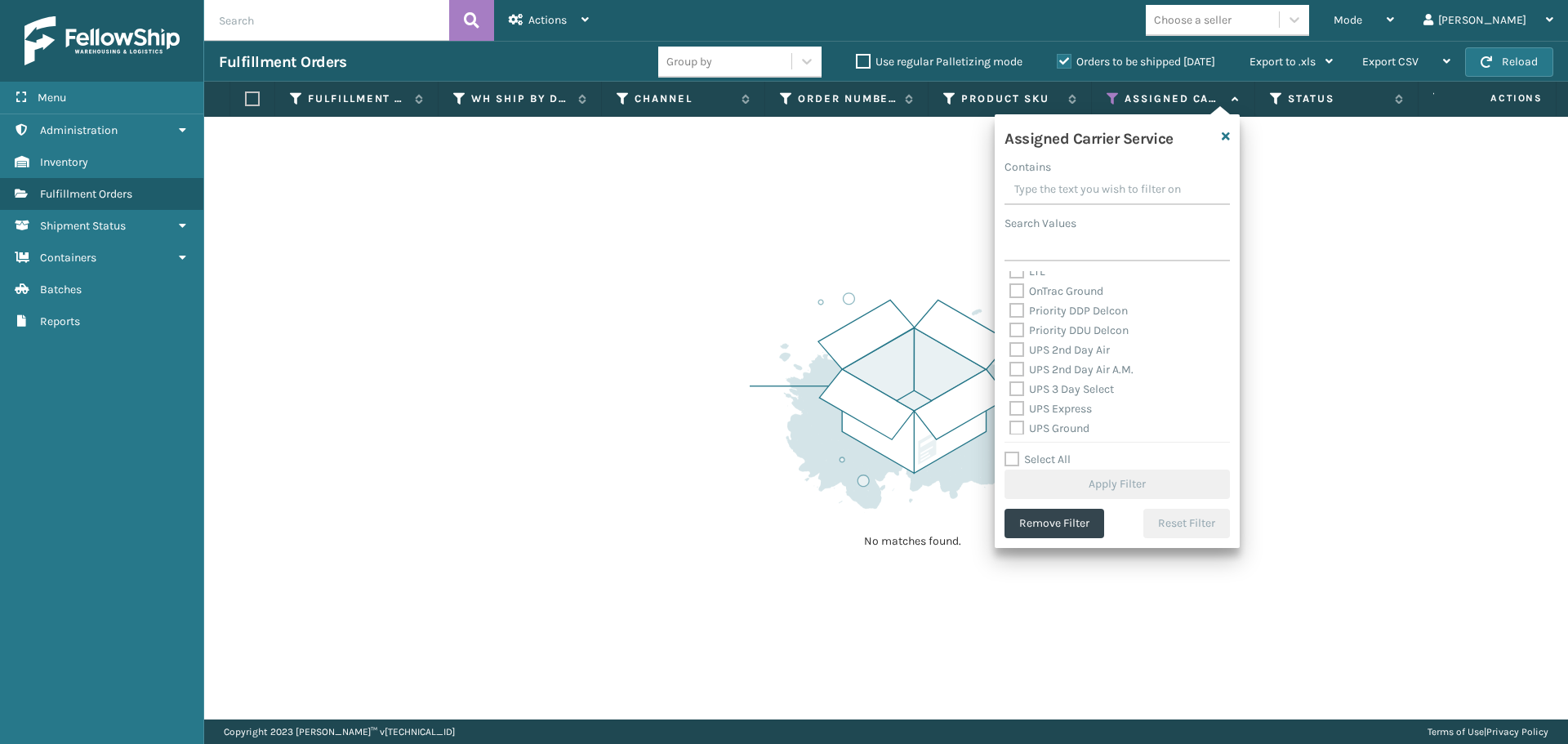
scroll to position [244, 0]
click at [1021, 288] on label "OnTrac Ground" at bounding box center [1057, 290] width 94 height 14
click at [1011, 288] on input "OnTrac Ground" at bounding box center [1010, 286] width 1 height 11
checkbox input "true"
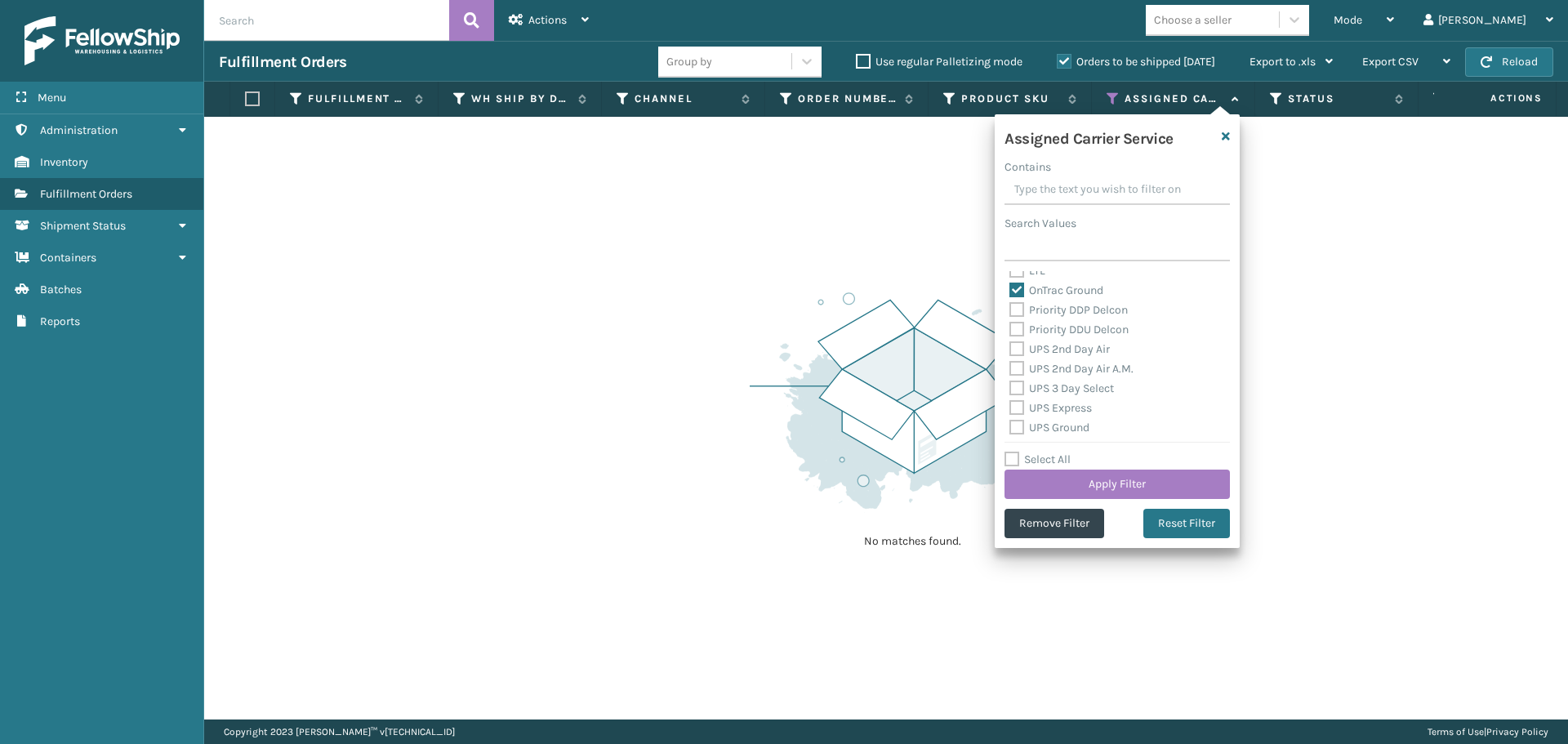
click at [1019, 310] on label "Priority DDP Delcon" at bounding box center [1069, 309] width 118 height 14
click at [1011, 310] on input "Priority DDP Delcon" at bounding box center [1010, 306] width 1 height 11
checkbox input "true"
click at [1016, 328] on label "Priority DDU Delcon" at bounding box center [1069, 329] width 119 height 14
click at [1011, 328] on input "Priority DDU Delcon" at bounding box center [1010, 325] width 1 height 11
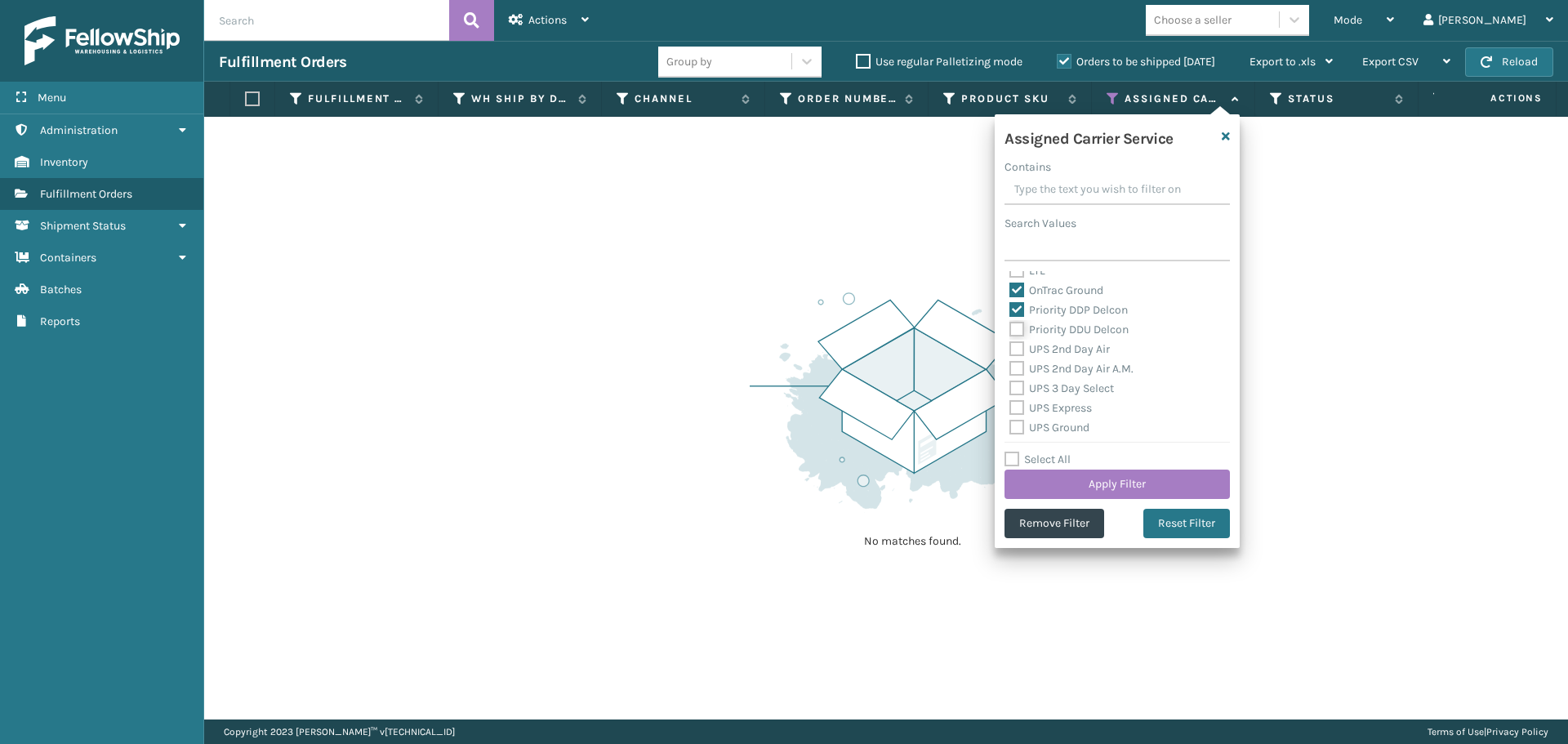
checkbox input "true"
click at [1015, 351] on label "UPS 2nd Day Air" at bounding box center [1060, 349] width 100 height 14
click at [1011, 351] on input "UPS 2nd Day Air" at bounding box center [1010, 345] width 1 height 11
checkbox input "true"
click at [1016, 368] on label "UPS 2nd Day Air A.M." at bounding box center [1072, 369] width 124 height 14
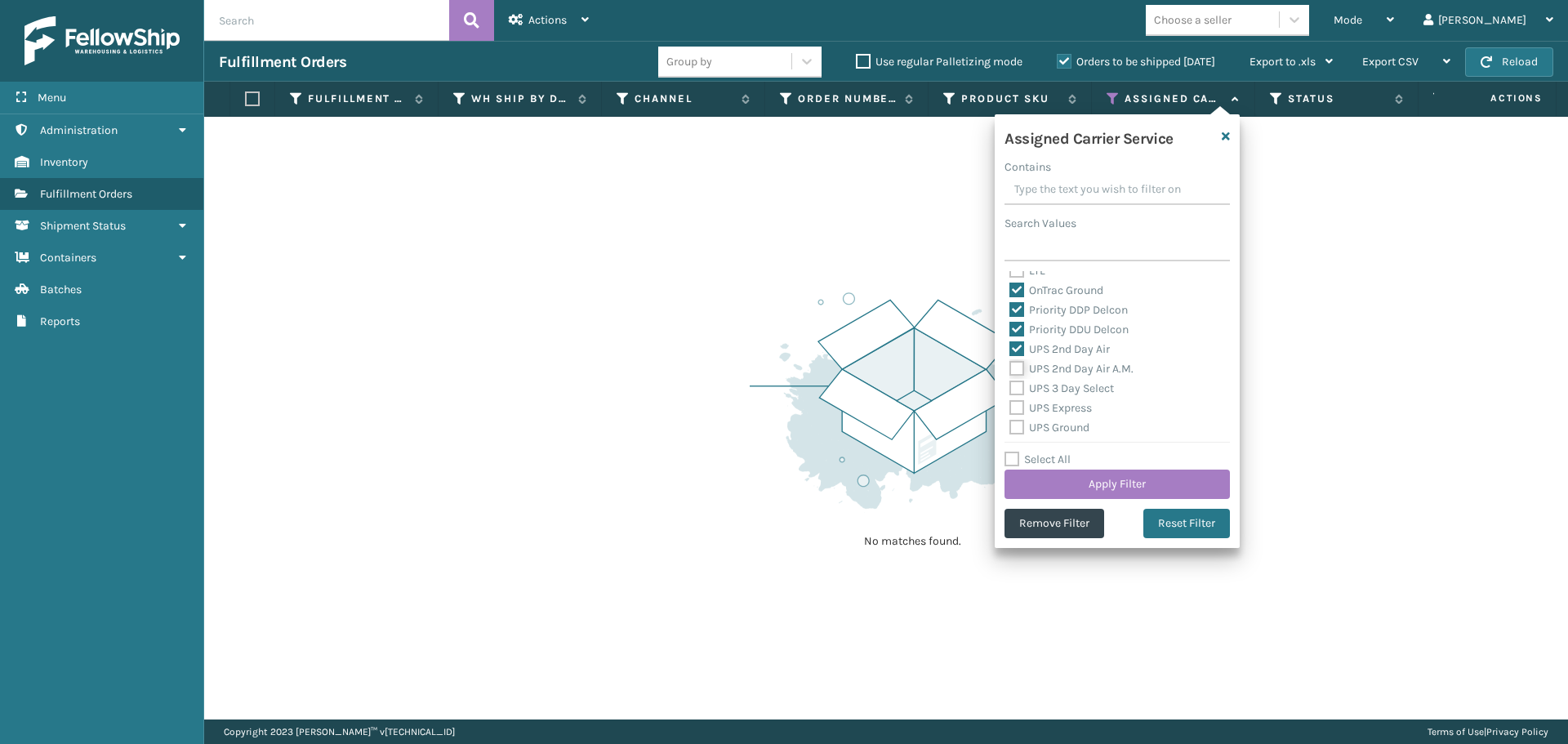
click at [1011, 368] on input "UPS 2nd Day Air A.M." at bounding box center [1010, 364] width 1 height 11
checkbox input "true"
click at [1017, 385] on label "UPS 3 Day Select" at bounding box center [1062, 388] width 104 height 14
click at [1011, 385] on input "UPS 3 Day Select" at bounding box center [1010, 384] width 1 height 11
checkbox input "true"
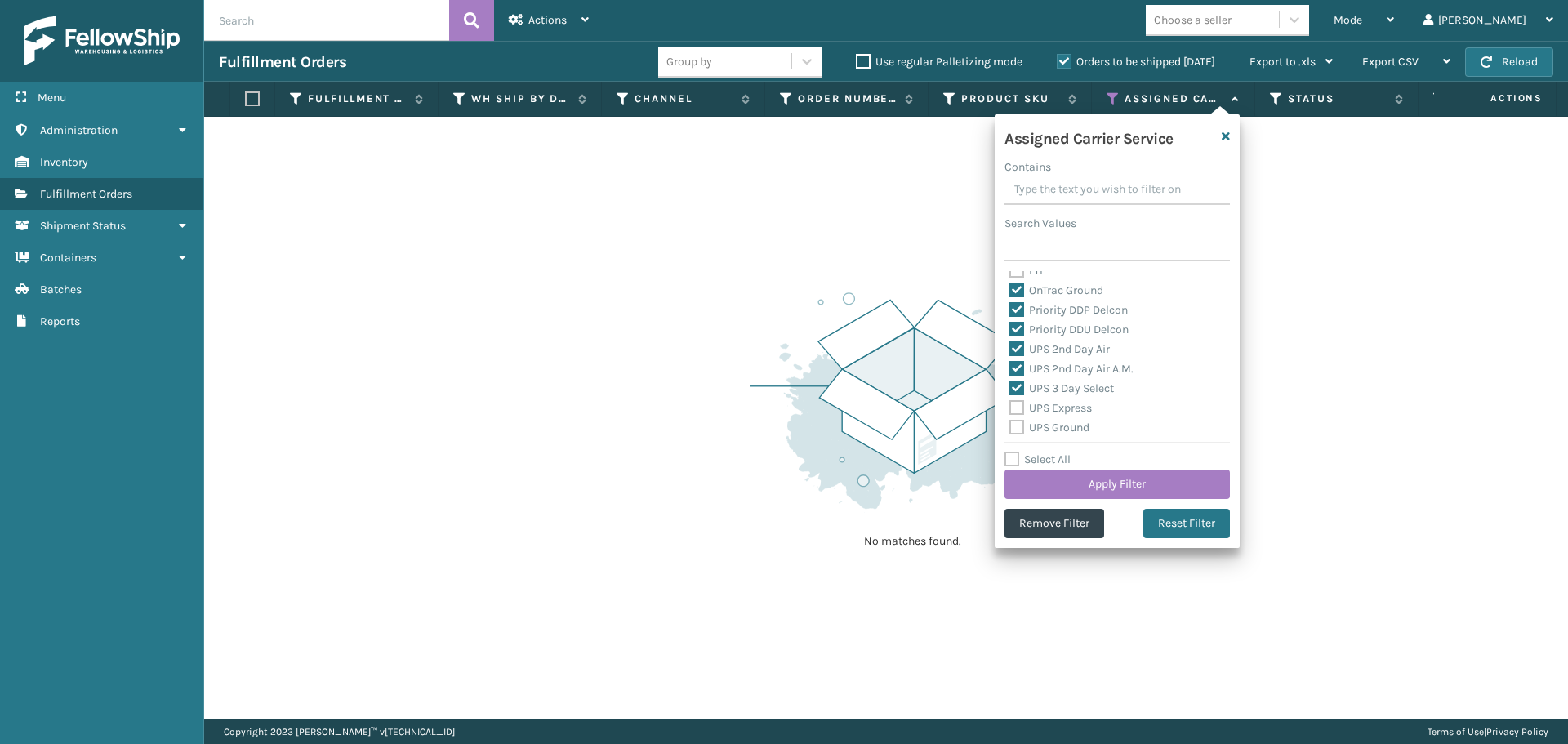
click at [1019, 405] on label "UPS Express" at bounding box center [1051, 408] width 82 height 14
click at [1011, 405] on input "UPS Express" at bounding box center [1010, 403] width 1 height 11
checkbox input "true"
click at [1020, 425] on label "UPS Ground" at bounding box center [1050, 427] width 80 height 14
click at [1011, 425] on input "UPS Ground" at bounding box center [1010, 423] width 1 height 11
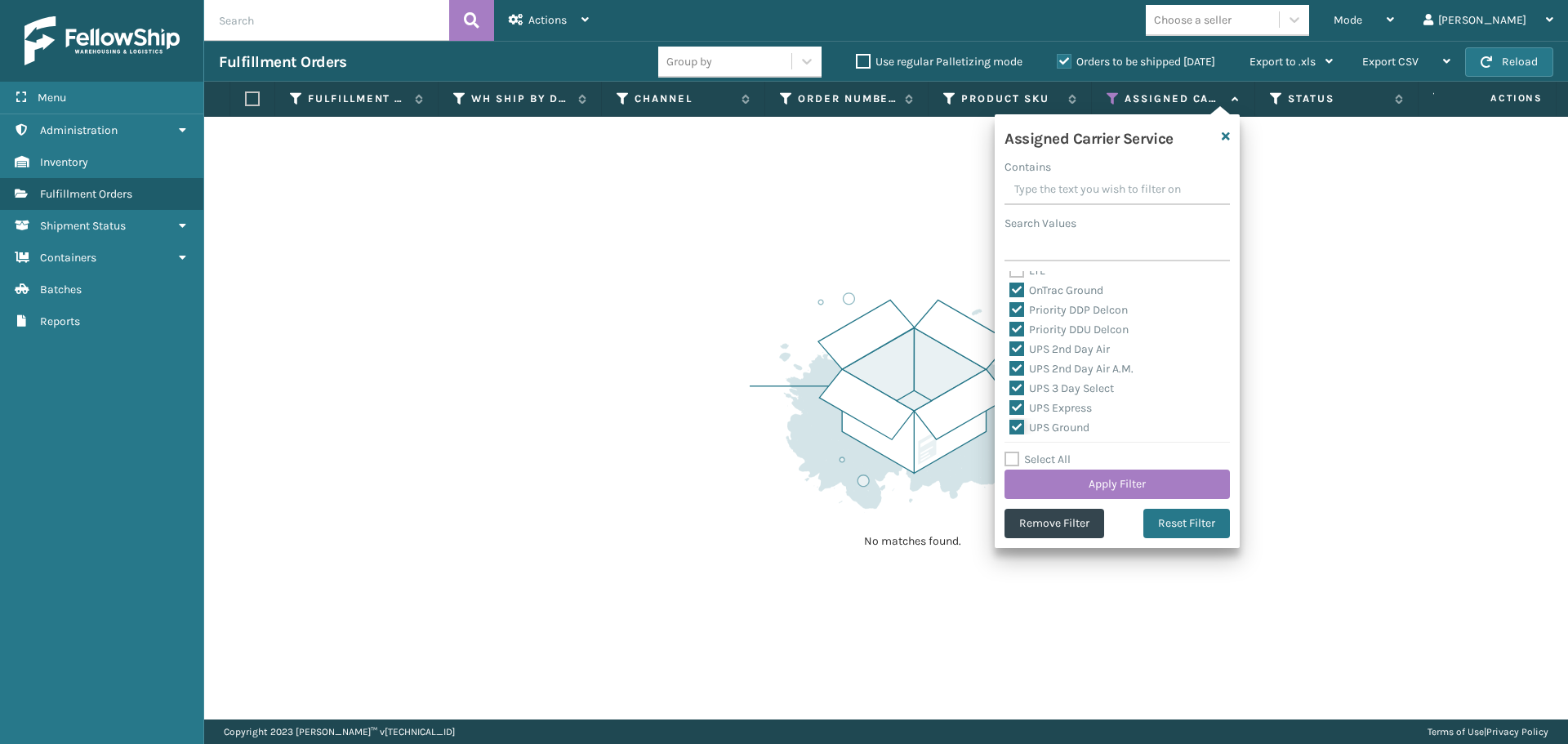
checkbox input "true"
click at [1021, 368] on label "UPS Next Day Air" at bounding box center [1062, 365] width 104 height 14
click at [1011, 367] on input "UPS Next Day Air" at bounding box center [1010, 361] width 1 height 11
checkbox input "true"
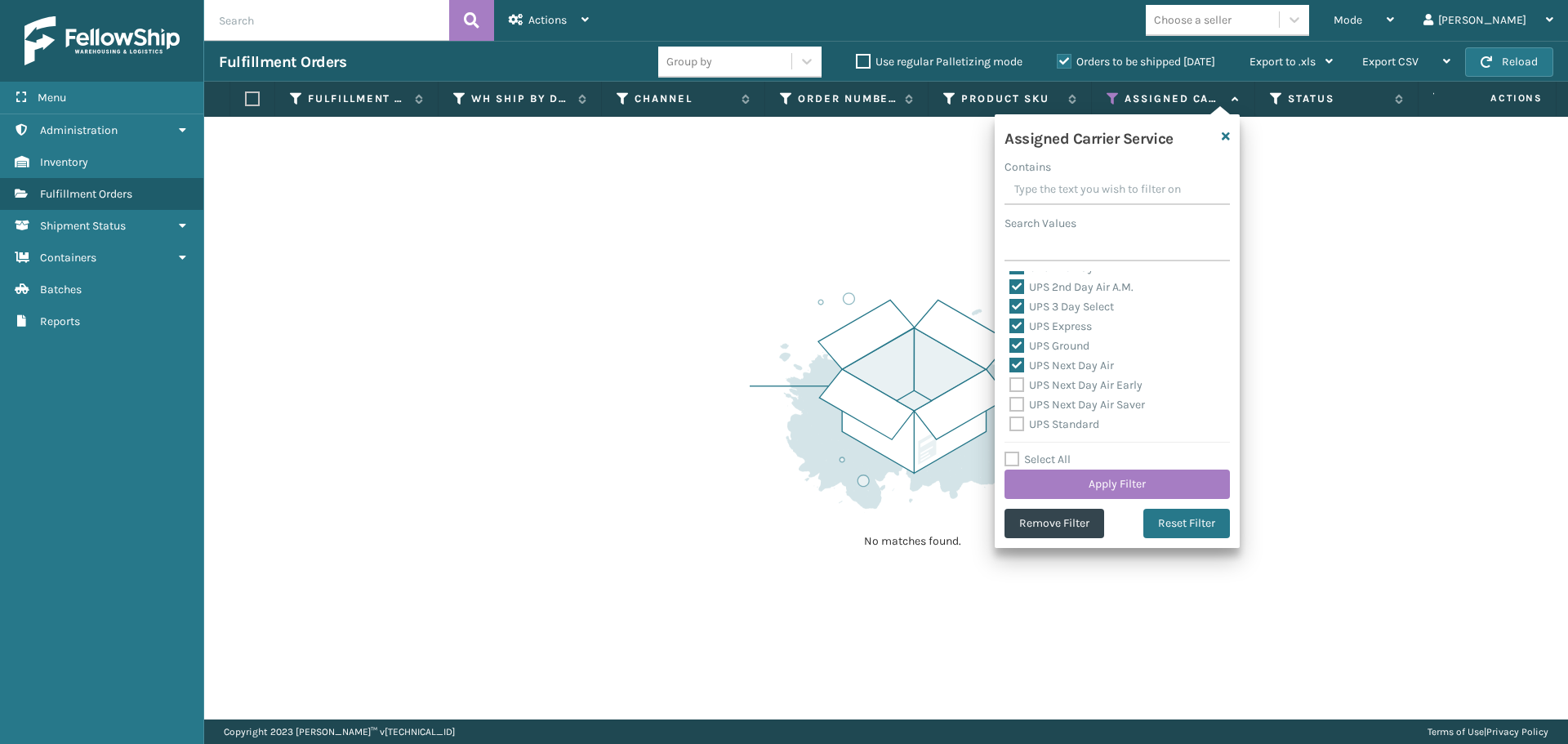
click at [1020, 387] on label "UPS Next Day Air Early" at bounding box center [1076, 385] width 133 height 14
click at [1011, 386] on input "UPS Next Day Air Early" at bounding box center [1010, 380] width 1 height 11
checkbox input "true"
click at [1020, 402] on label "UPS Next Day Air Saver" at bounding box center [1078, 404] width 136 height 14
click at [1011, 402] on input "UPS Next Day Air Saver" at bounding box center [1010, 400] width 1 height 11
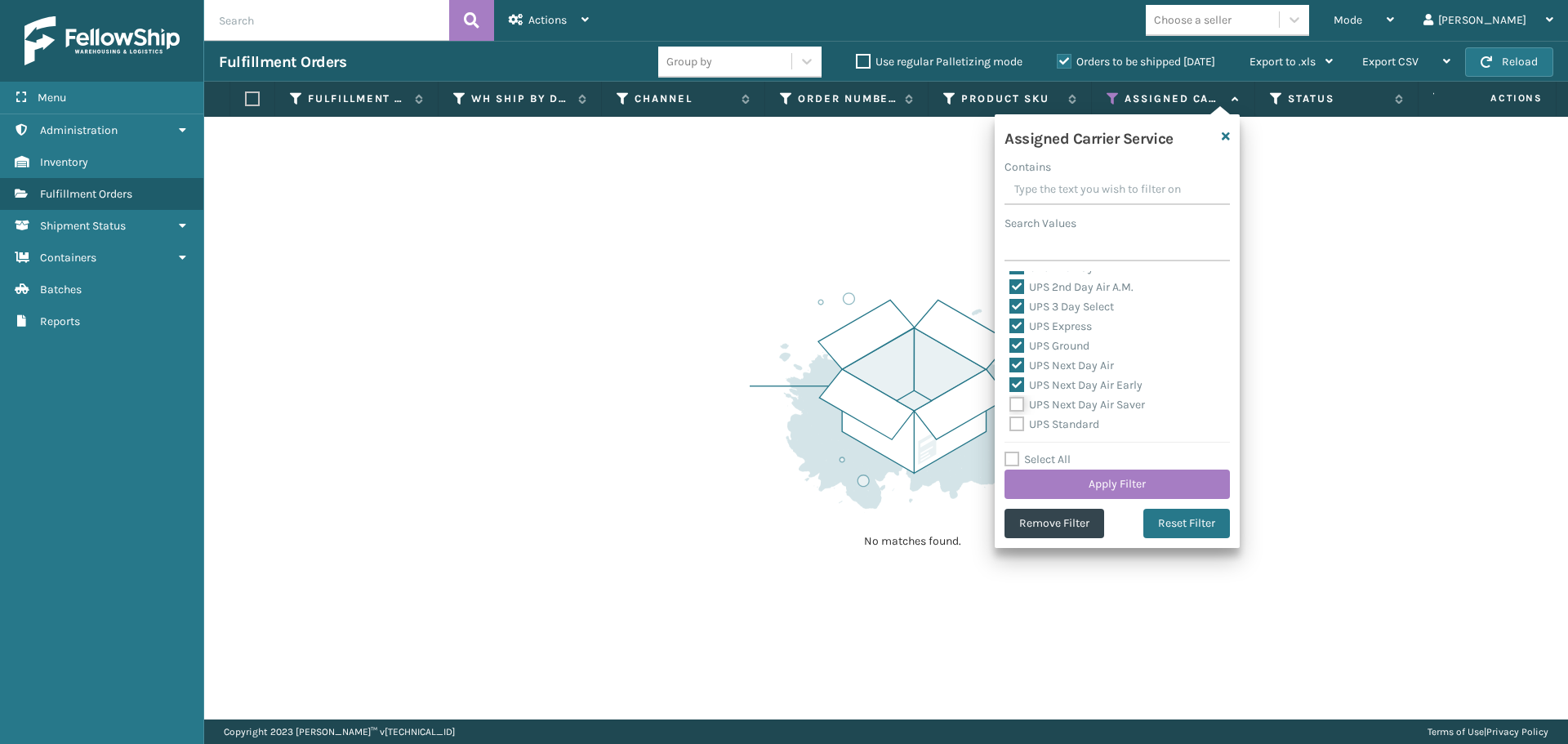
checkbox input "true"
click at [1019, 421] on label "UPS Standard" at bounding box center [1055, 424] width 90 height 14
click at [1011, 421] on input "UPS Standard" at bounding box center [1010, 419] width 1 height 11
checkbox input "true"
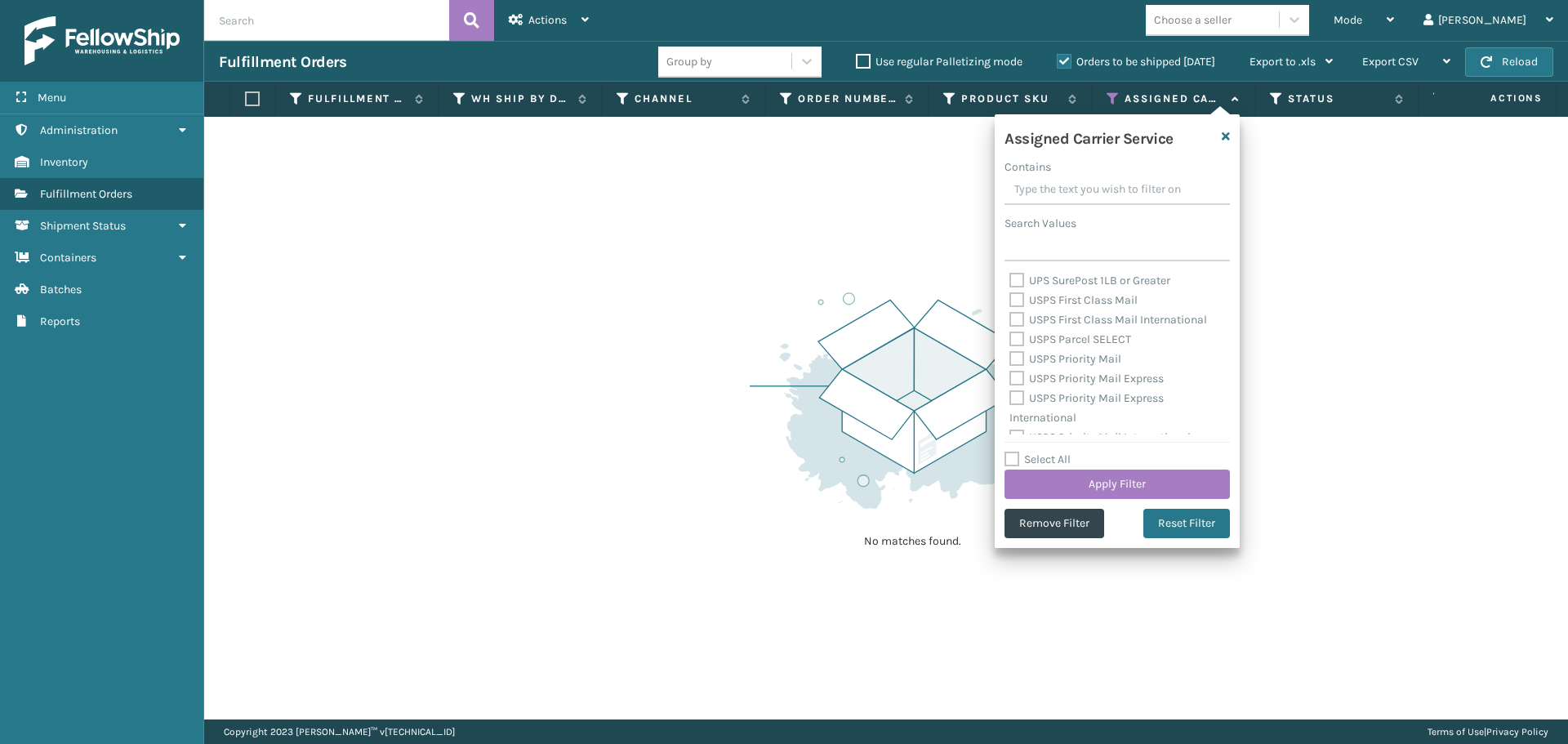
click at [1021, 282] on label "UPS SurePost 1LB or Greater" at bounding box center [1090, 280] width 161 height 14
click at [1011, 282] on input "UPS SurePost 1LB or Greater" at bounding box center [1010, 276] width 1 height 11
checkbox input "true"
click at [1019, 381] on label "USPS First Class Mail" at bounding box center [1074, 381] width 128 height 14
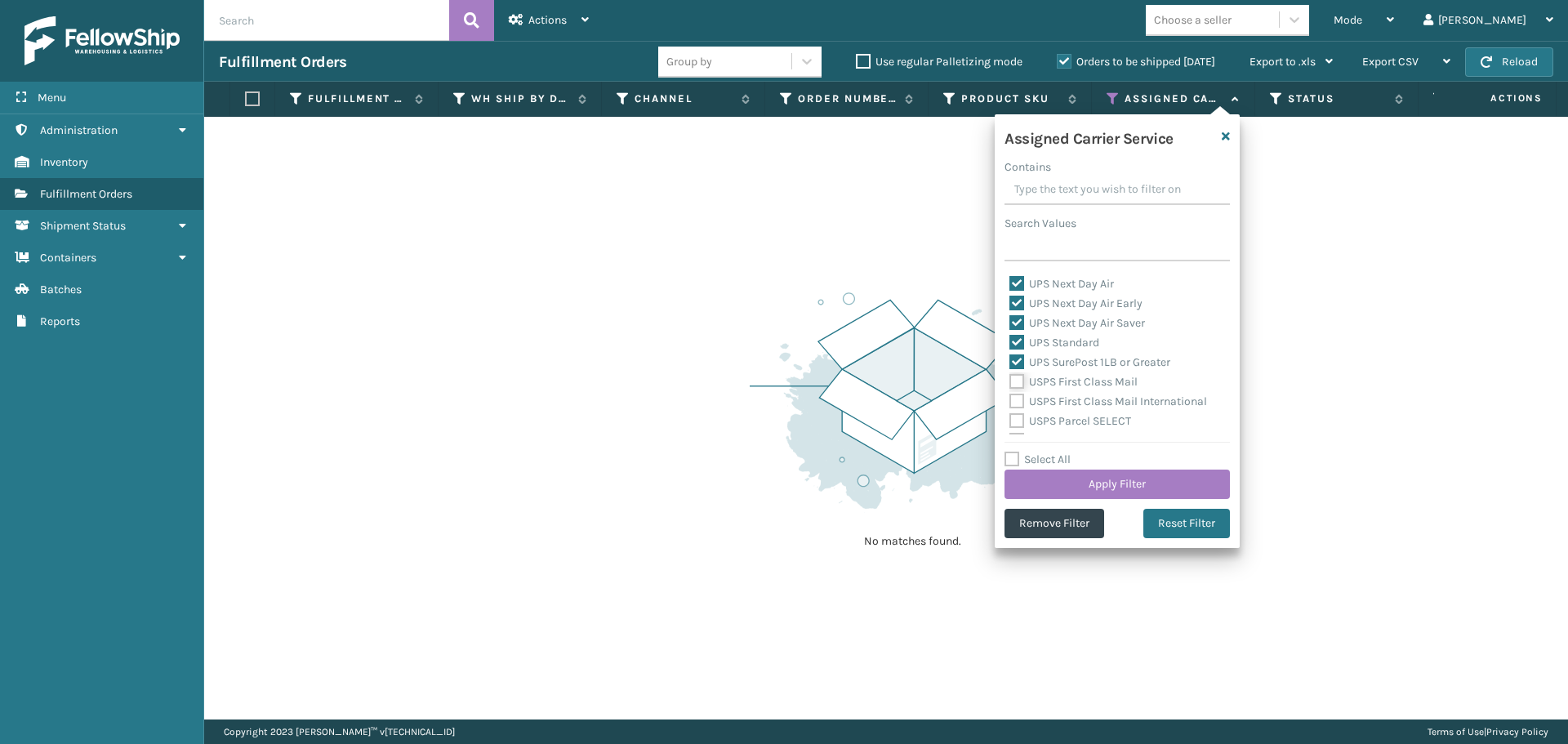
click at [1011, 381] on input "USPS First Class Mail" at bounding box center [1010, 377] width 1 height 11
checkbox input "true"
click at [1018, 399] on label "USPS First Class Mail International" at bounding box center [1108, 401] width 198 height 14
click at [1011, 399] on input "USPS First Class Mail International" at bounding box center [1010, 396] width 1 height 11
checkbox input "true"
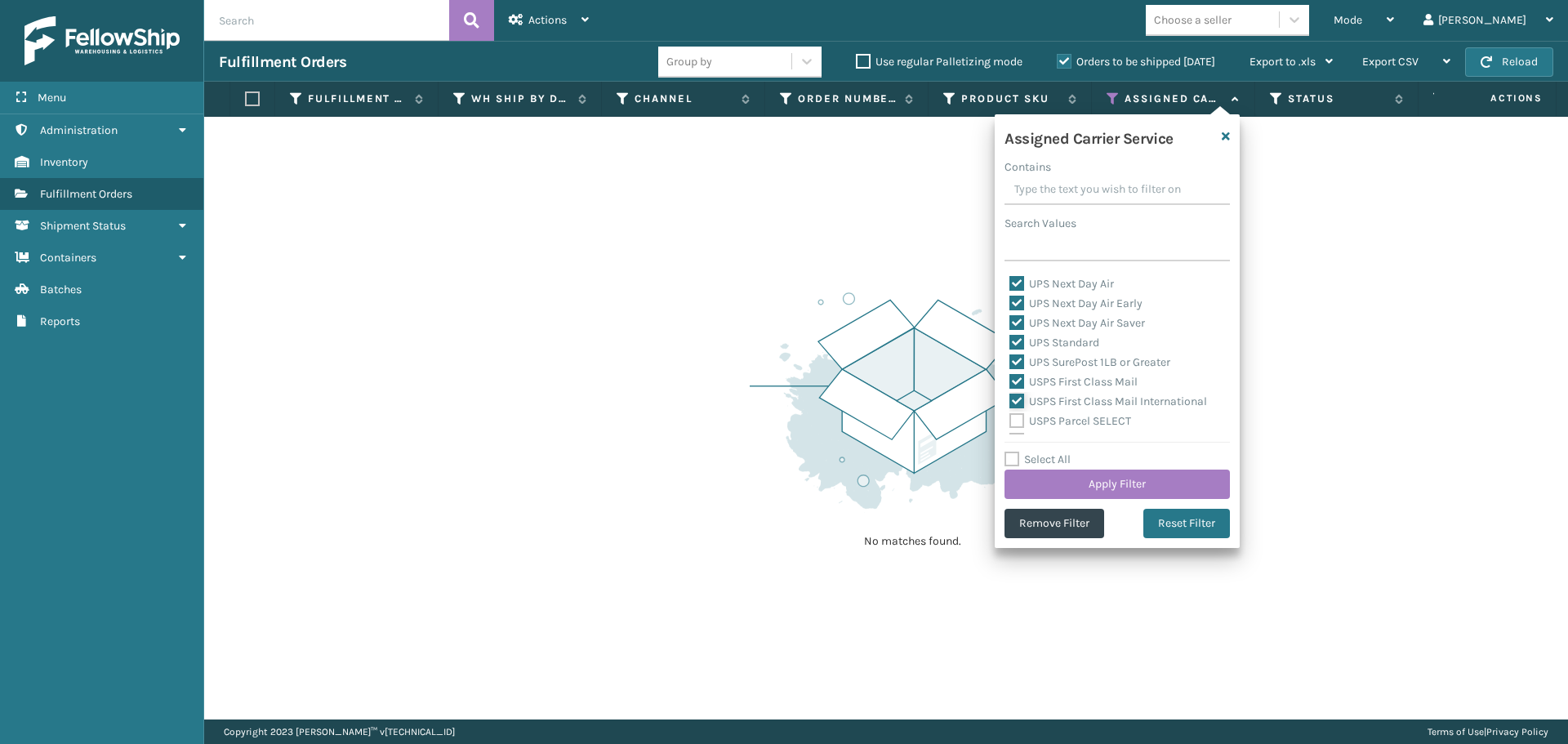
scroll to position [490, 0]
click at [1018, 341] on label "USPS Parcel SELECT" at bounding box center [1070, 339] width 121 height 14
click at [1011, 341] on input "USPS Parcel SELECT" at bounding box center [1010, 334] width 1 height 11
checkbox input "true"
click at [1017, 362] on label "USPS Priority Mail" at bounding box center [1065, 358] width 112 height 14
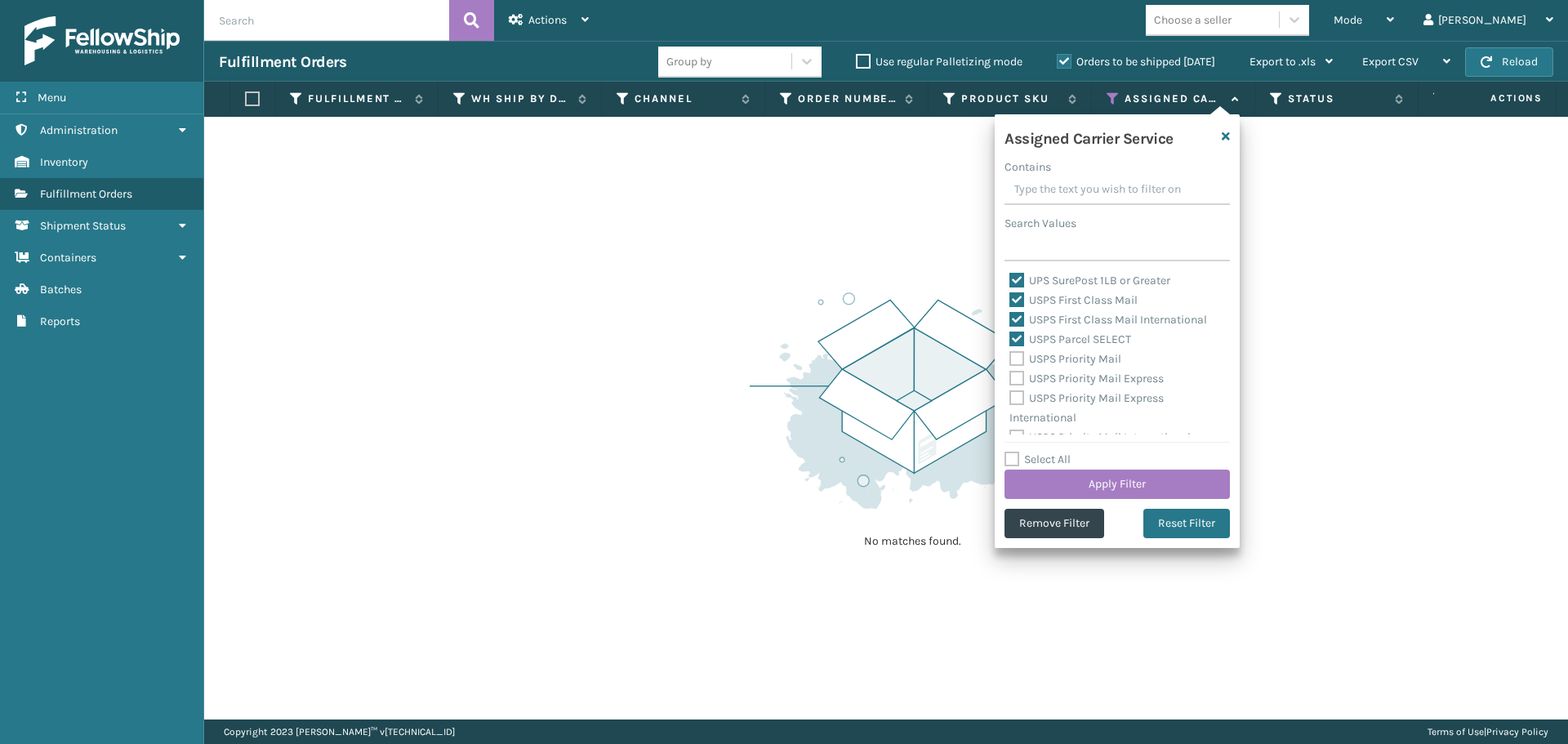
click at [1011, 360] on input "USPS Priority Mail" at bounding box center [1010, 354] width 1 height 11
checkbox input "true"
click at [1018, 378] on label "USPS Priority Mail Express" at bounding box center [1087, 378] width 155 height 14
click at [1011, 378] on input "USPS Priority Mail Express" at bounding box center [1010, 373] width 1 height 11
checkbox input "true"
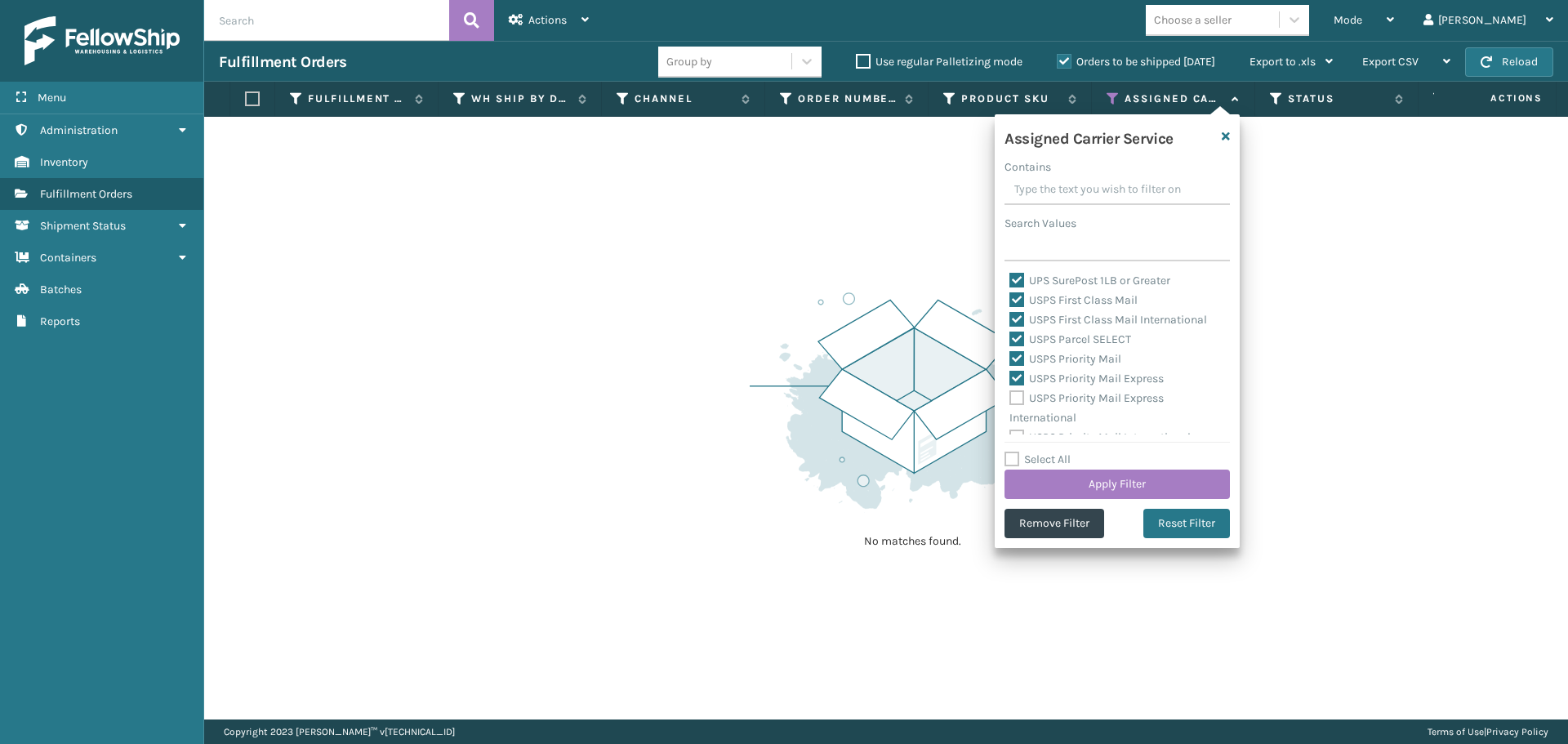
click at [1022, 396] on label "USPS Priority Mail Express International" at bounding box center [1087, 408] width 155 height 33
click at [1011, 396] on input "USPS Priority Mail Express International" at bounding box center [1010, 393] width 1 height 11
checkbox input "true"
click at [1014, 425] on label "USPS Priority Mail International" at bounding box center [1101, 424] width 182 height 14
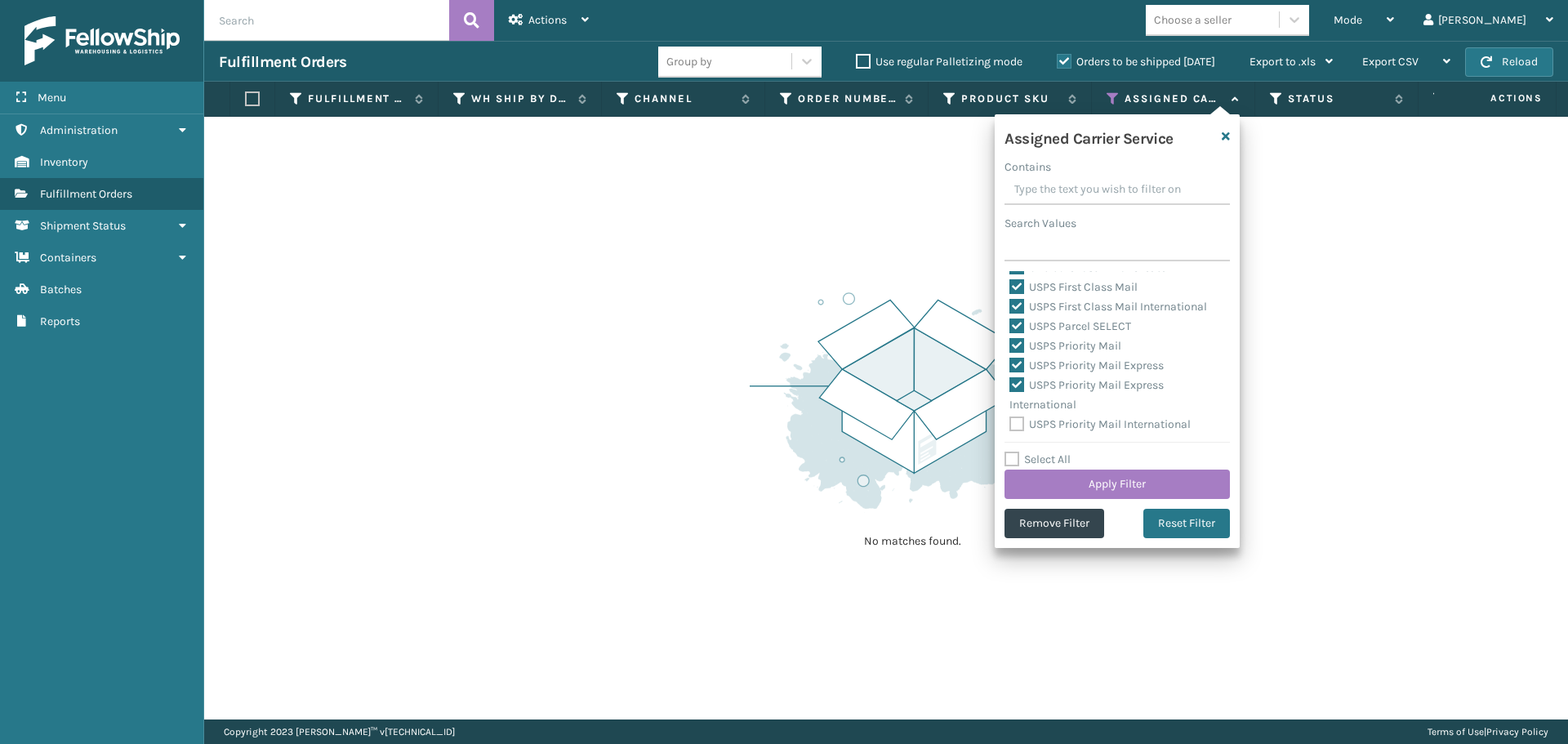
click at [1011, 425] on input "USPS Priority Mail International" at bounding box center [1010, 419] width 1 height 11
checkbox input "true"
click at [1042, 475] on button "Apply Filter" at bounding box center [1118, 484] width 226 height 30
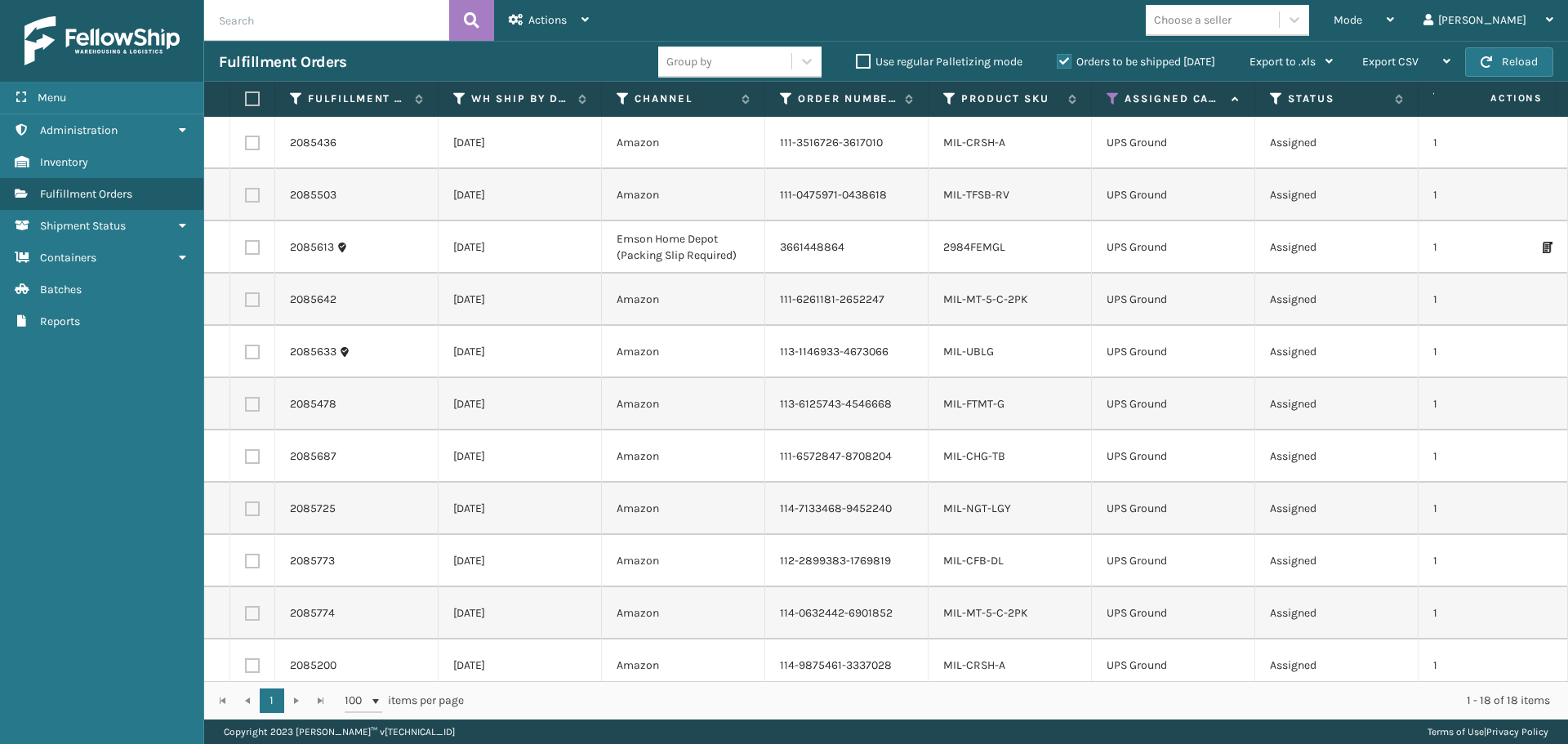
click at [255, 100] on label at bounding box center [249, 98] width 10 height 14
click at [246, 100] on input "checkbox" at bounding box center [245, 98] width 1 height 11
checkbox input "true"
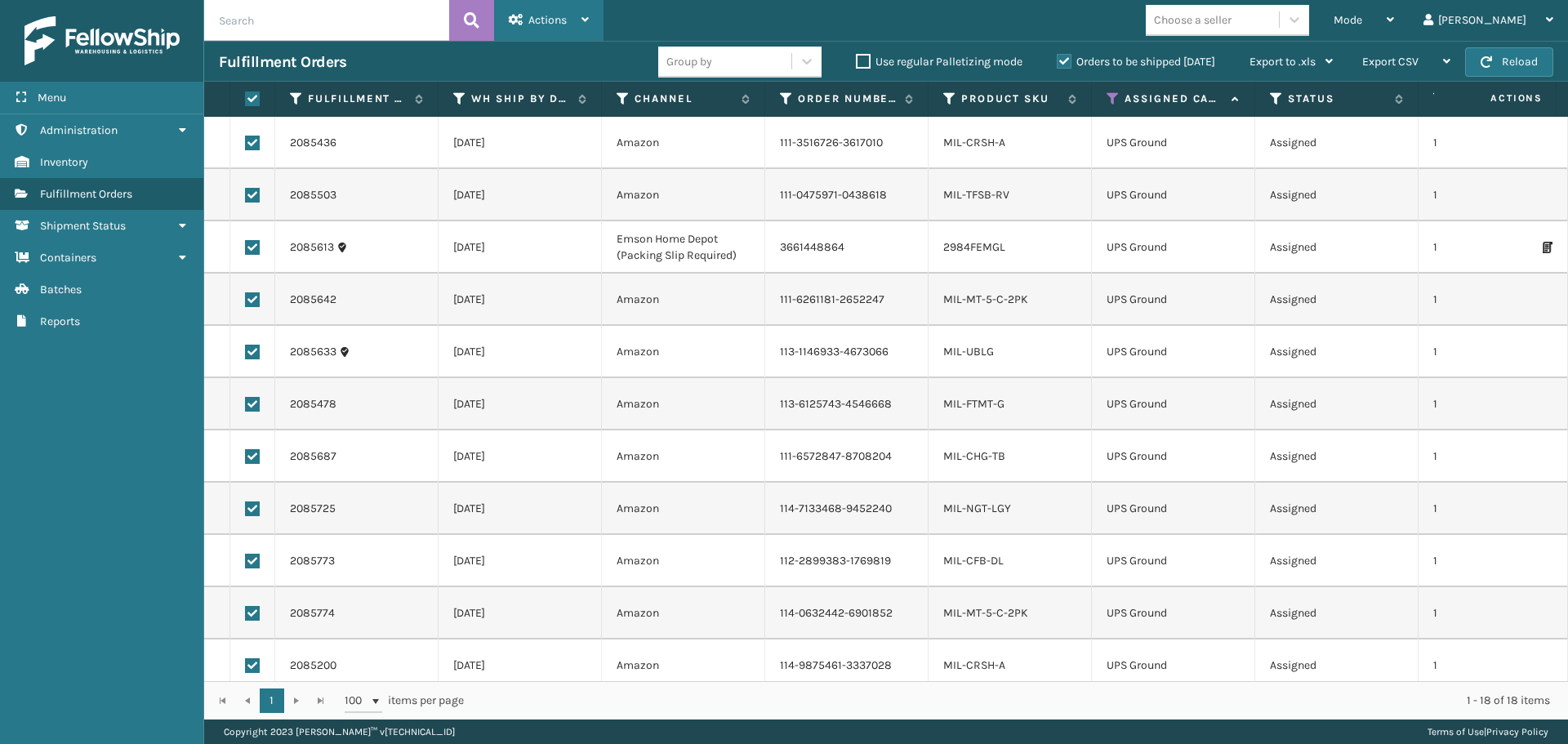
click at [548, 32] on div "Actions" at bounding box center [549, 20] width 80 height 41
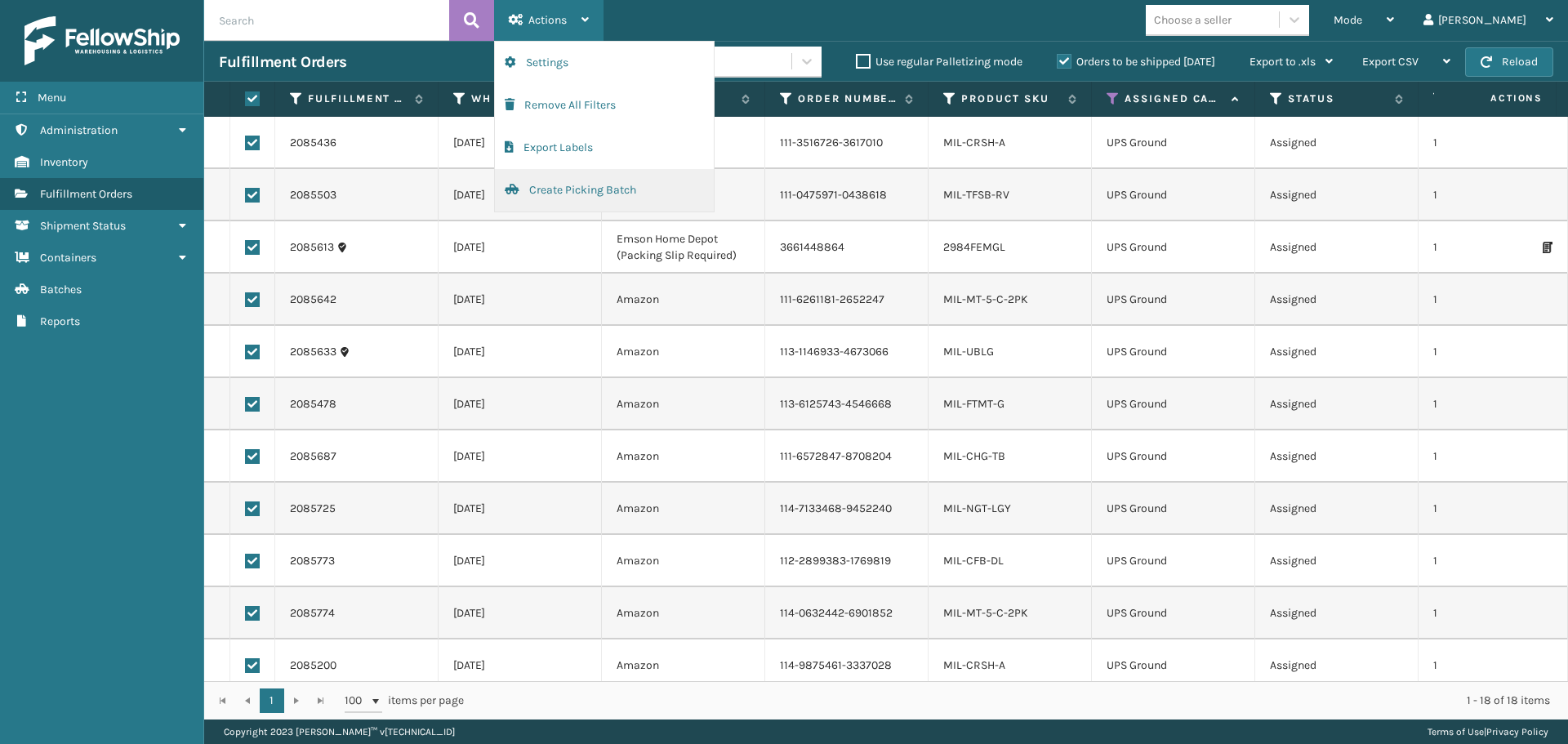
click at [547, 185] on button "Create Picking Batch" at bounding box center [604, 190] width 219 height 42
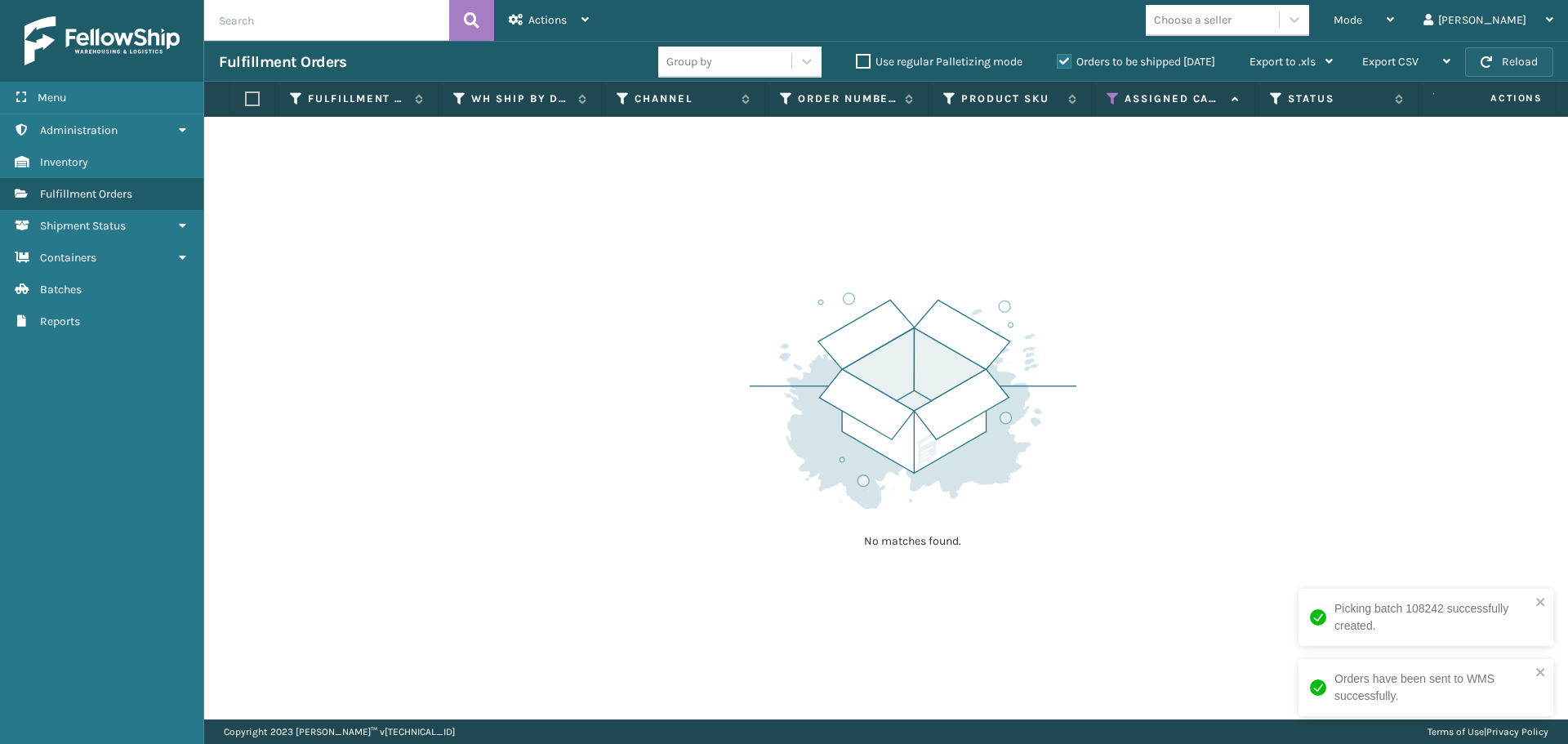
click at [1484, 64] on span "button" at bounding box center [1487, 62] width 11 height 11
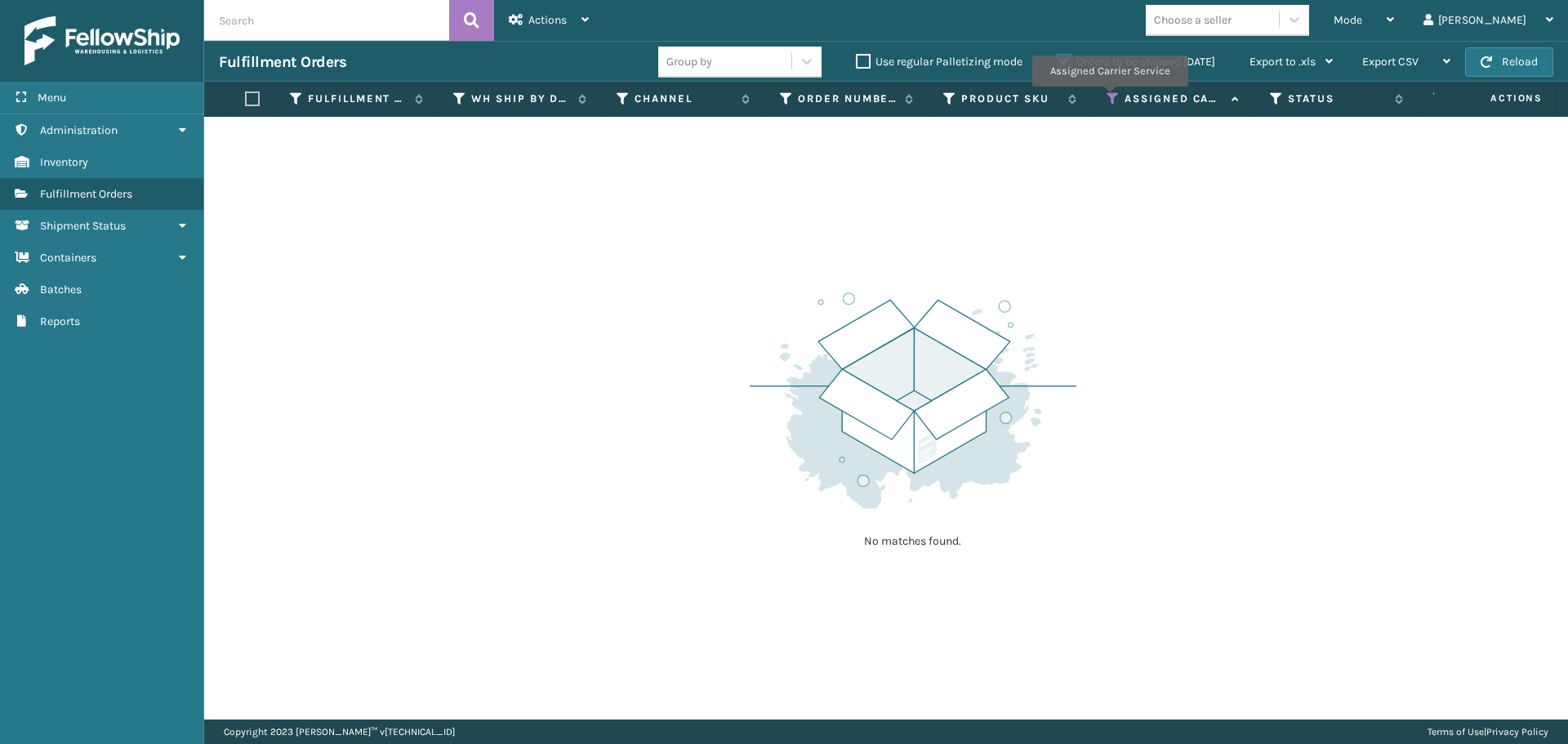
click at [1109, 97] on icon at bounding box center [1113, 98] width 13 height 14
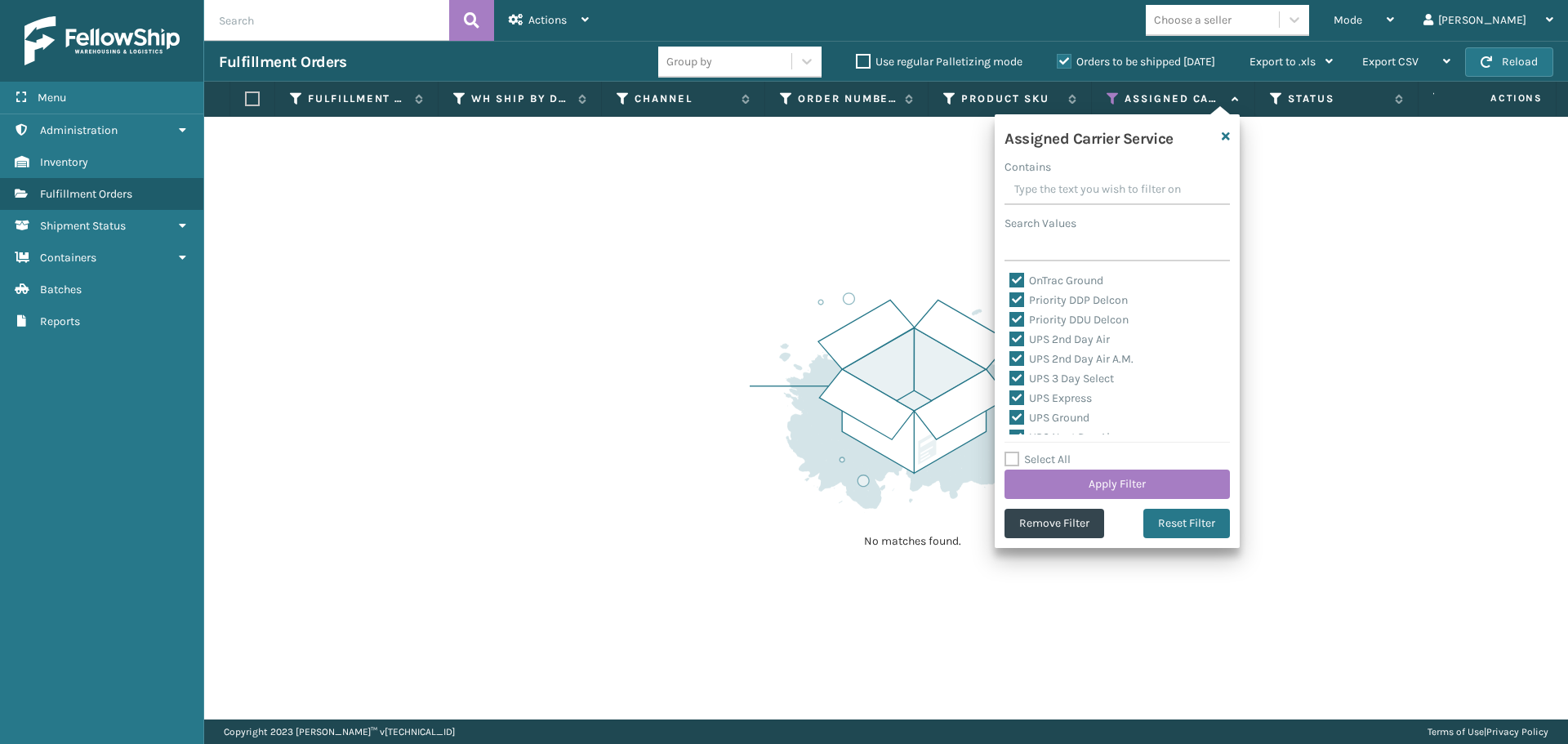
click at [1012, 453] on label "Select All" at bounding box center [1038, 459] width 66 height 14
click at [1012, 452] on input "Select All" at bounding box center [1128, 451] width 245 height 2
click at [1012, 453] on label "Select All" at bounding box center [1038, 459] width 66 height 14
click at [1012, 452] on input "Select All" at bounding box center [1128, 451] width 245 height 2
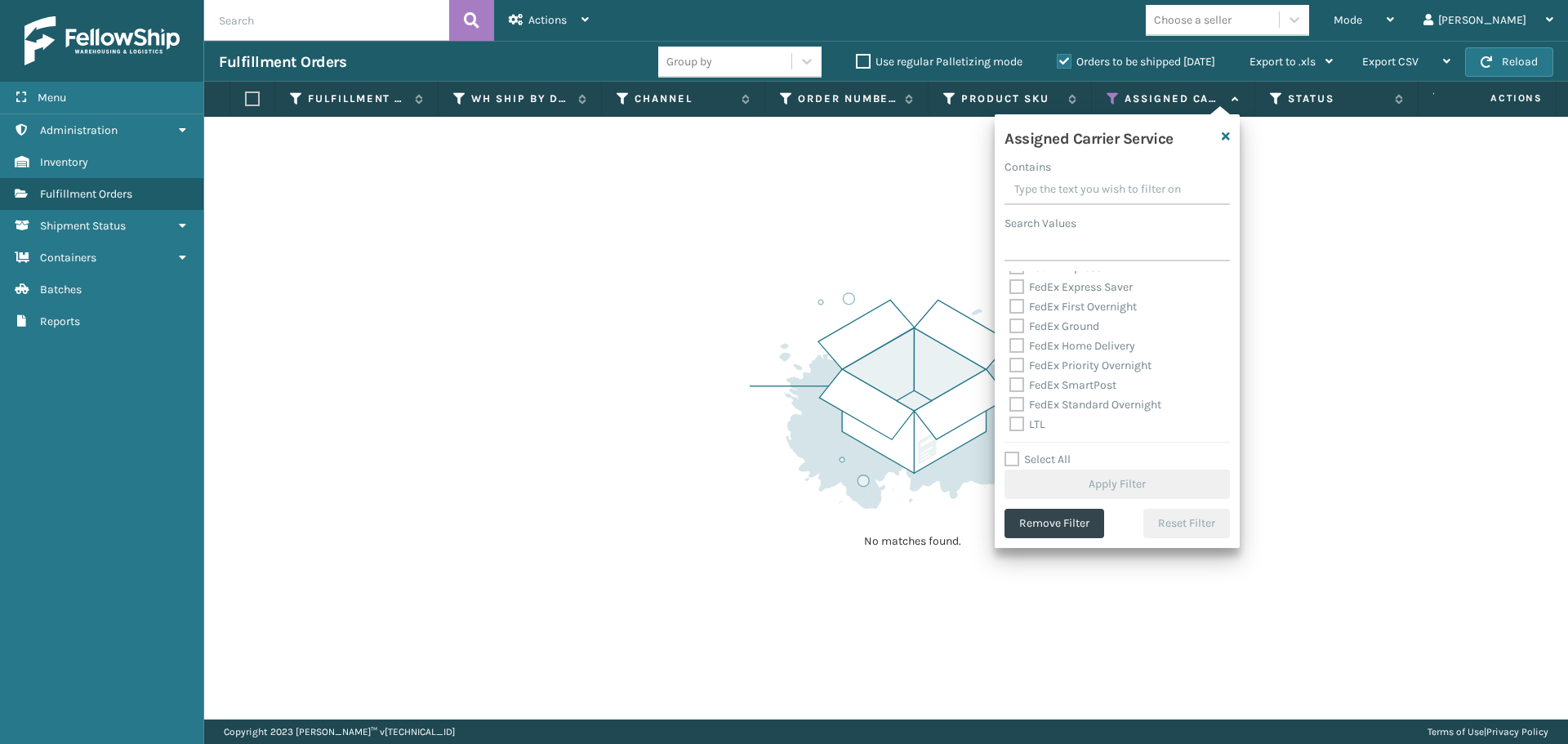
click at [1020, 429] on label "LTL" at bounding box center [1028, 424] width 36 height 14
click at [1011, 425] on input "LTL" at bounding box center [1010, 419] width 1 height 11
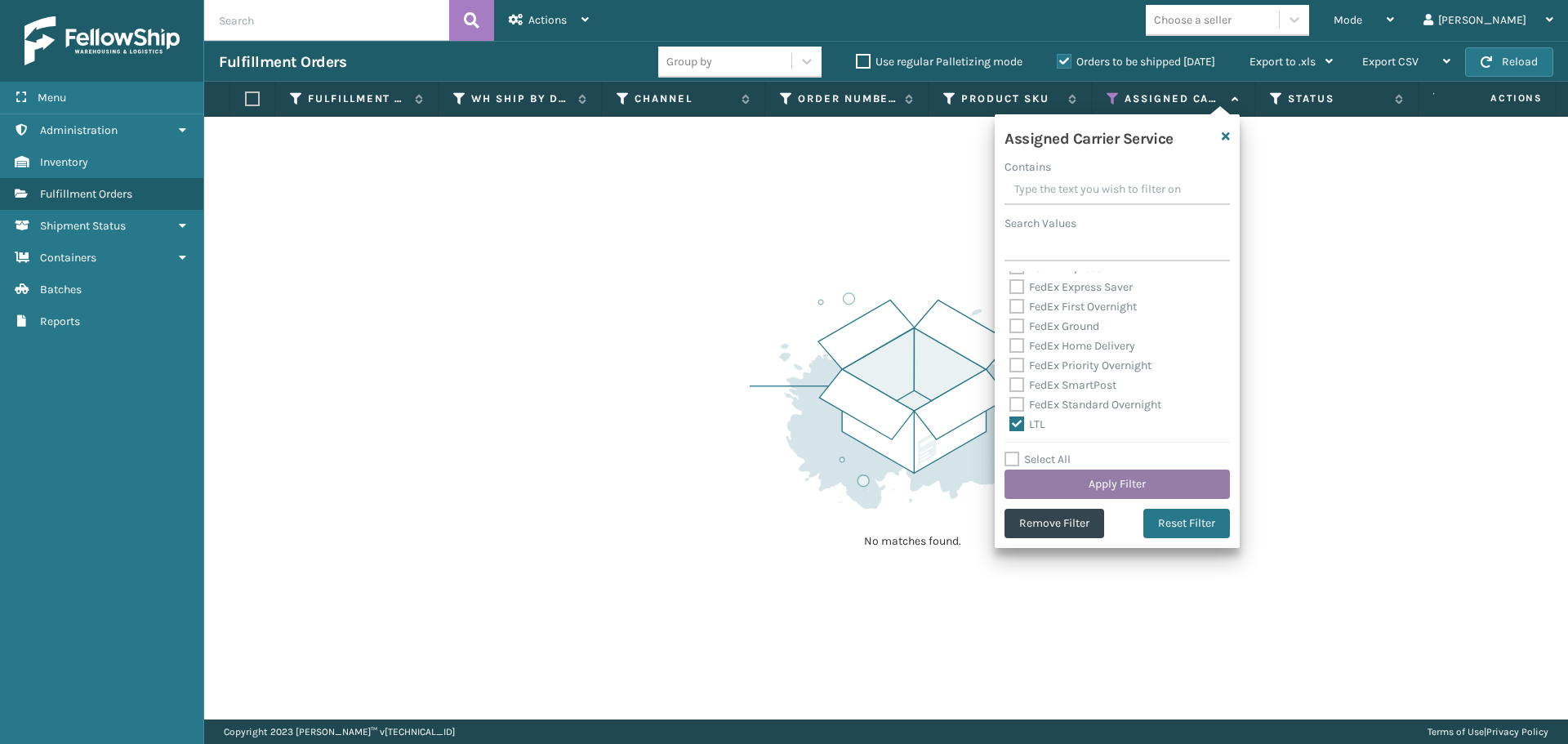
click at [1069, 482] on button "Apply Filter" at bounding box center [1118, 484] width 226 height 30
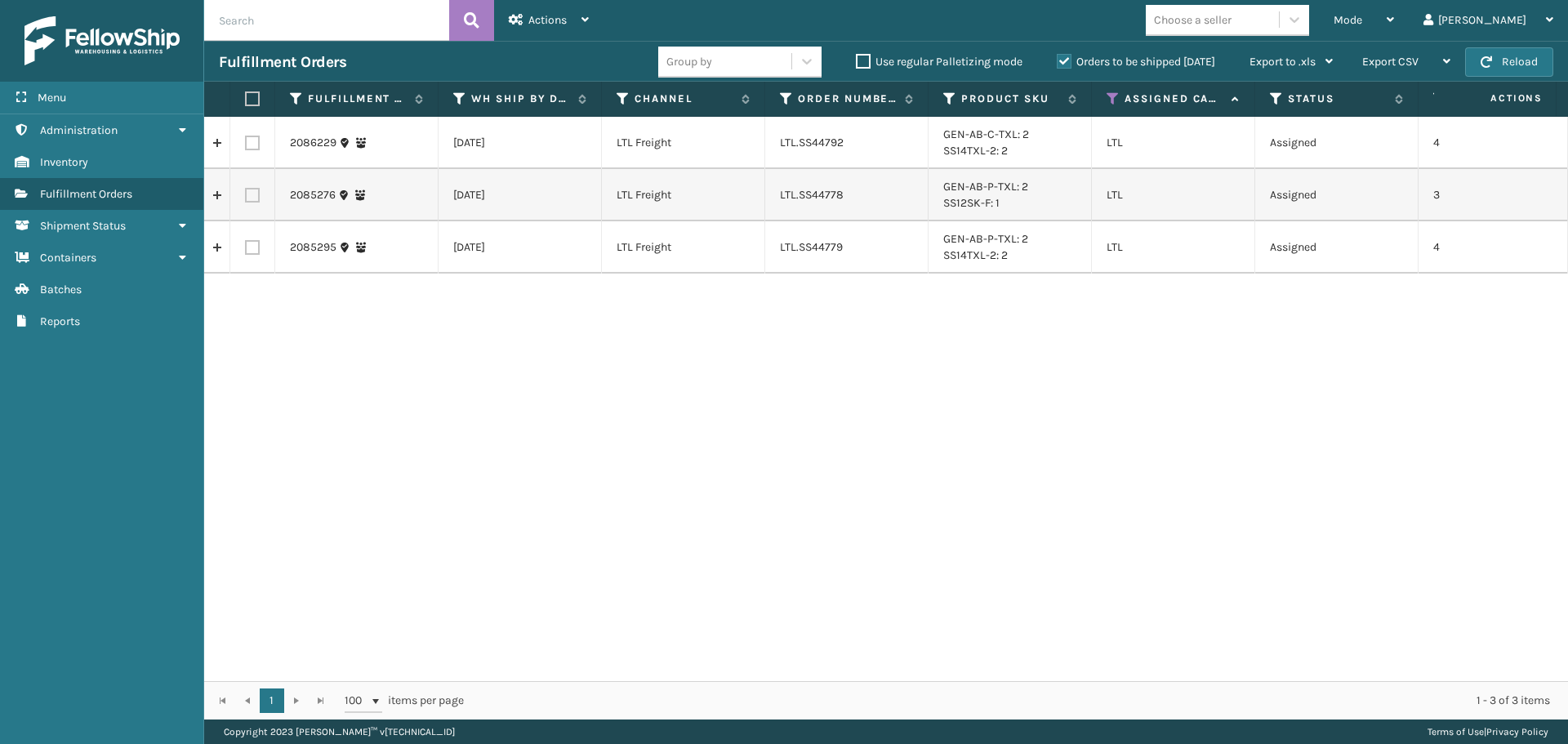
click at [1106, 91] on th "Assigned Carrier Service" at bounding box center [1173, 98] width 163 height 35
click at [1109, 98] on icon at bounding box center [1113, 98] width 13 height 14
